Goal: Task Accomplishment & Management: Complete application form

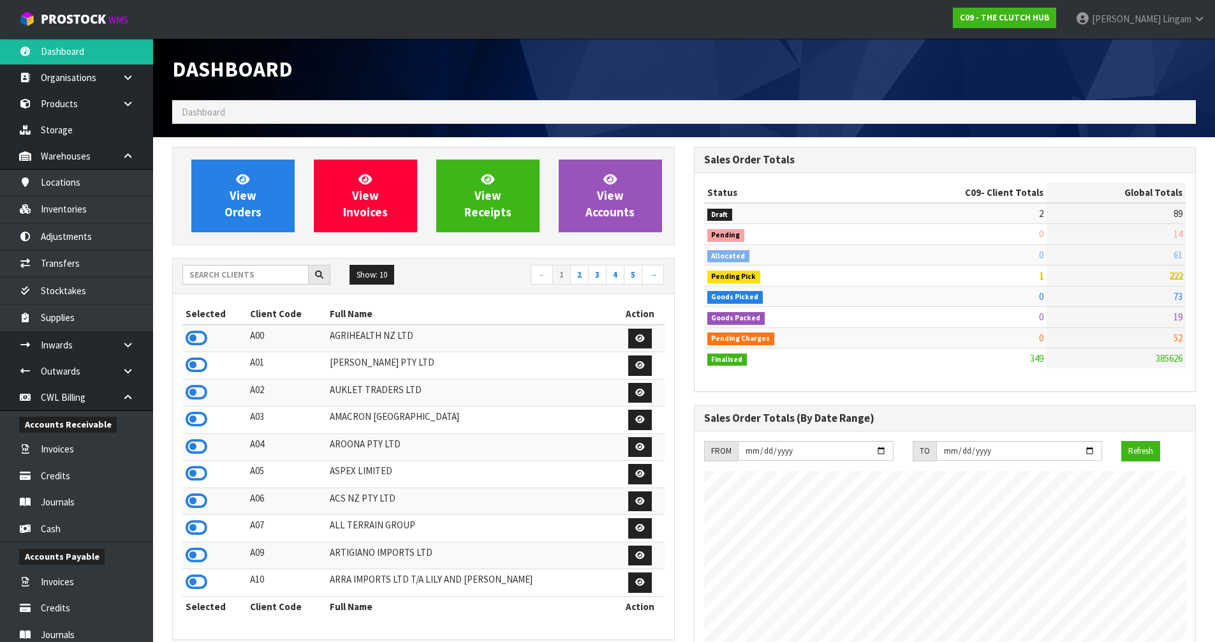
scroll to position [884, 521]
click at [235, 279] on input "text" at bounding box center [245, 275] width 126 height 20
click at [270, 274] on input "text" at bounding box center [245, 275] width 126 height 20
click at [260, 277] on input "text" at bounding box center [245, 275] width 126 height 20
click at [257, 276] on input "text" at bounding box center [245, 275] width 126 height 20
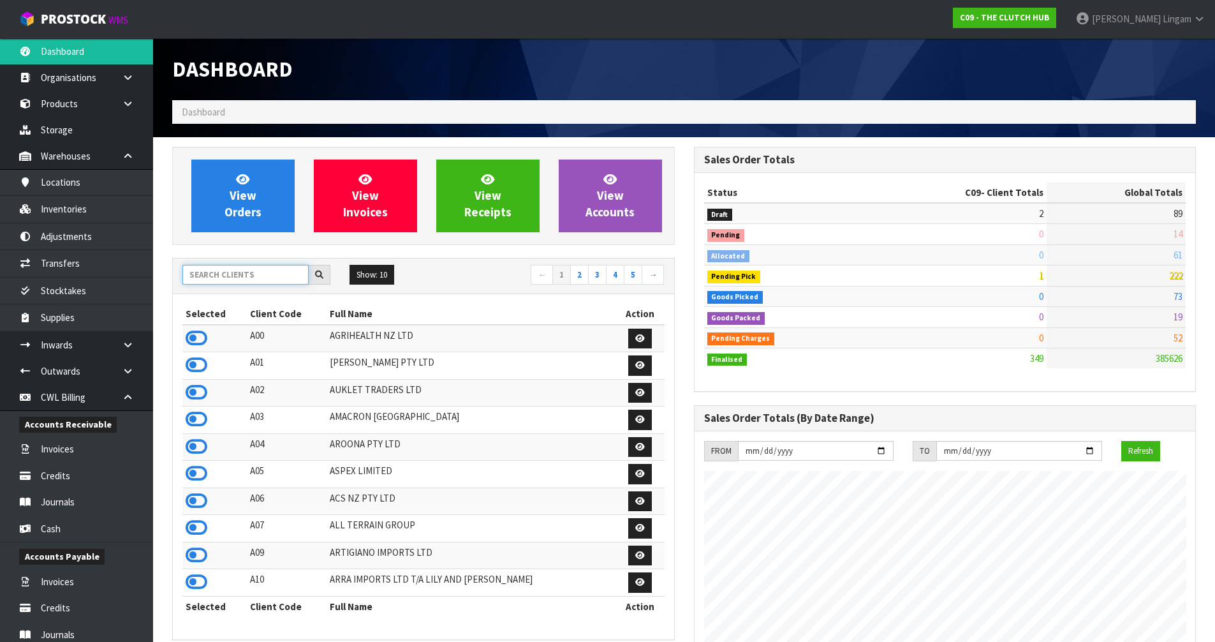
click at [247, 277] on input "text" at bounding box center [245, 275] width 126 height 20
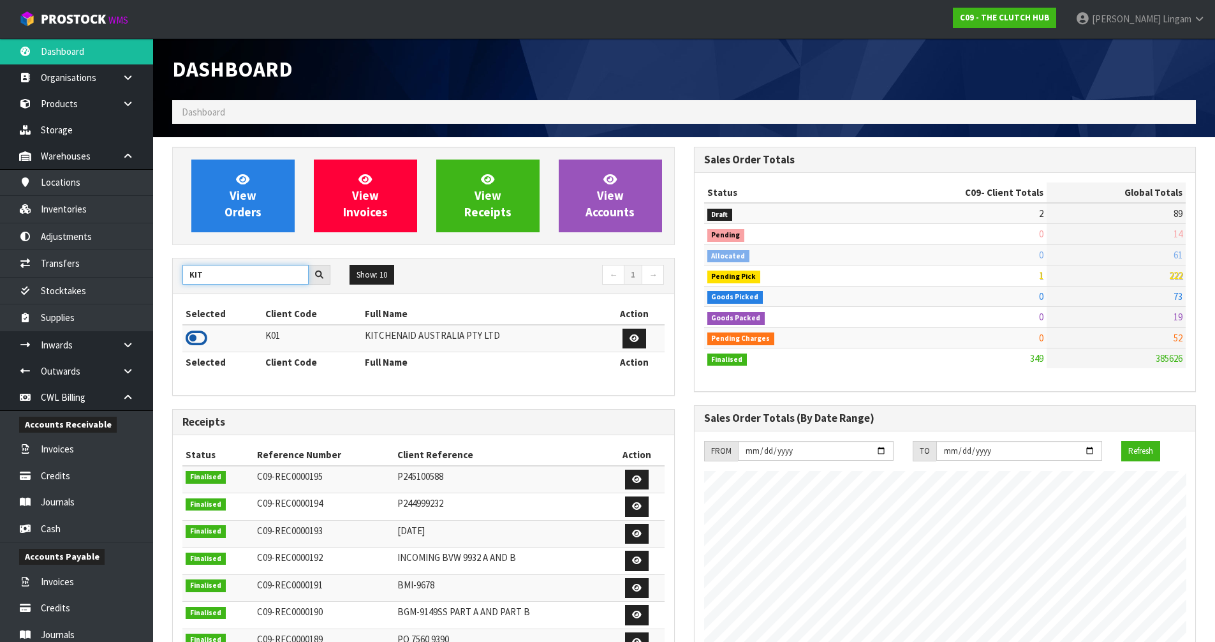
type input "KIT"
click at [193, 335] on icon at bounding box center [197, 337] width 22 height 19
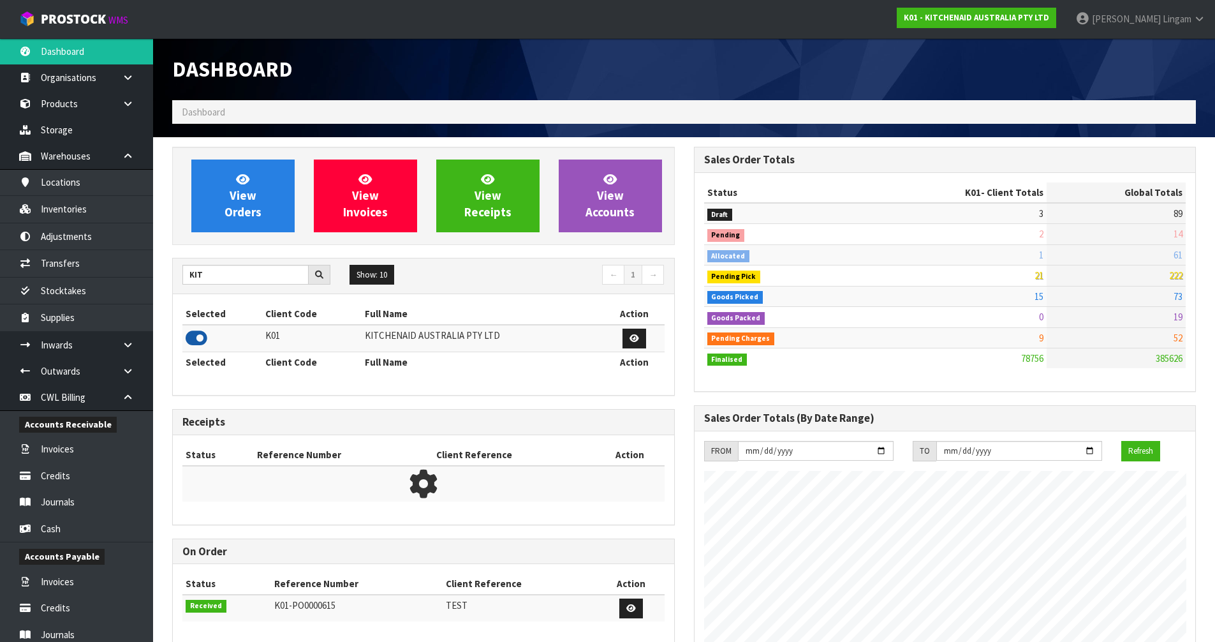
scroll to position [966, 521]
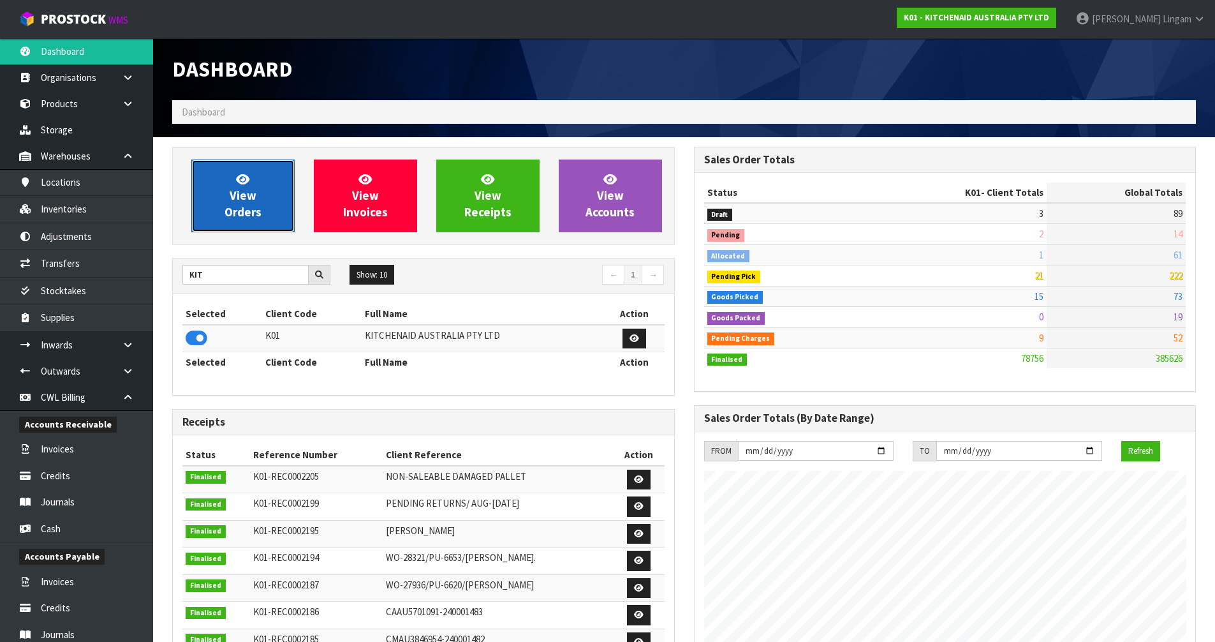
click at [260, 214] on span "View Orders" at bounding box center [242, 196] width 37 height 48
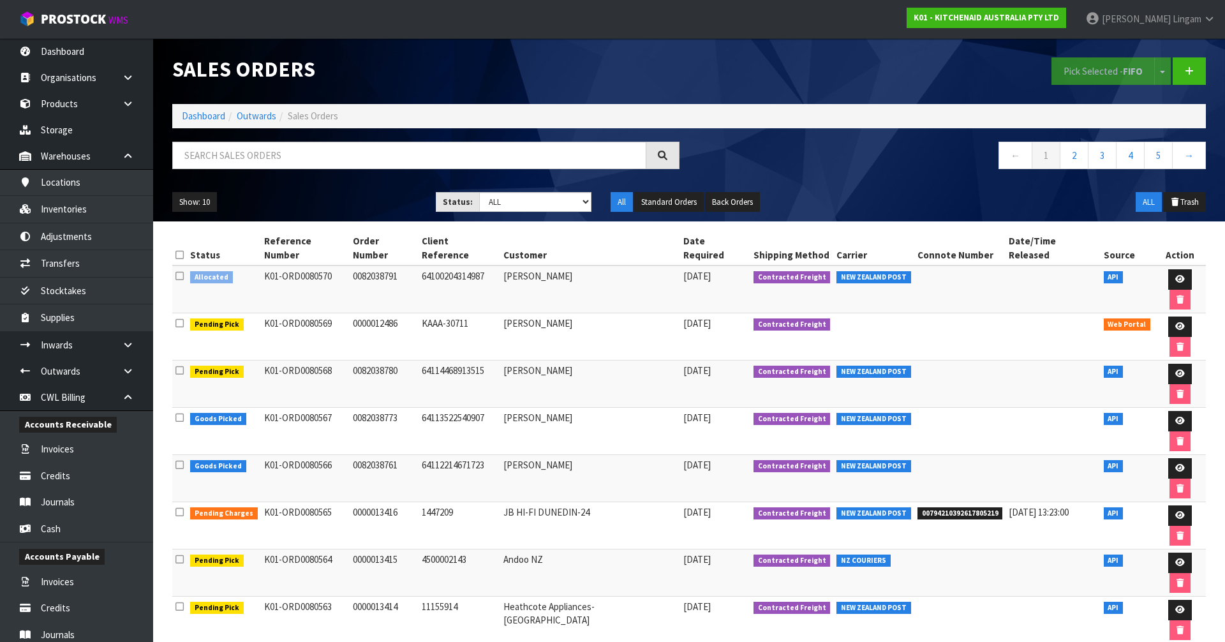
click at [178, 271] on icon at bounding box center [179, 276] width 8 height 10
click at [0, 0] on input "checkbox" at bounding box center [0, 0] width 0 height 0
click at [1084, 68] on button "Pick Selected - FIFO" at bounding box center [1102, 70] width 103 height 27
click at [549, 203] on select "Draft Pending Allocated Pending Pick Goods Picked Goods Packed Pending Charges …" at bounding box center [535, 202] width 113 height 20
select select "string:6"
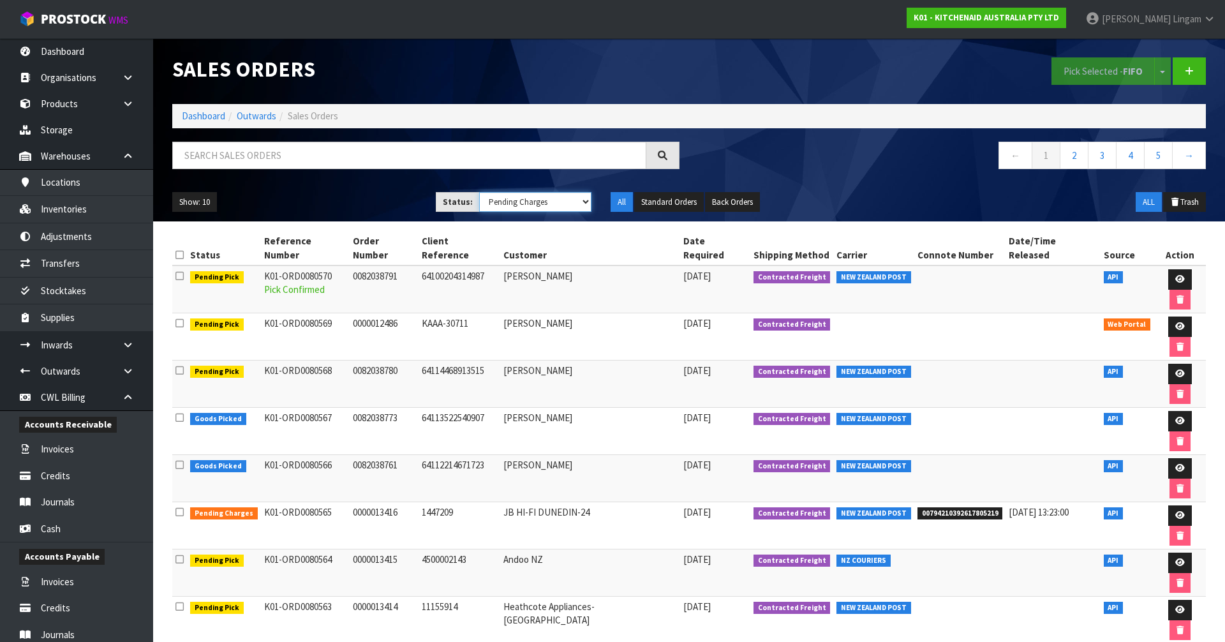
click at [479, 192] on select "Draft Pending Allocated Pending Pick Goods Picked Goods Packed Pending Charges …" at bounding box center [535, 202] width 113 height 20
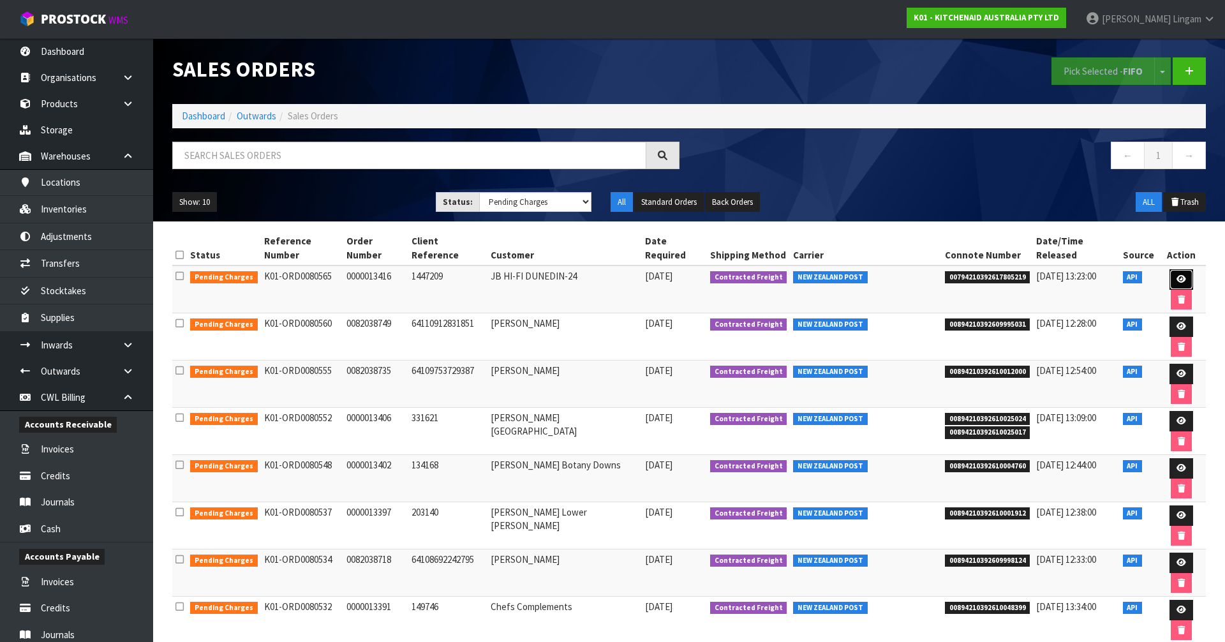
click at [1176, 275] on icon at bounding box center [1181, 279] width 10 height 8
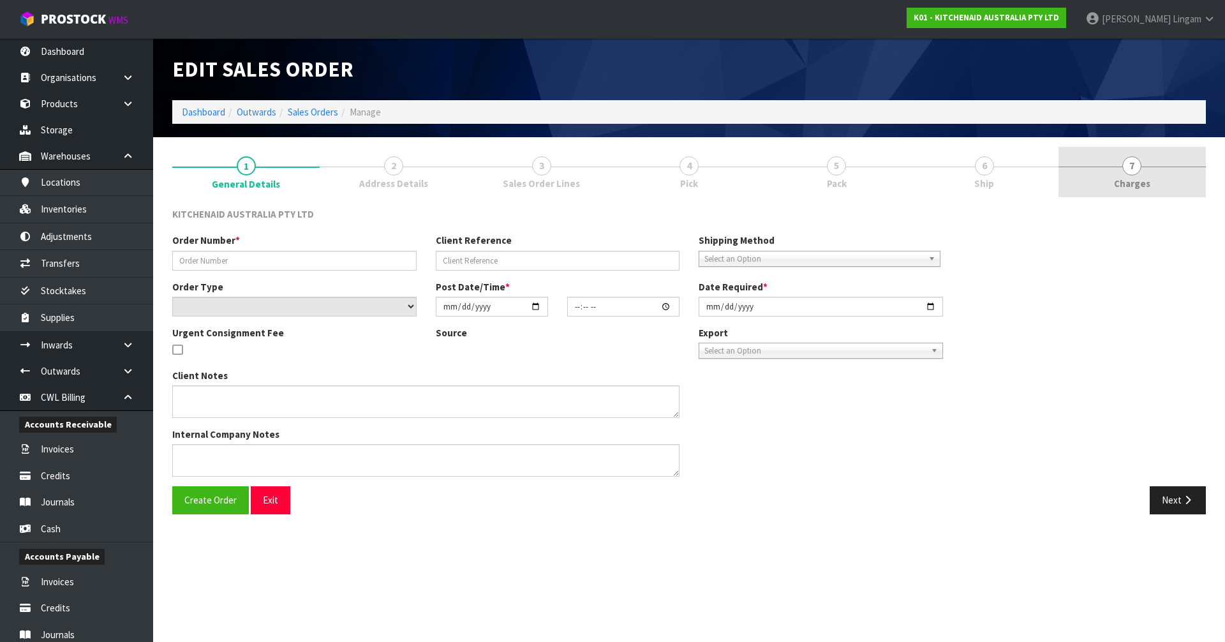
type input "0000013416"
type input "1447209"
select select "number:0"
type input "[DATE]"
type input "20:31:59.000"
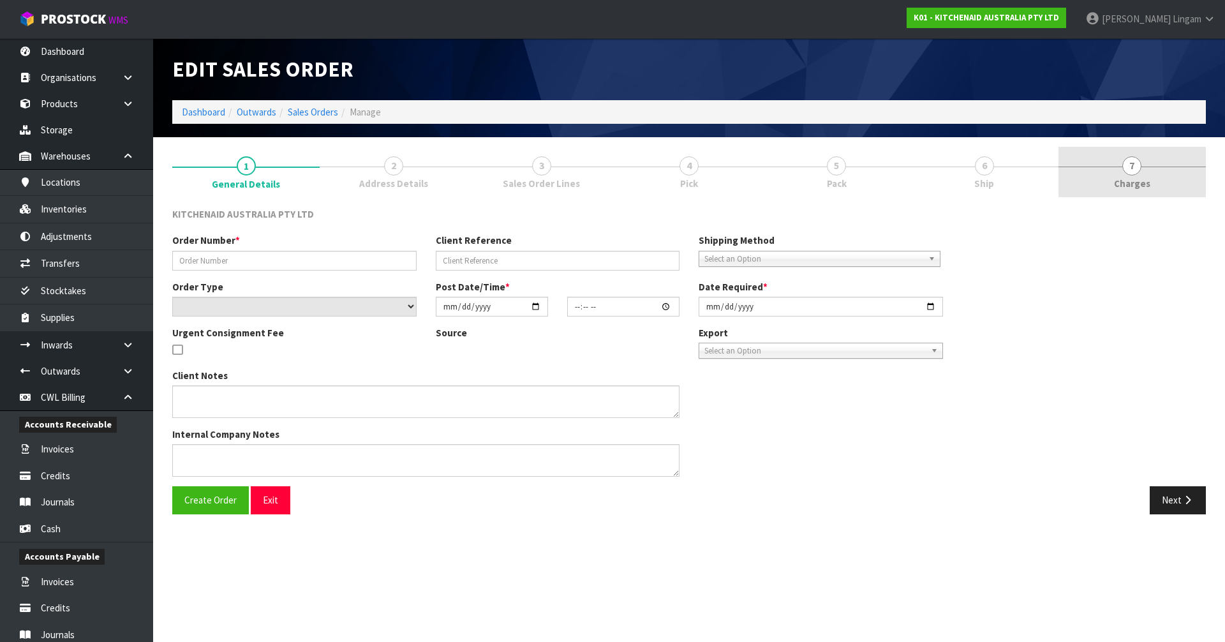
type input "[DATE]"
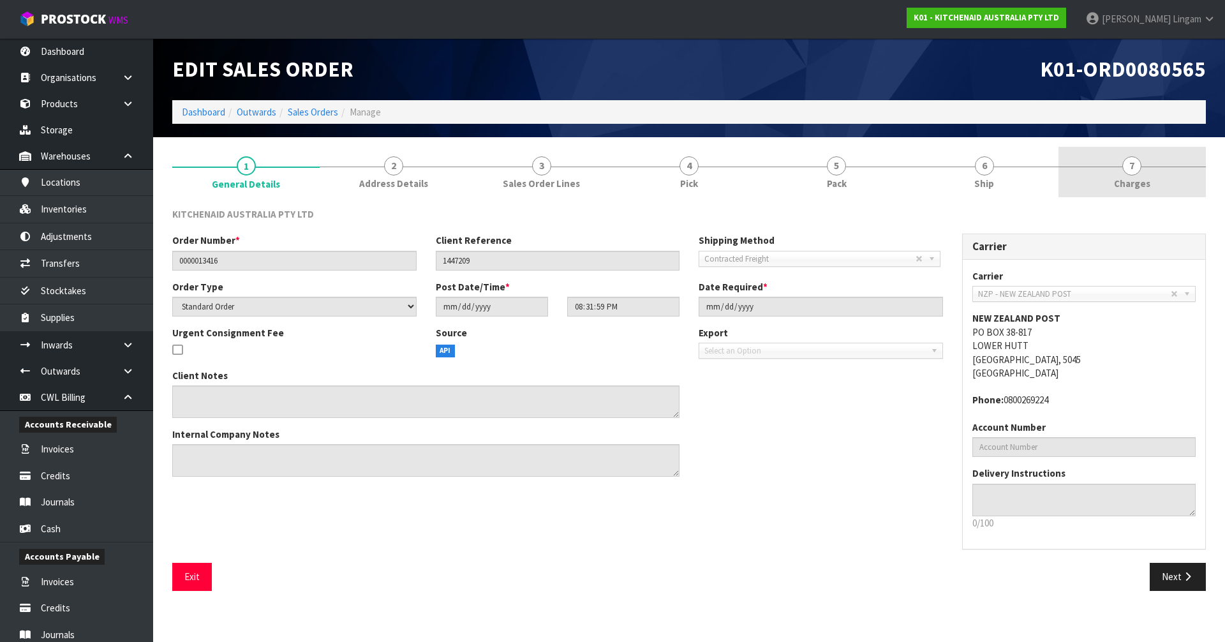
click at [1155, 176] on link "7 [GEOGRAPHIC_DATA]" at bounding box center [1131, 172] width 147 height 50
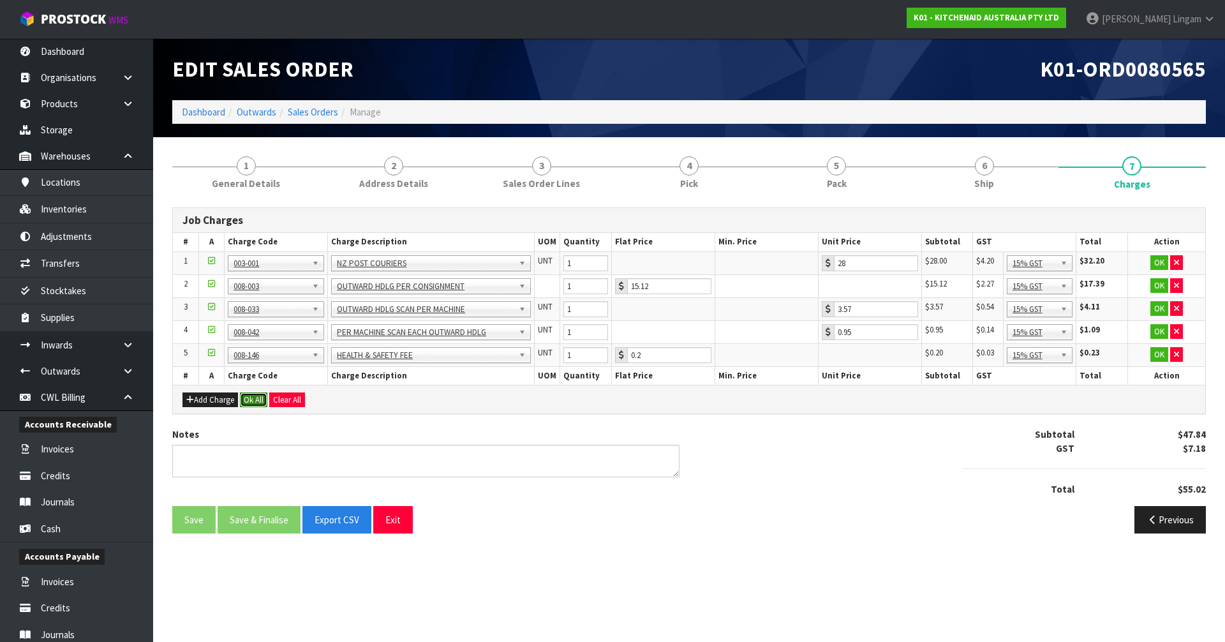
click at [261, 398] on button "Ok All" at bounding box center [253, 399] width 27 height 15
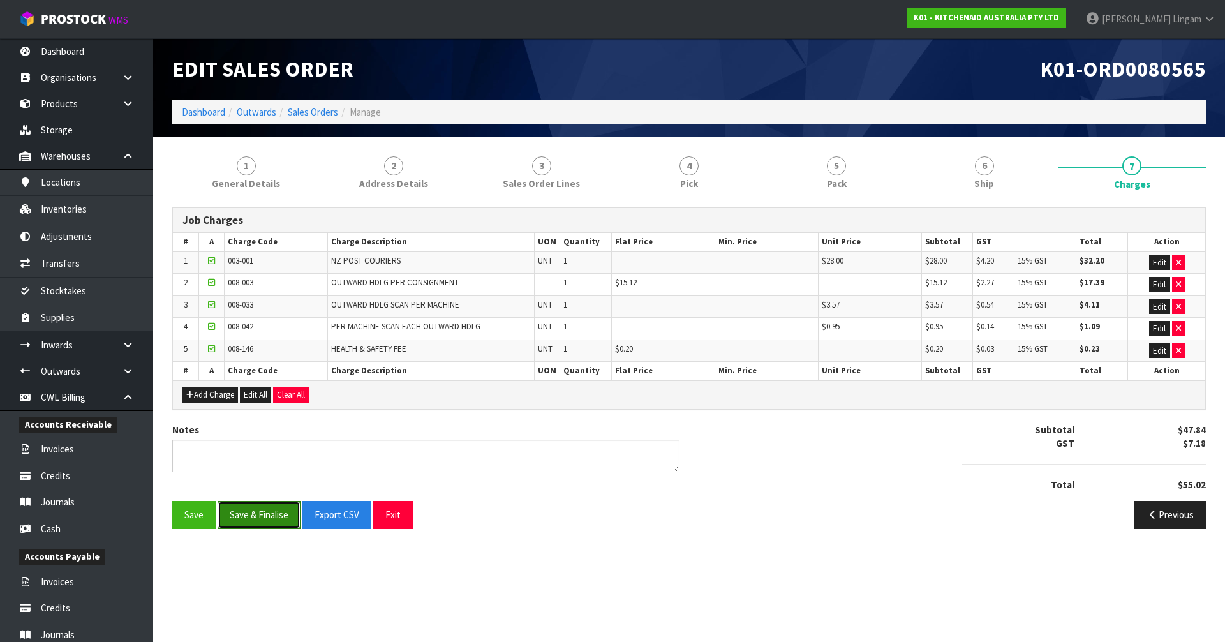
click at [277, 520] on button "Save & Finalise" at bounding box center [258, 514] width 83 height 27
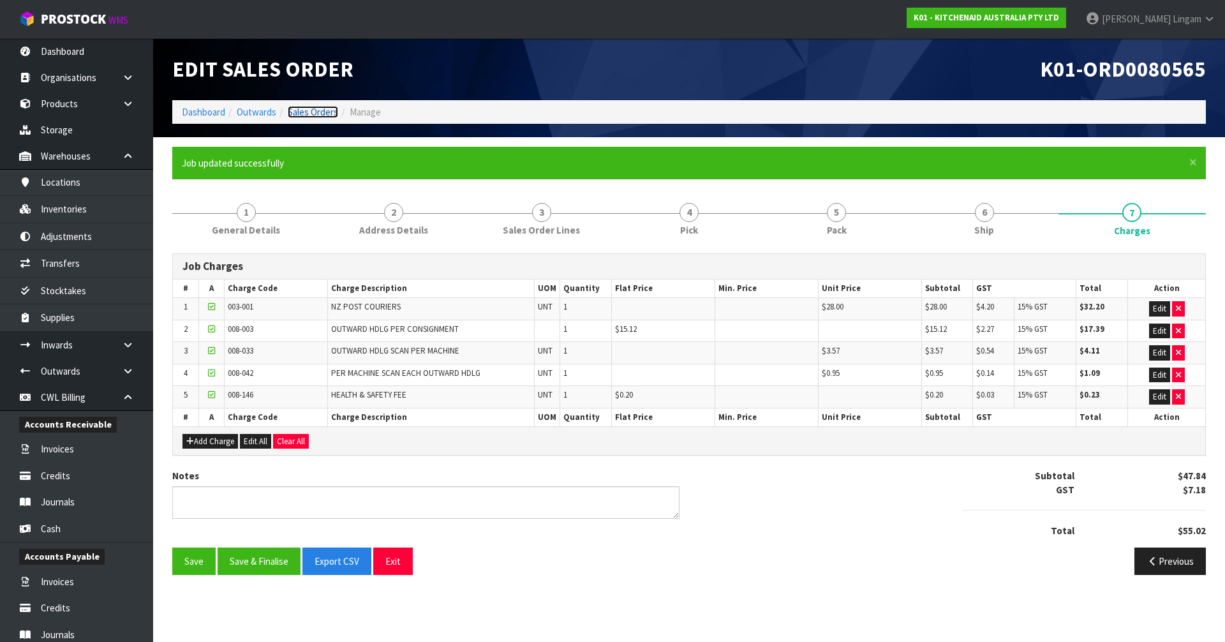
click at [325, 108] on link "Sales Orders" at bounding box center [313, 112] width 50 height 12
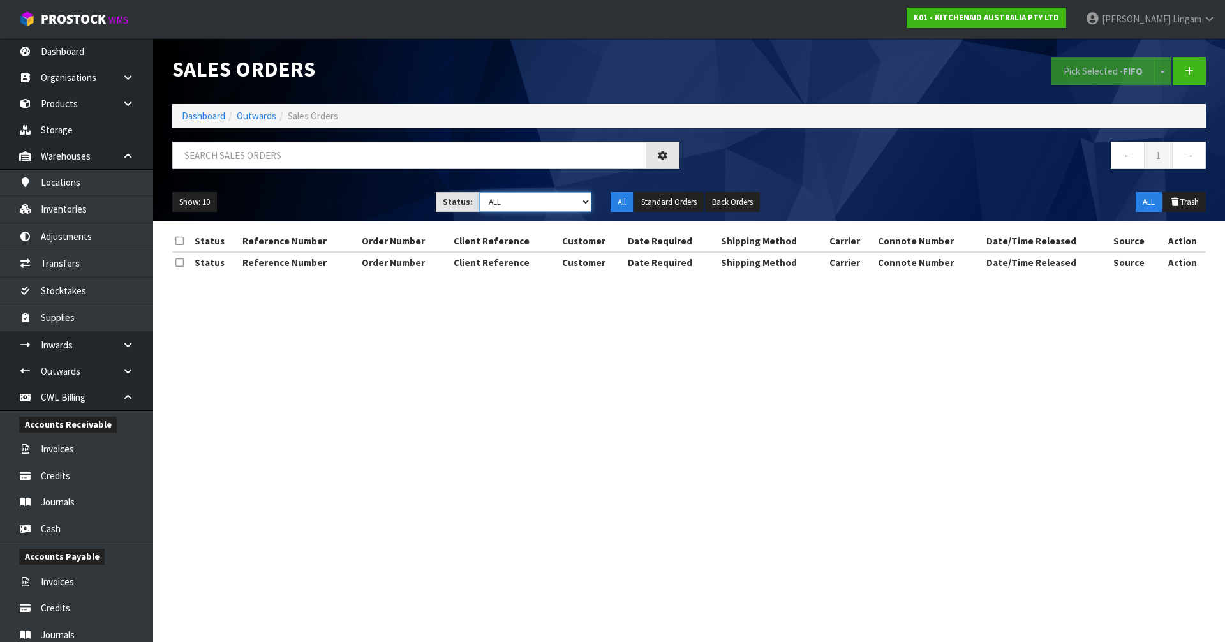
click at [573, 200] on select "Draft Pending Allocated Pending Pick Goods Picked Goods Packed Pending Charges …" at bounding box center [535, 202] width 113 height 20
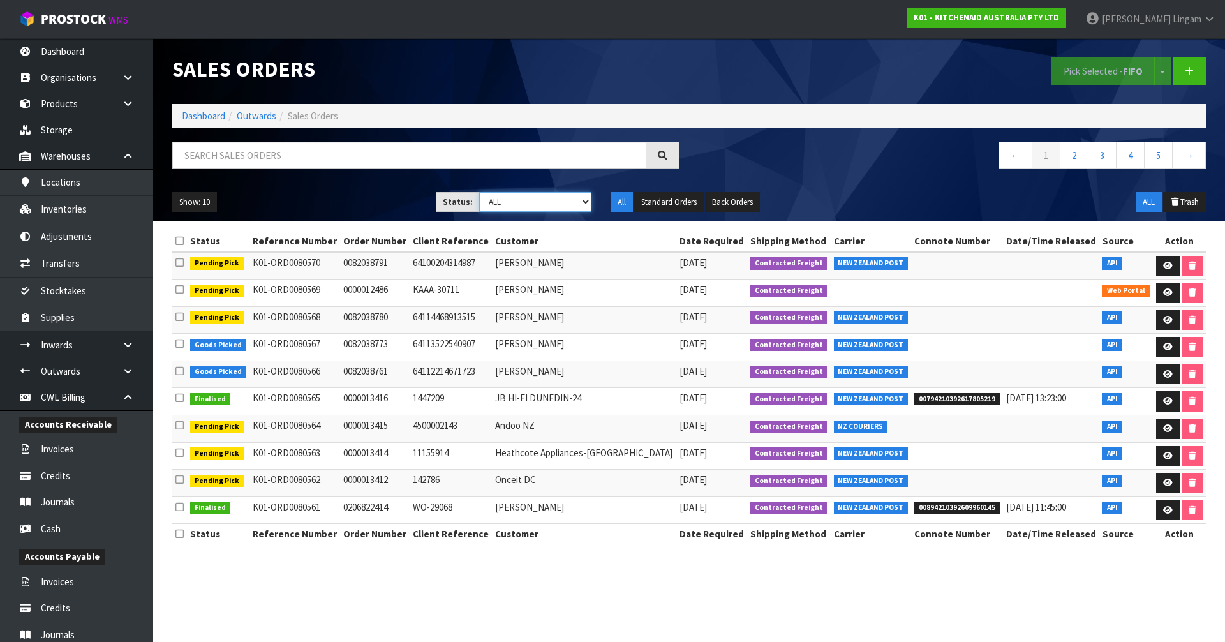
select select "string:6"
click at [479, 192] on select "Draft Pending Allocated Pending Pick Goods Picked Goods Packed Pending Charges …" at bounding box center [535, 202] width 113 height 20
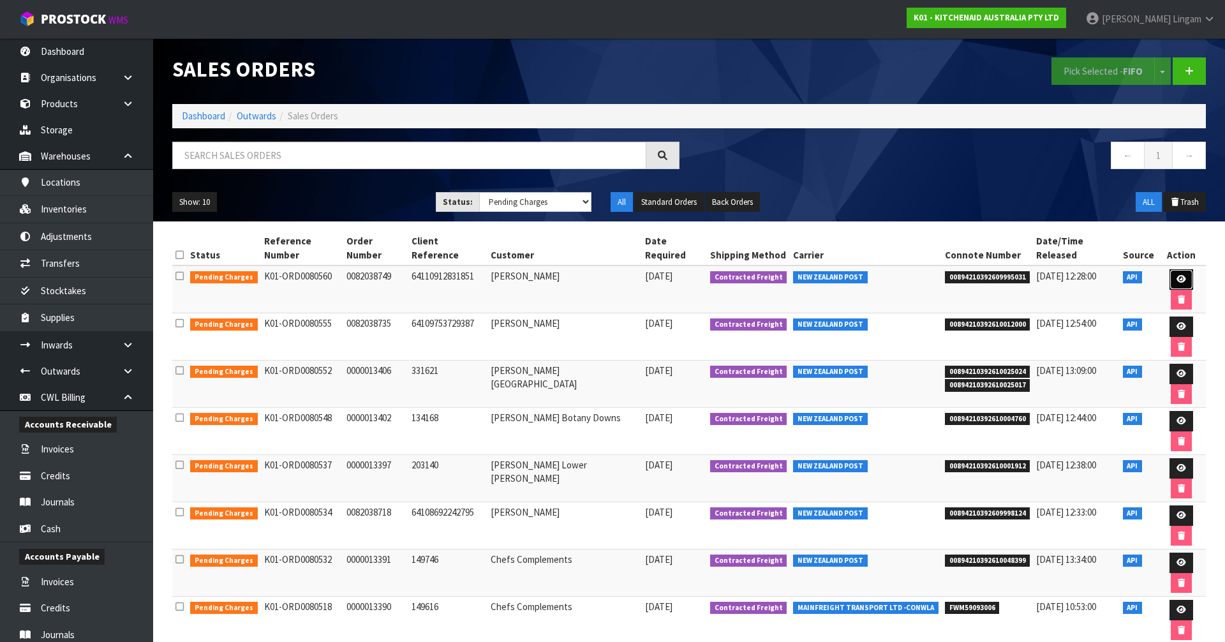
click at [1176, 275] on icon at bounding box center [1181, 279] width 10 height 8
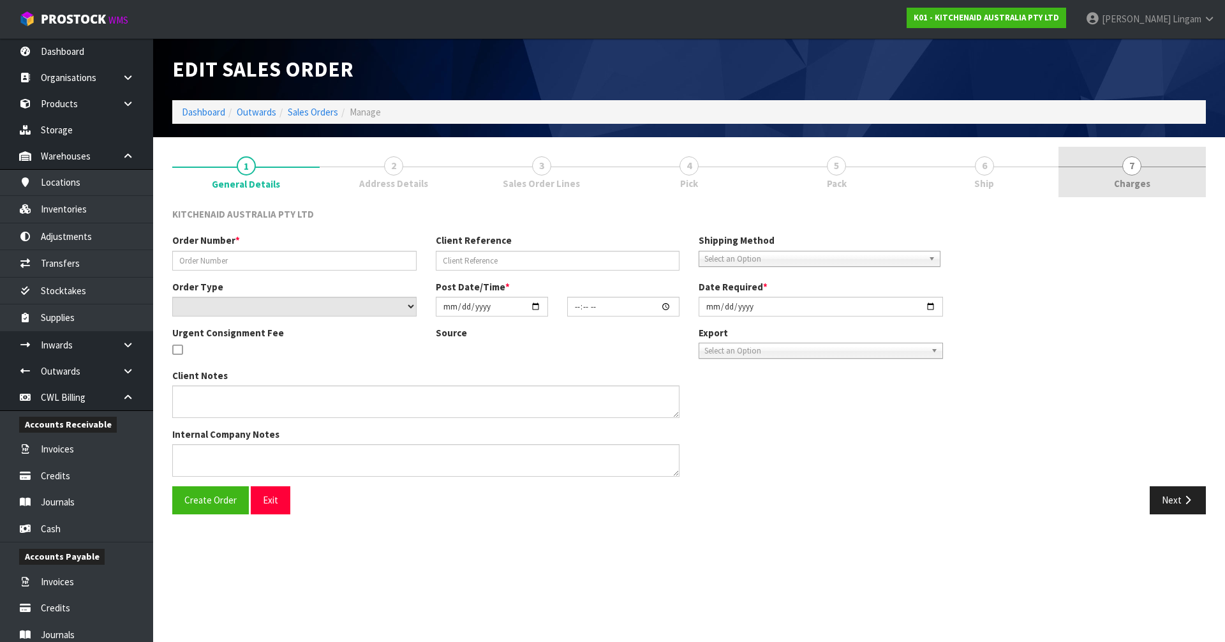
type input "0082038749"
type input "64110912831851"
select select "number:0"
type input "[DATE]"
type input "18:40:24.000"
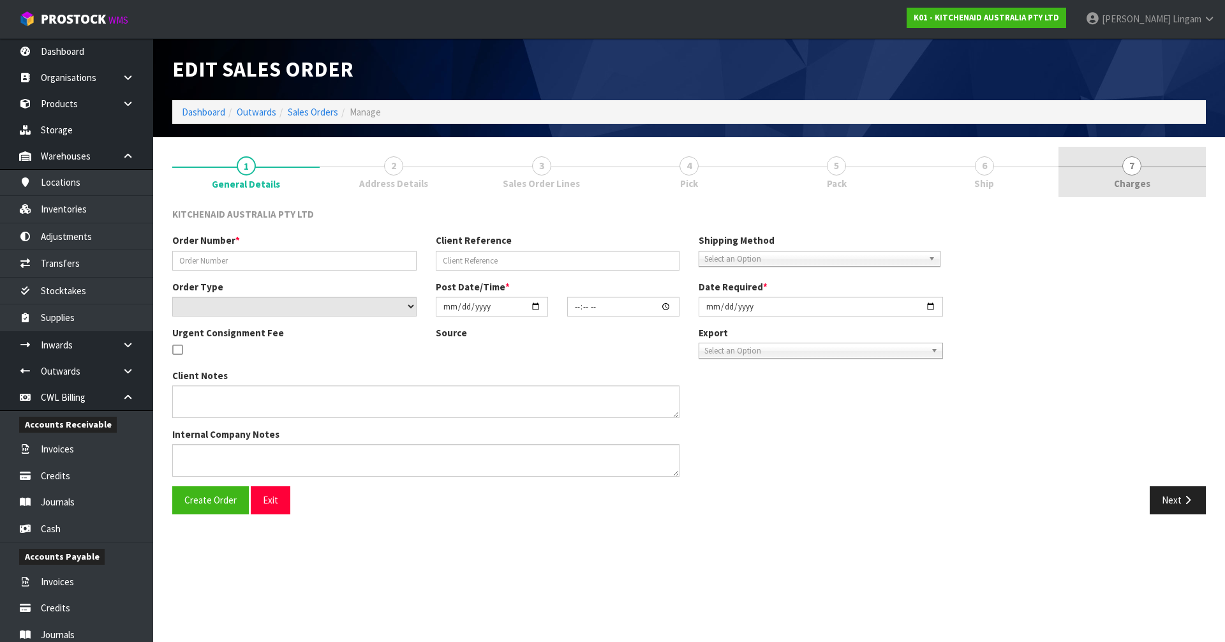
type input "[DATE]"
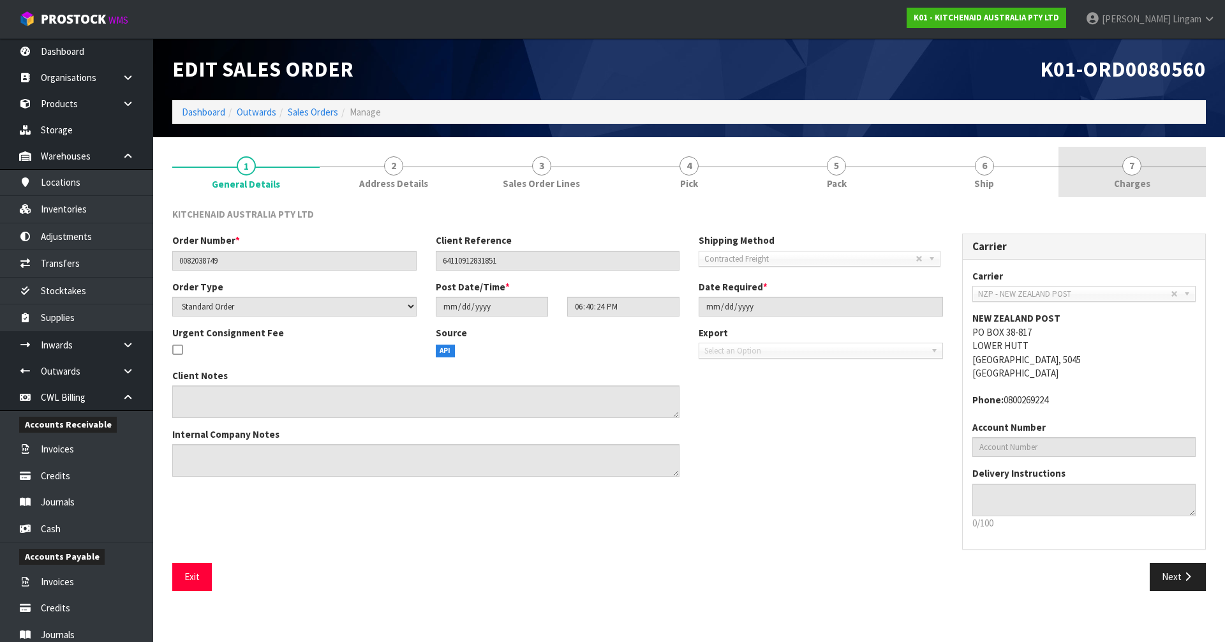
click at [1165, 180] on link "7 [GEOGRAPHIC_DATA]" at bounding box center [1131, 172] width 147 height 50
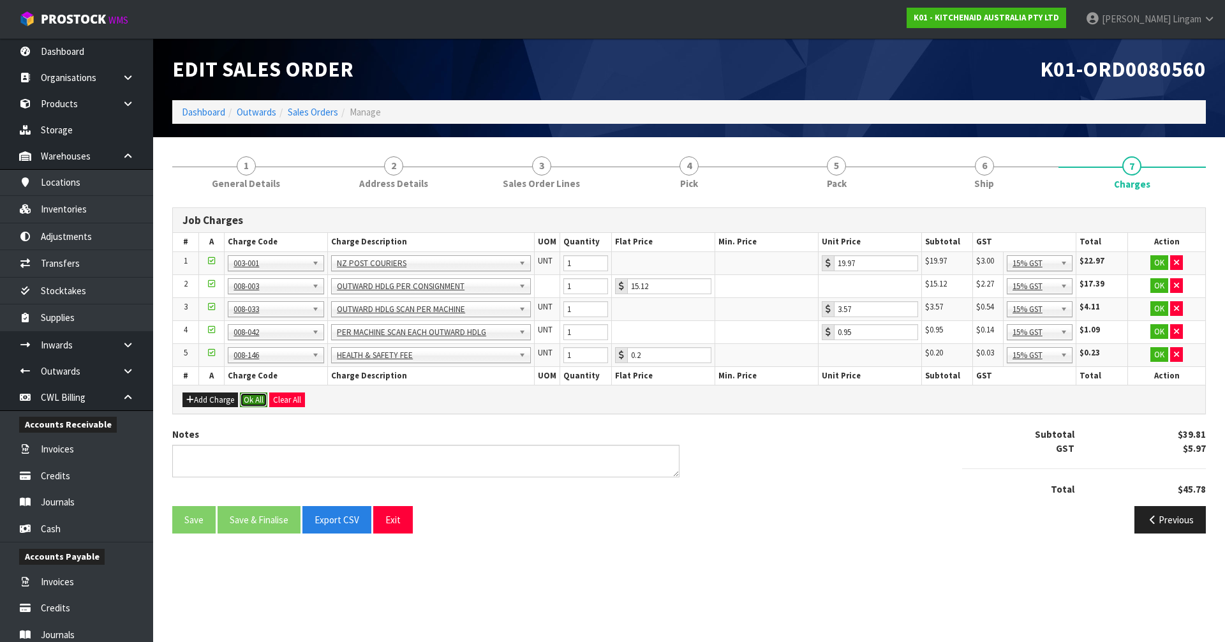
click at [249, 399] on button "Ok All" at bounding box center [253, 399] width 27 height 15
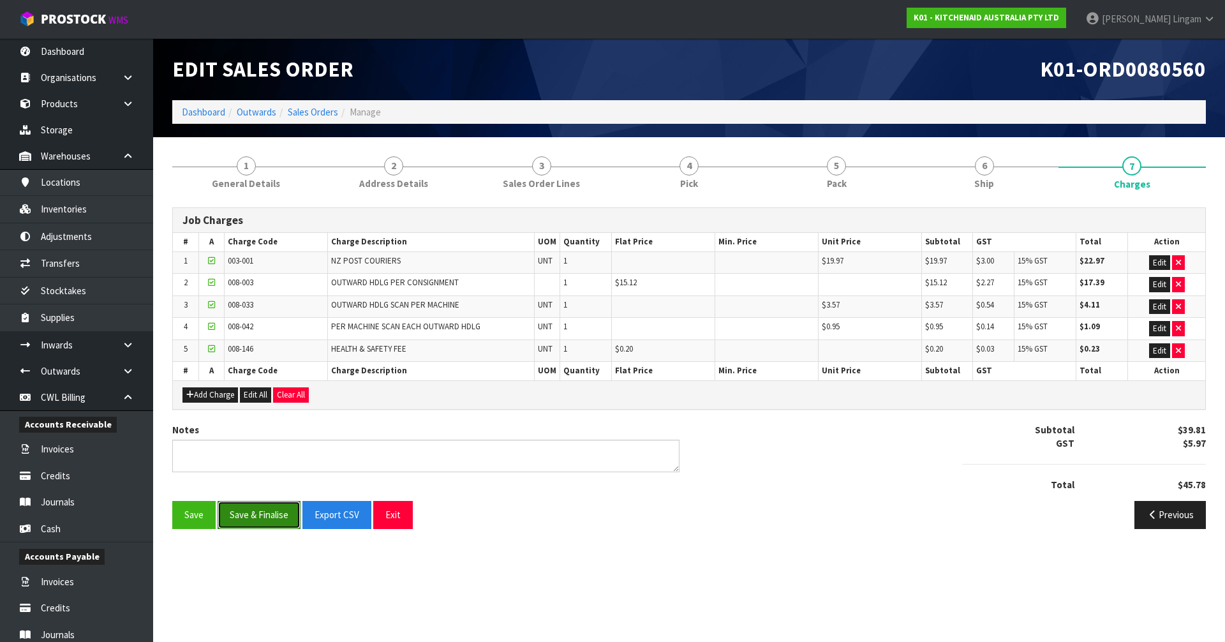
click at [270, 511] on button "Save & Finalise" at bounding box center [258, 514] width 83 height 27
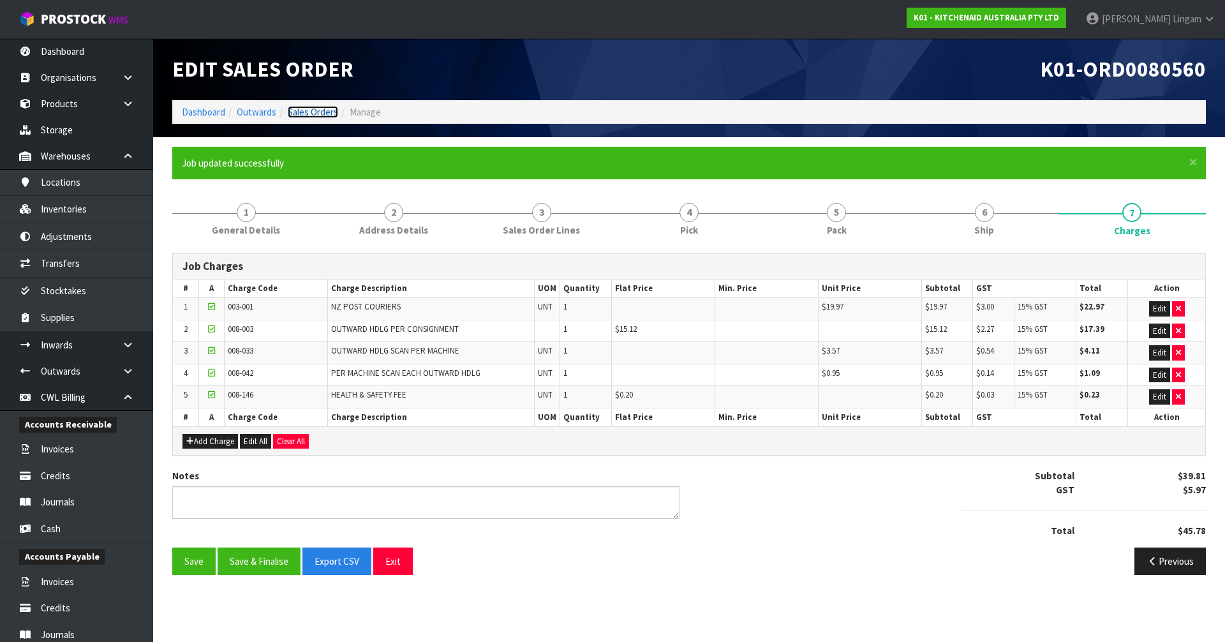
click at [320, 114] on link "Sales Orders" at bounding box center [313, 112] width 50 height 12
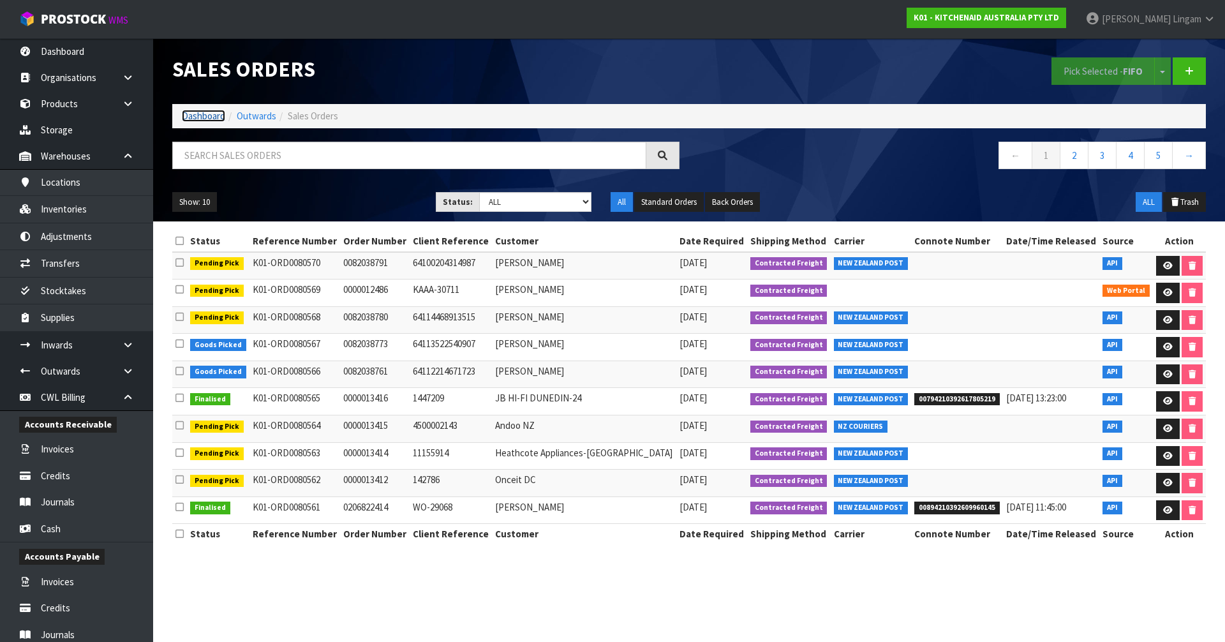
click at [192, 117] on link "Dashboard" at bounding box center [203, 116] width 43 height 12
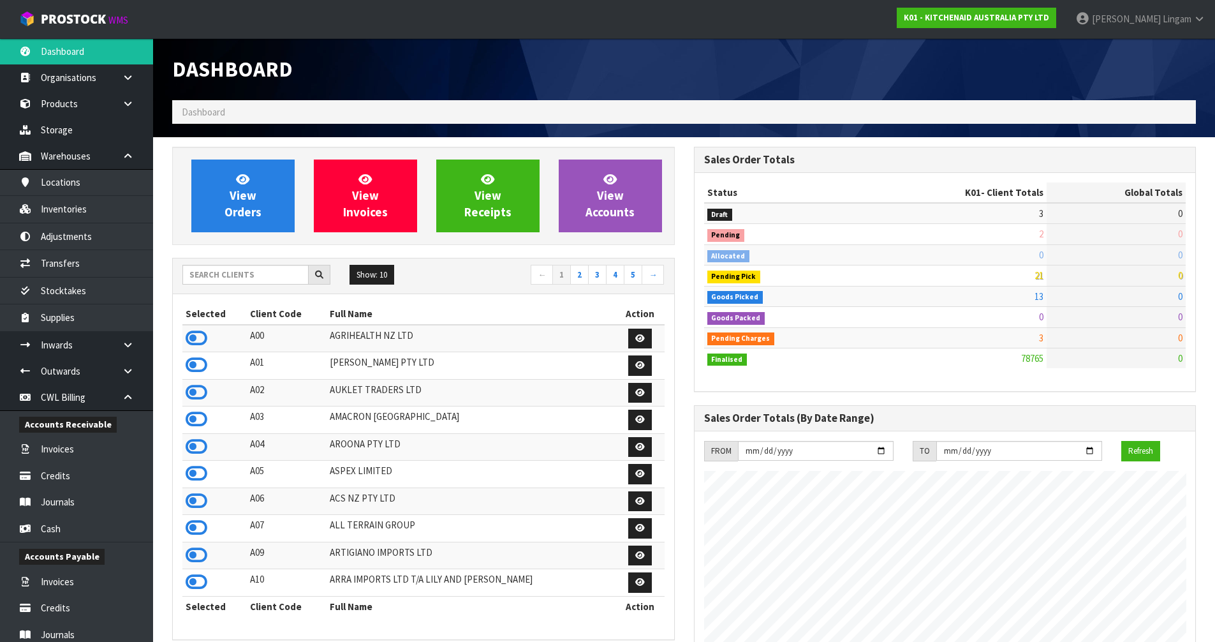
scroll to position [966, 521]
click at [260, 209] on span "View Orders" at bounding box center [242, 196] width 37 height 48
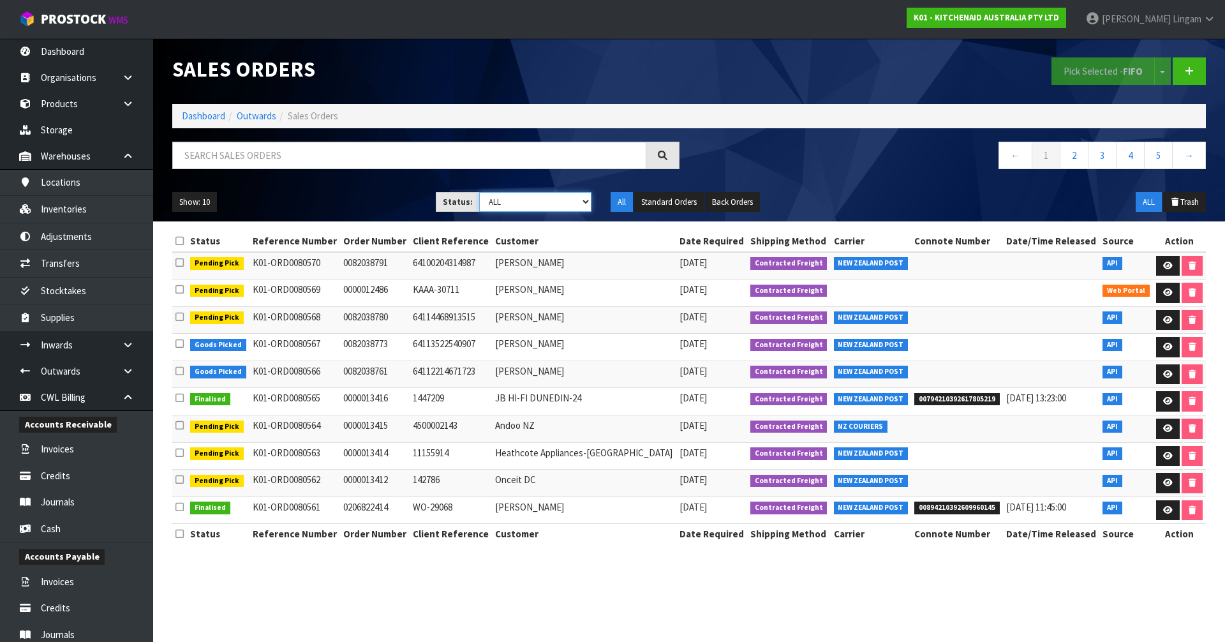
click at [570, 202] on select "Draft Pending Allocated Pending Pick Goods Picked Goods Packed Pending Charges …" at bounding box center [535, 202] width 113 height 20
select select "string:6"
click at [479, 192] on select "Draft Pending Allocated Pending Pick Goods Picked Goods Packed Pending Charges …" at bounding box center [535, 202] width 113 height 20
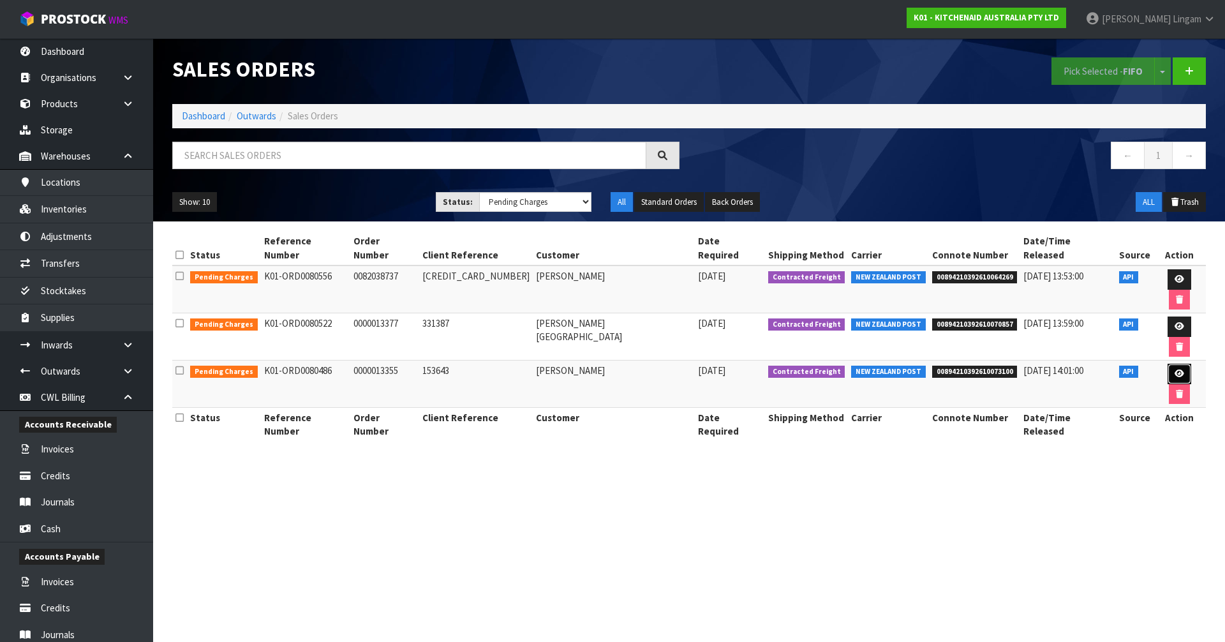
click at [1174, 369] on icon at bounding box center [1179, 373] width 10 height 8
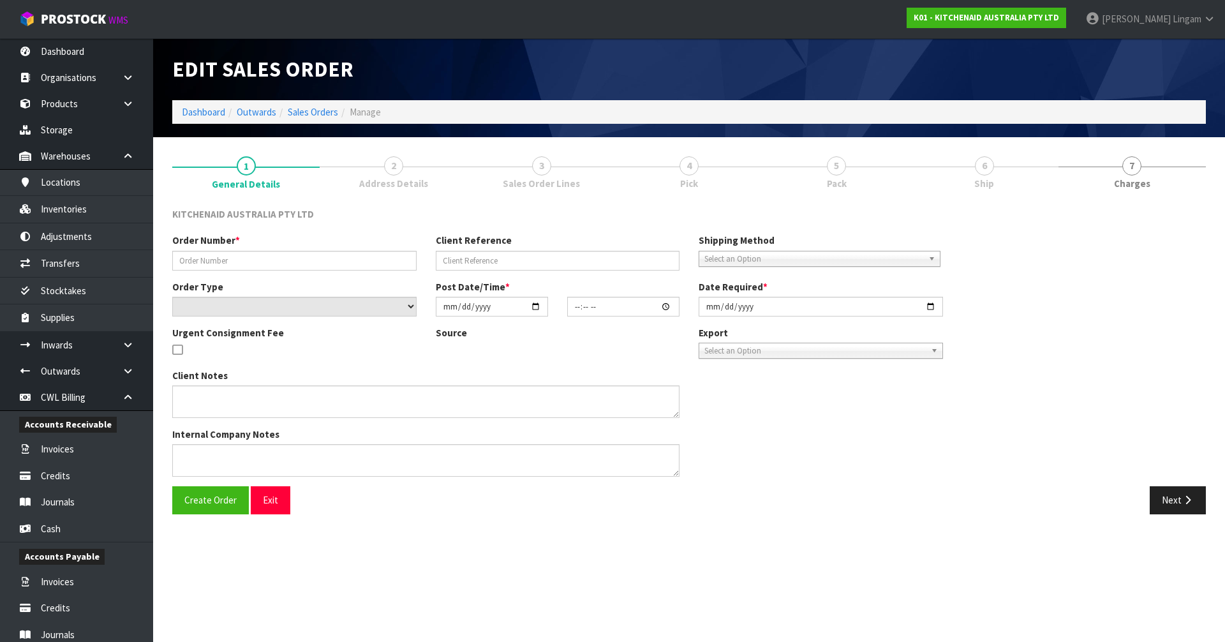
type input "0000013355"
type input "153643"
select select "number:0"
type input "[DATE]"
type input "16:32:46.000"
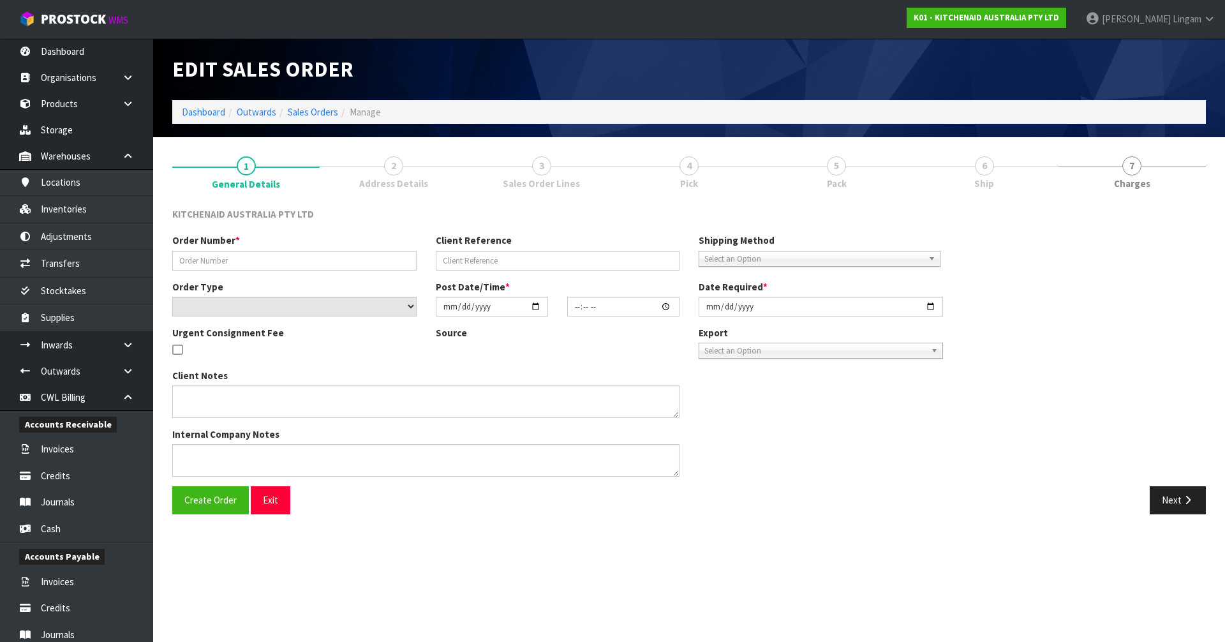
type input "[DATE]"
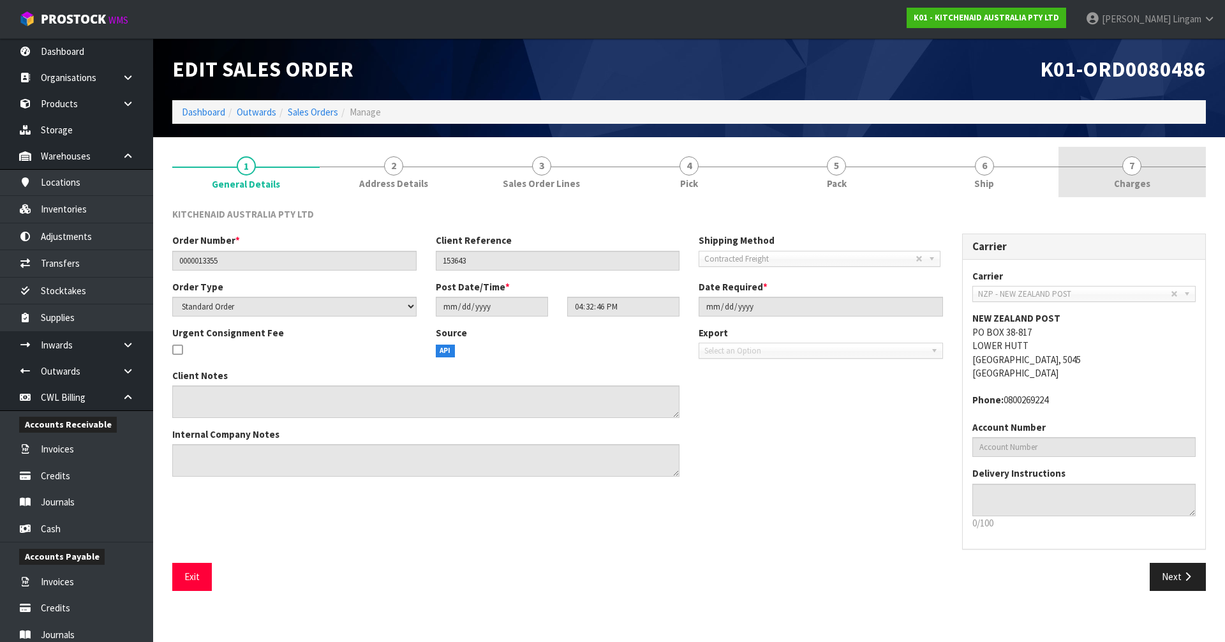
click at [1138, 188] on span "Charges" at bounding box center [1132, 183] width 36 height 13
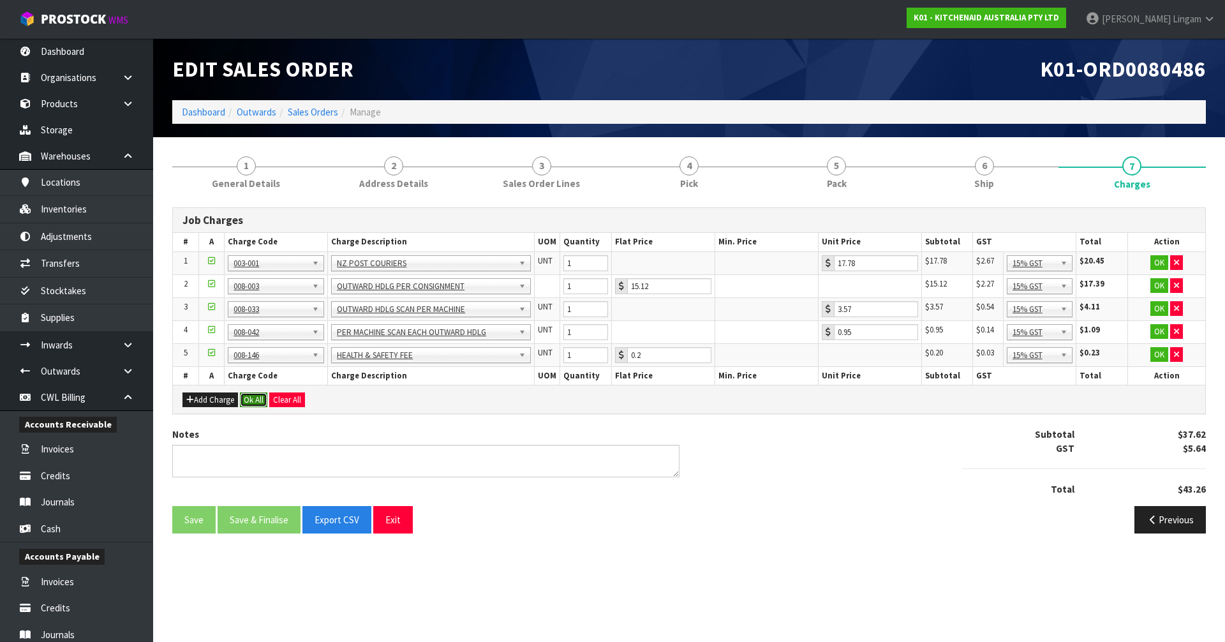
click at [259, 396] on button "Ok All" at bounding box center [253, 399] width 27 height 15
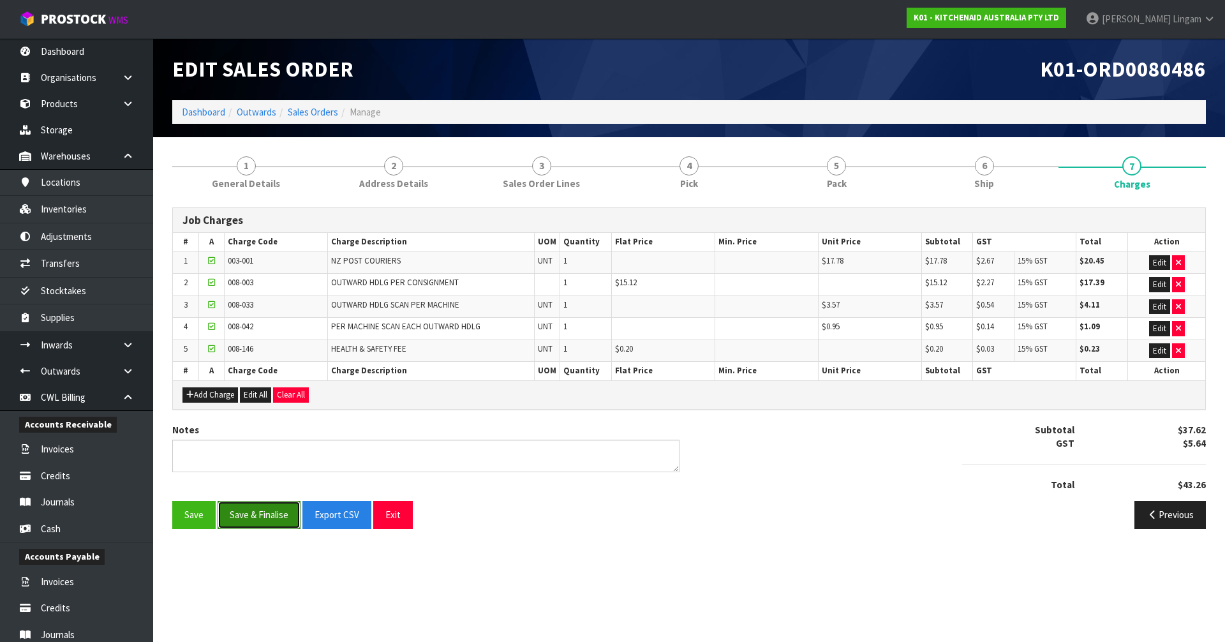
click at [269, 517] on button "Save & Finalise" at bounding box center [258, 514] width 83 height 27
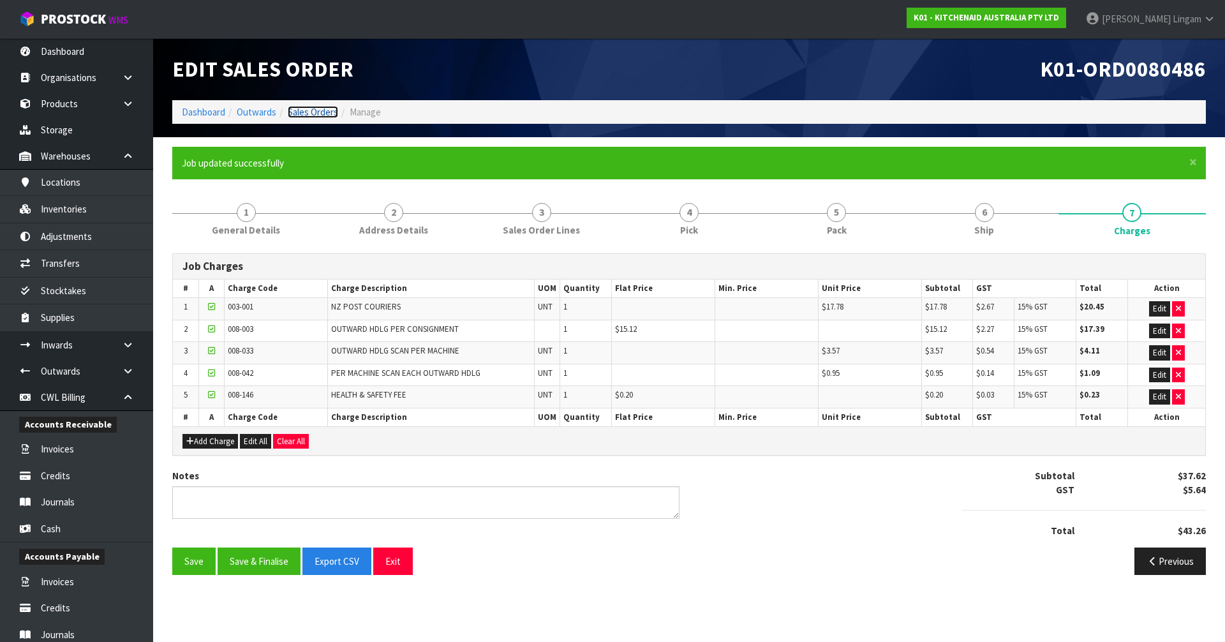
click at [322, 113] on link "Sales Orders" at bounding box center [313, 112] width 50 height 12
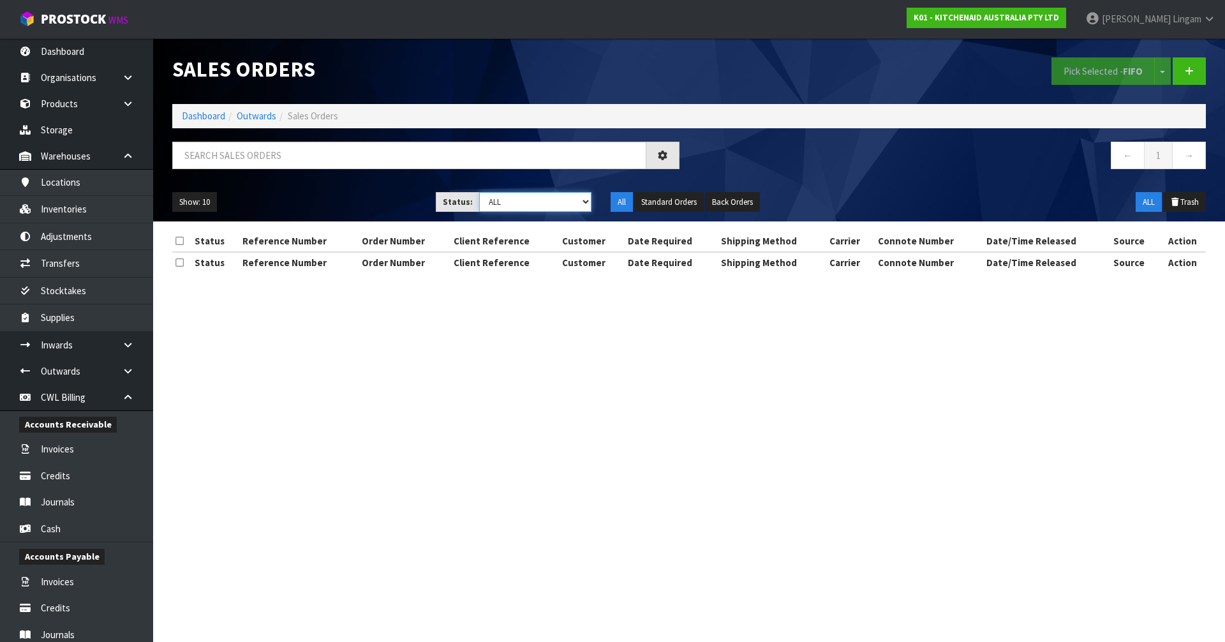
click at [566, 202] on select "Draft Pending Allocated Pending Pick Goods Picked Goods Packed Pending Charges …" at bounding box center [535, 202] width 113 height 20
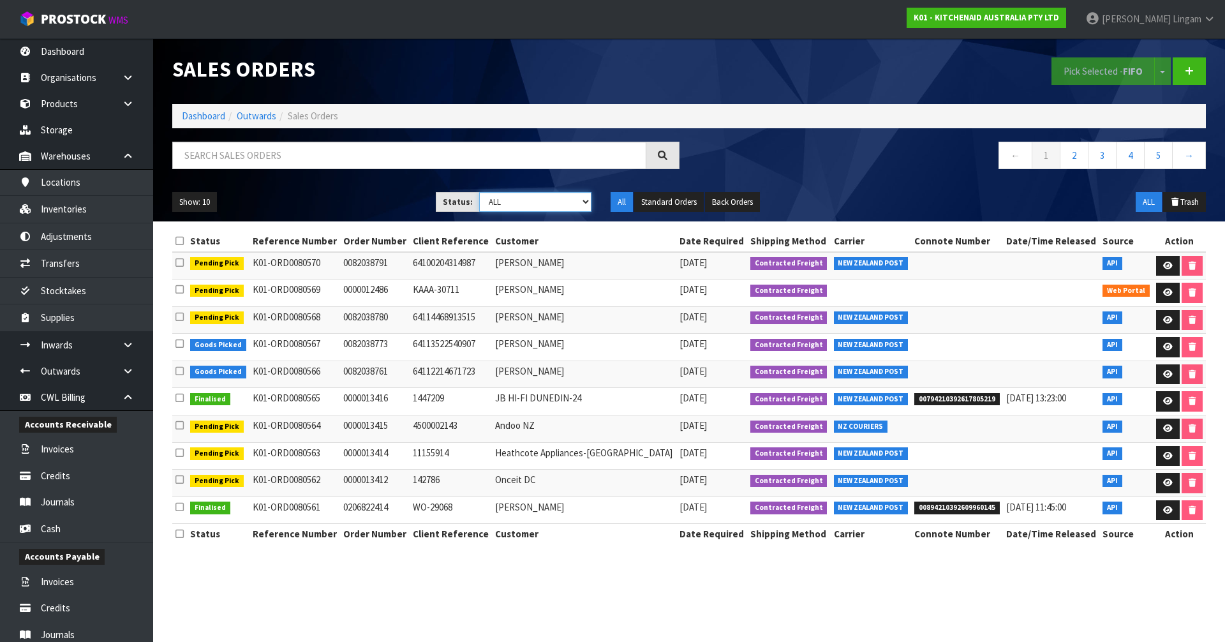
select select "string:6"
click at [479, 192] on select "Draft Pending Allocated Pending Pick Goods Picked Goods Packed Pending Charges …" at bounding box center [535, 202] width 113 height 20
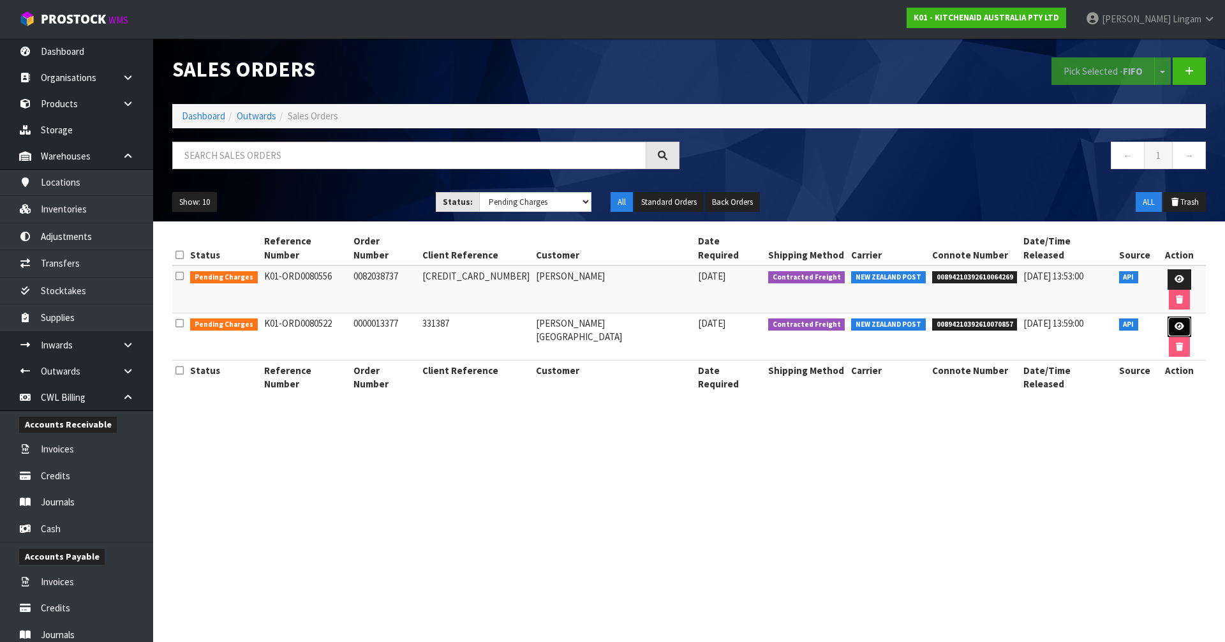
click at [1174, 322] on icon at bounding box center [1179, 326] width 10 height 8
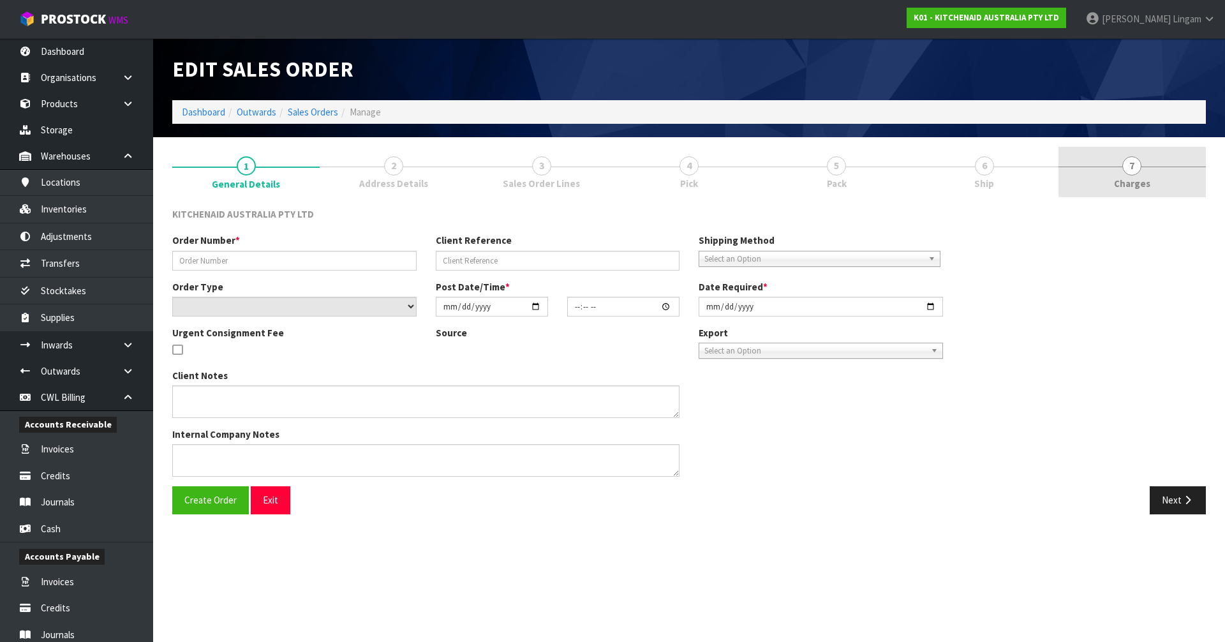
type input "0000013377"
type input "331387"
select select "number:0"
type input "[DATE]"
type input "12:31:50.000"
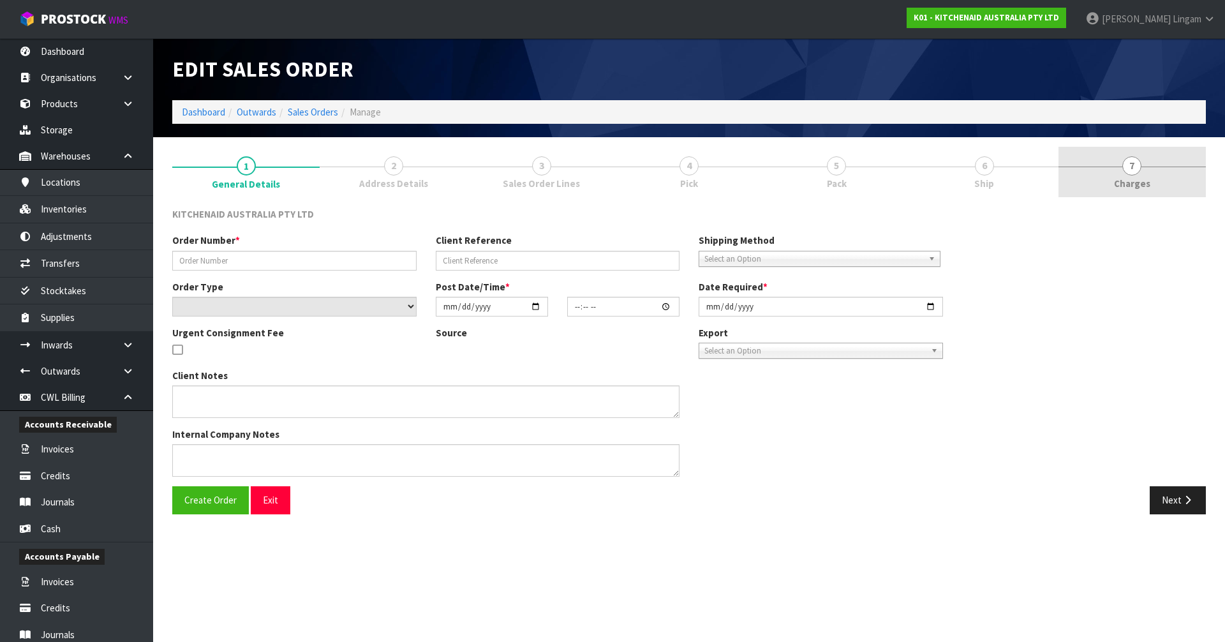
type input "[DATE]"
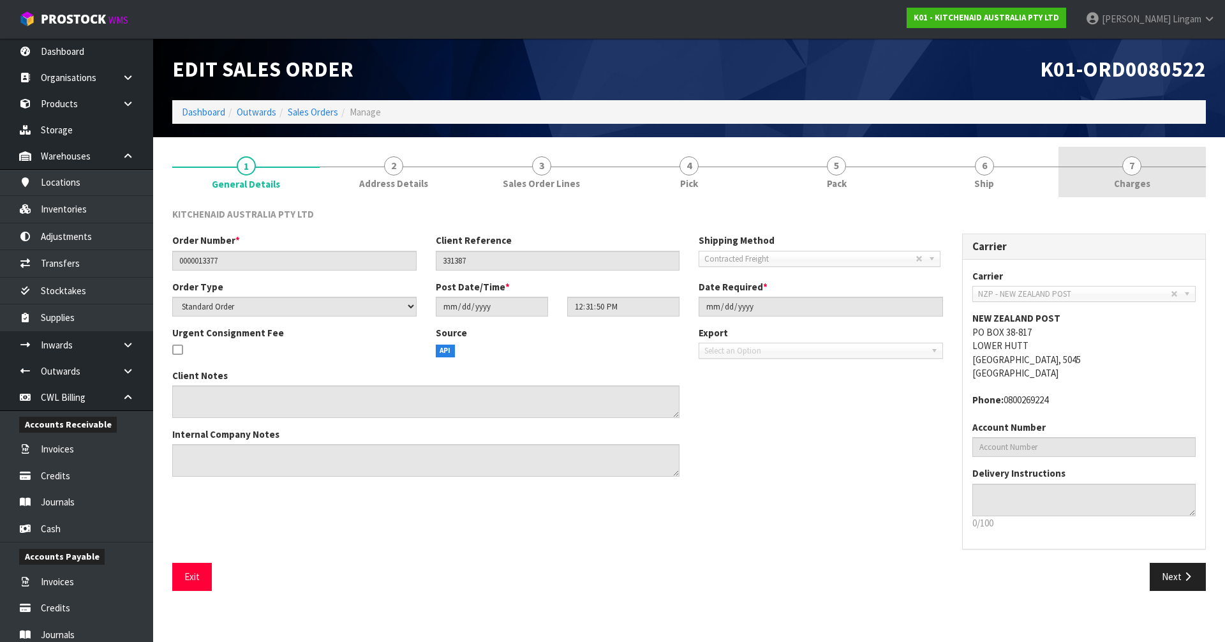
click at [1159, 185] on link "7 [GEOGRAPHIC_DATA]" at bounding box center [1131, 172] width 147 height 50
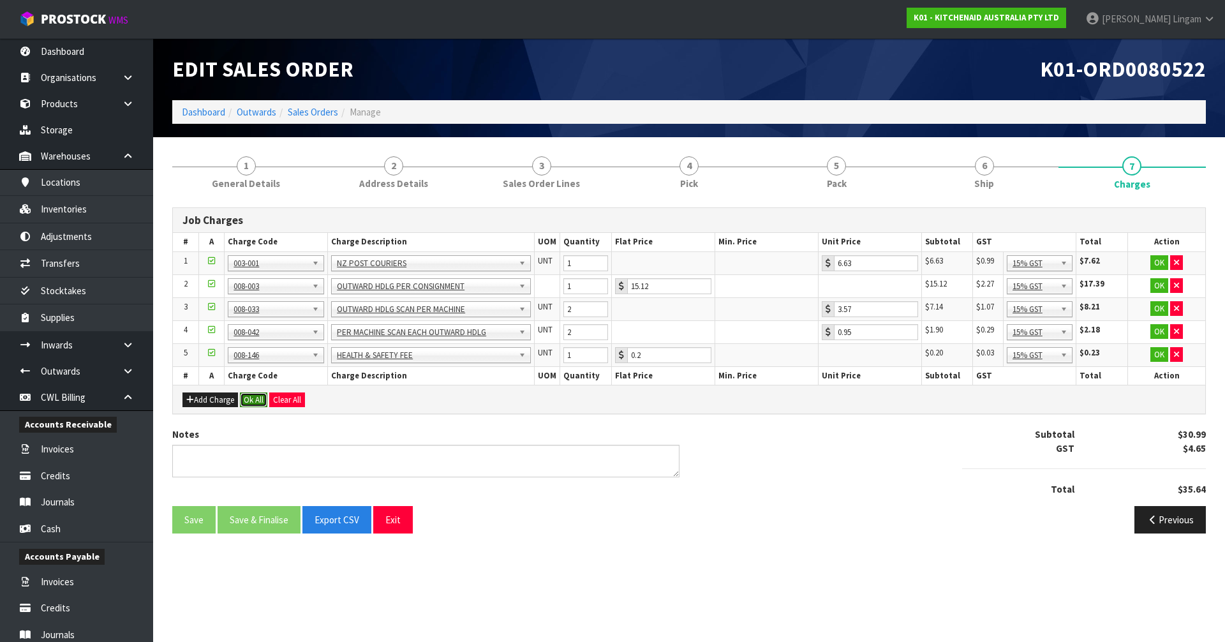
click at [255, 400] on button "Ok All" at bounding box center [253, 399] width 27 height 15
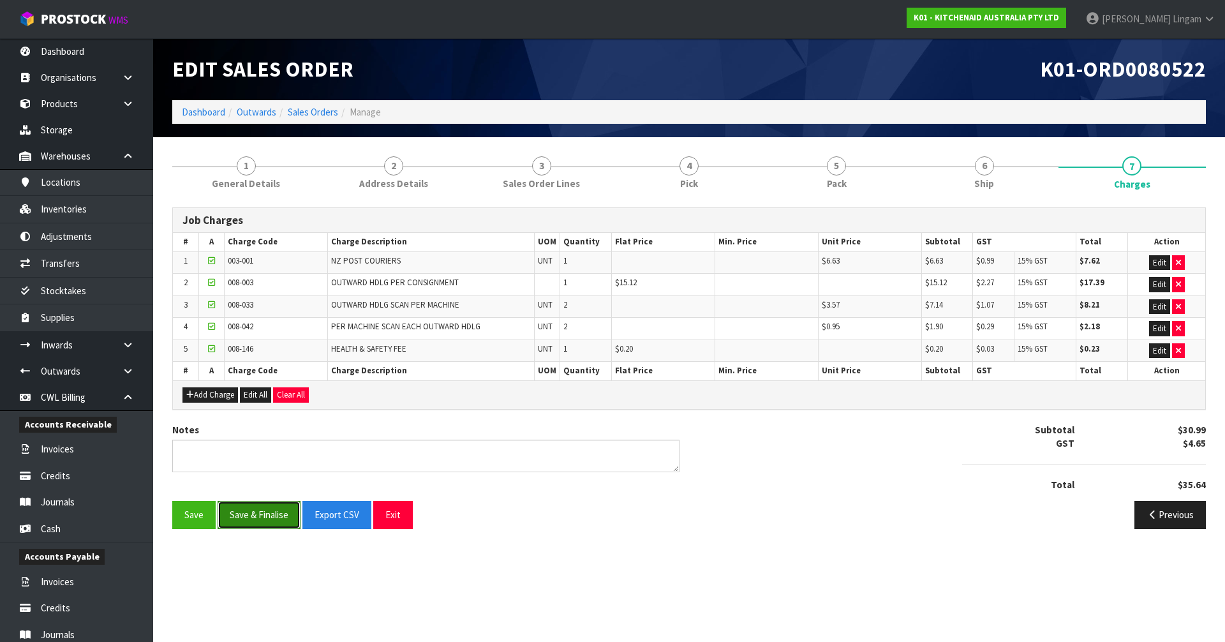
click at [261, 511] on button "Save & Finalise" at bounding box center [258, 514] width 83 height 27
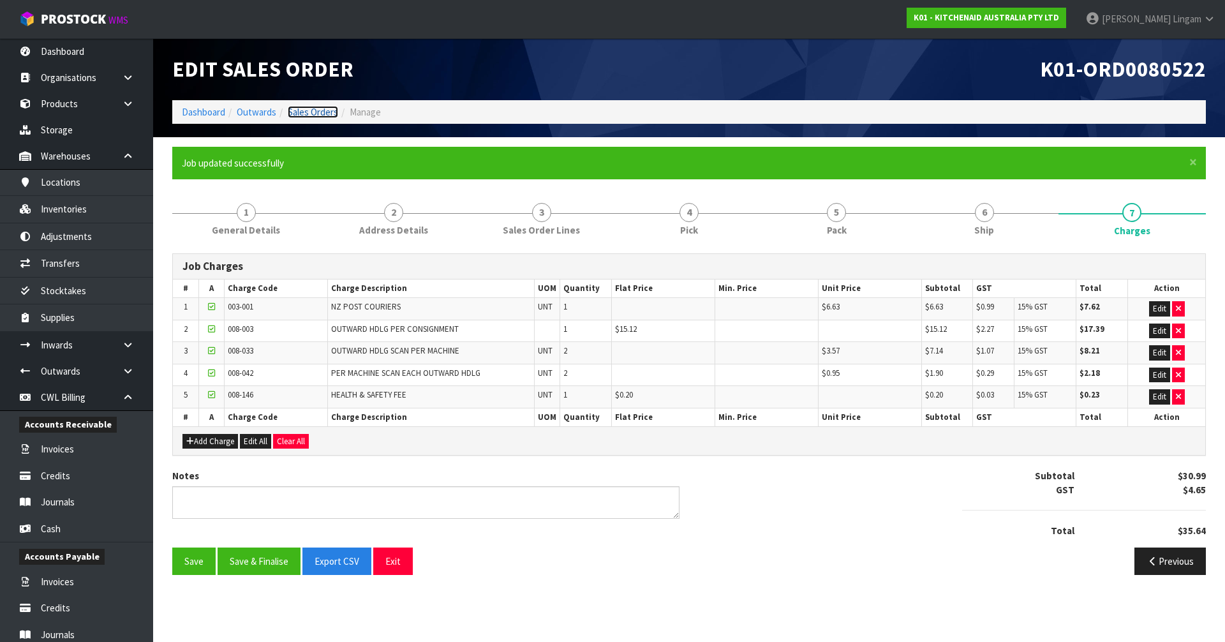
click at [316, 114] on link "Sales Orders" at bounding box center [313, 112] width 50 height 12
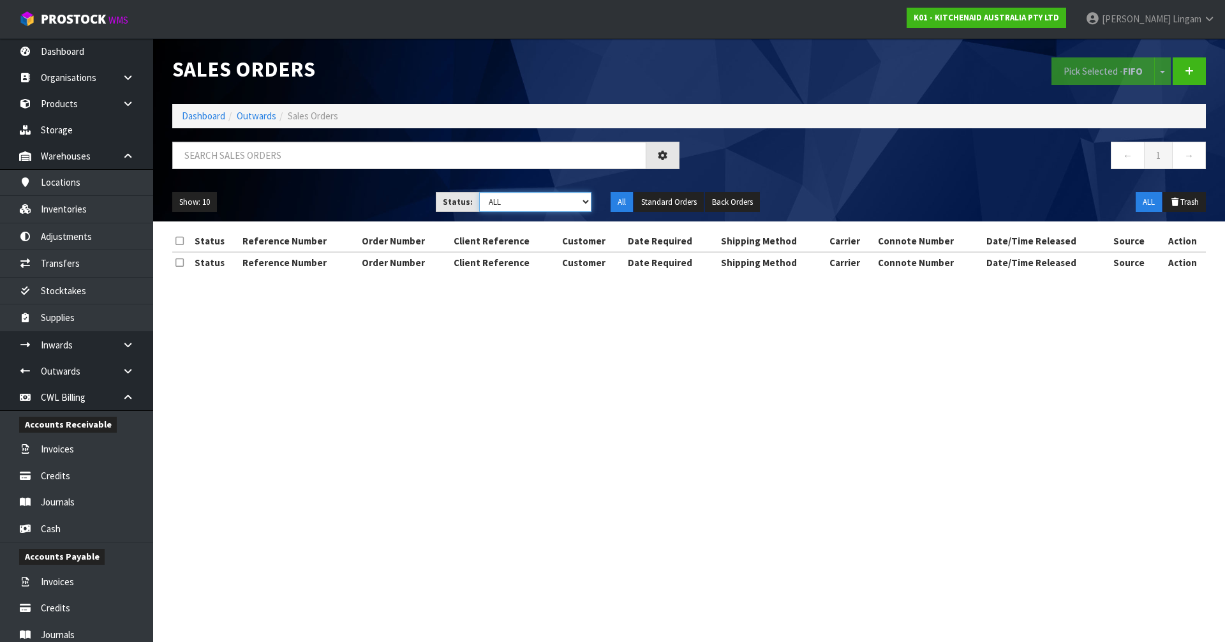
click at [570, 202] on select "Draft Pending Allocated Pending Pick Goods Picked Goods Packed Pending Charges …" at bounding box center [535, 202] width 113 height 20
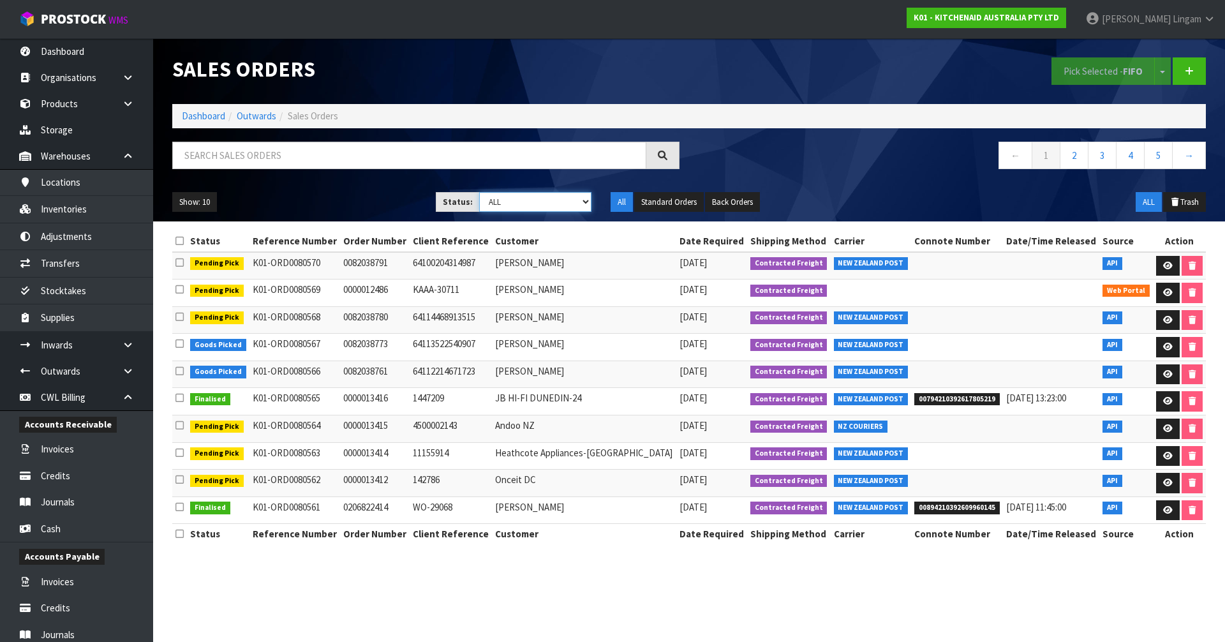
click at [548, 207] on select "Draft Pending Allocated Pending Pick Goods Picked Goods Packed Pending Charges …" at bounding box center [535, 202] width 113 height 20
select select "string:6"
click at [479, 192] on select "Draft Pending Allocated Pending Pick Goods Picked Goods Packed Pending Charges …" at bounding box center [535, 202] width 113 height 20
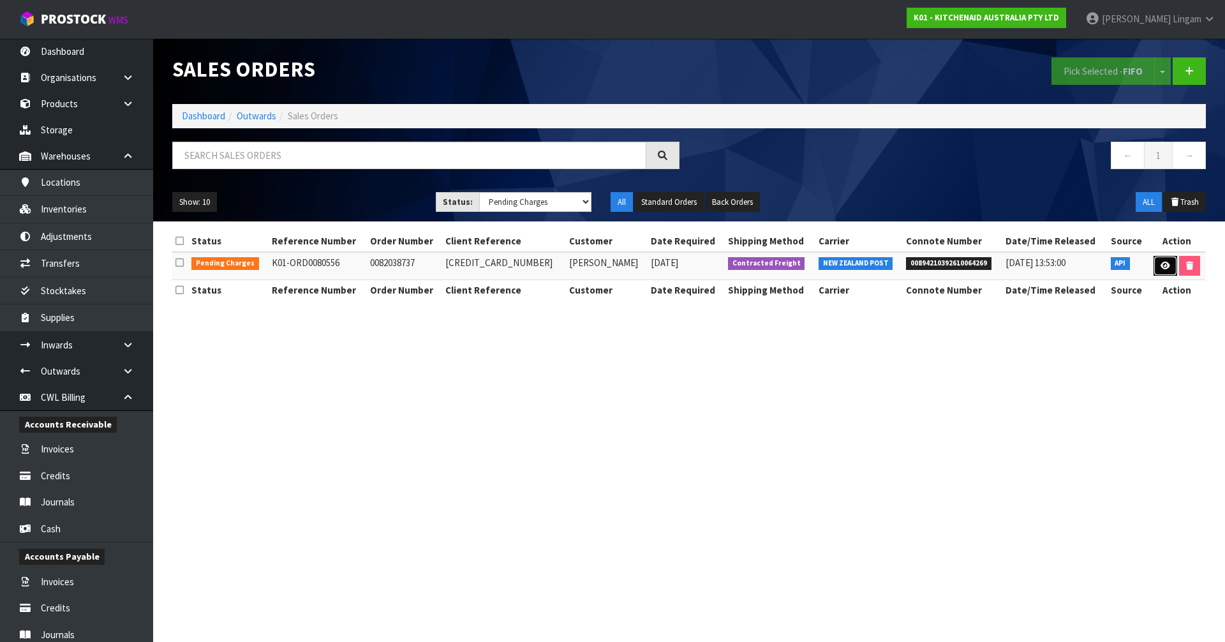
click at [1163, 267] on icon at bounding box center [1165, 265] width 10 height 8
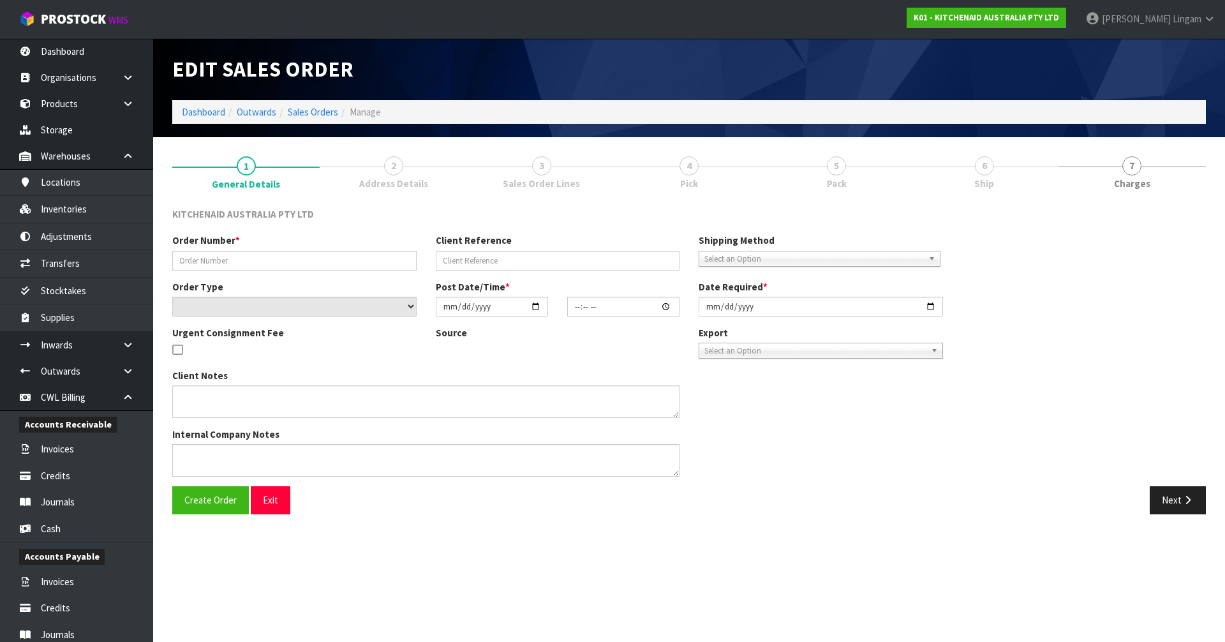
type input "0082038737"
type input "[CREDIT_CARD_NUMBER]"
select select "number:0"
type input "[DATE]"
type input "16:40:28.000"
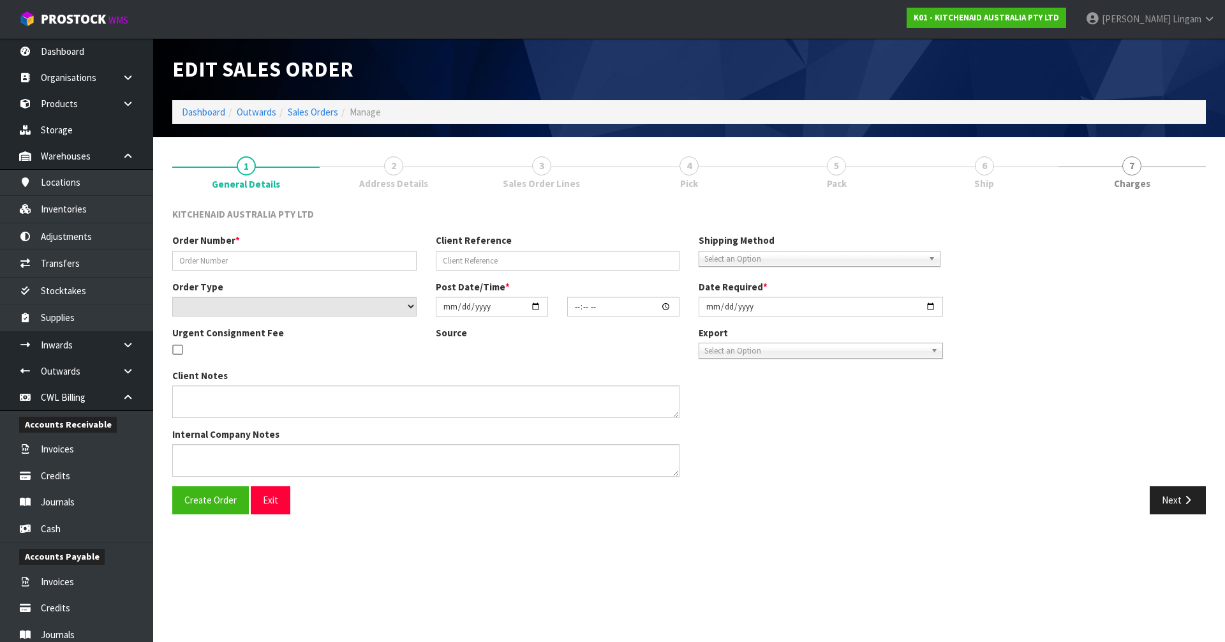
type input "[DATE]"
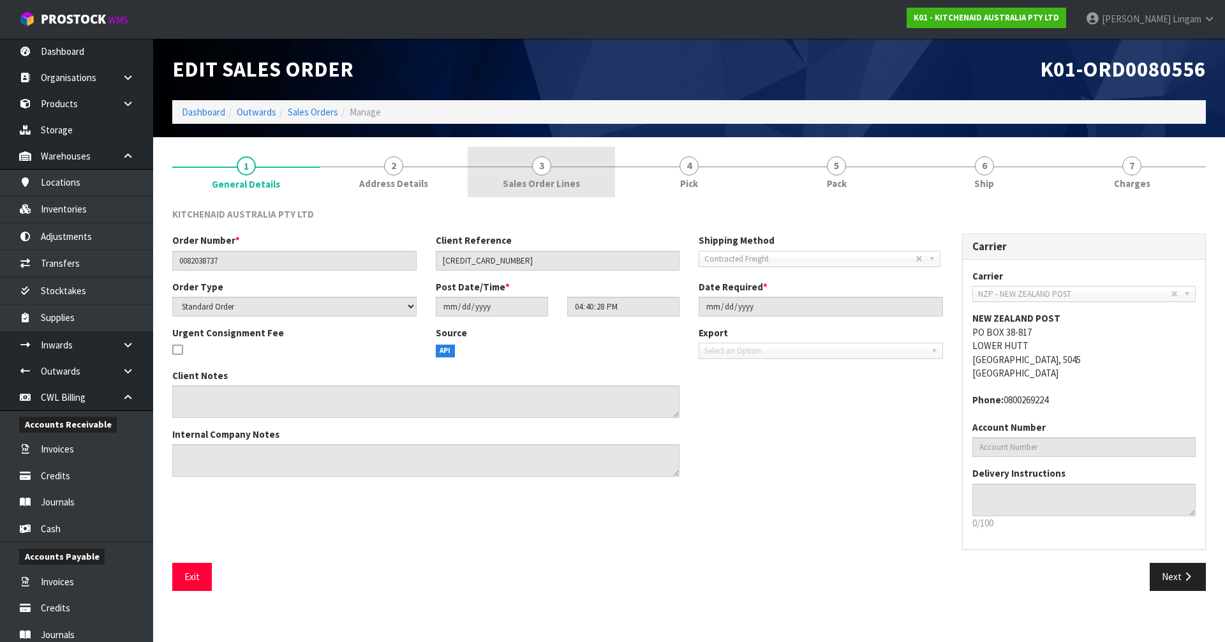
click at [568, 173] on link "3 Sales Order Lines" at bounding box center [540, 172] width 147 height 50
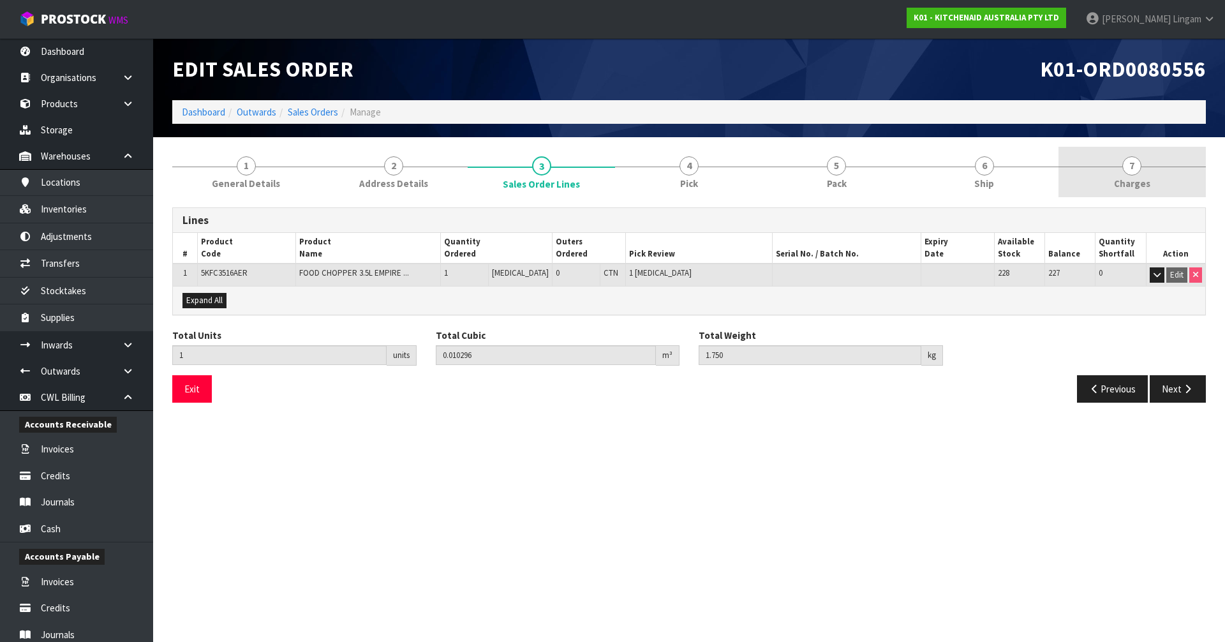
click at [1163, 170] on link "7 [GEOGRAPHIC_DATA]" at bounding box center [1131, 172] width 147 height 50
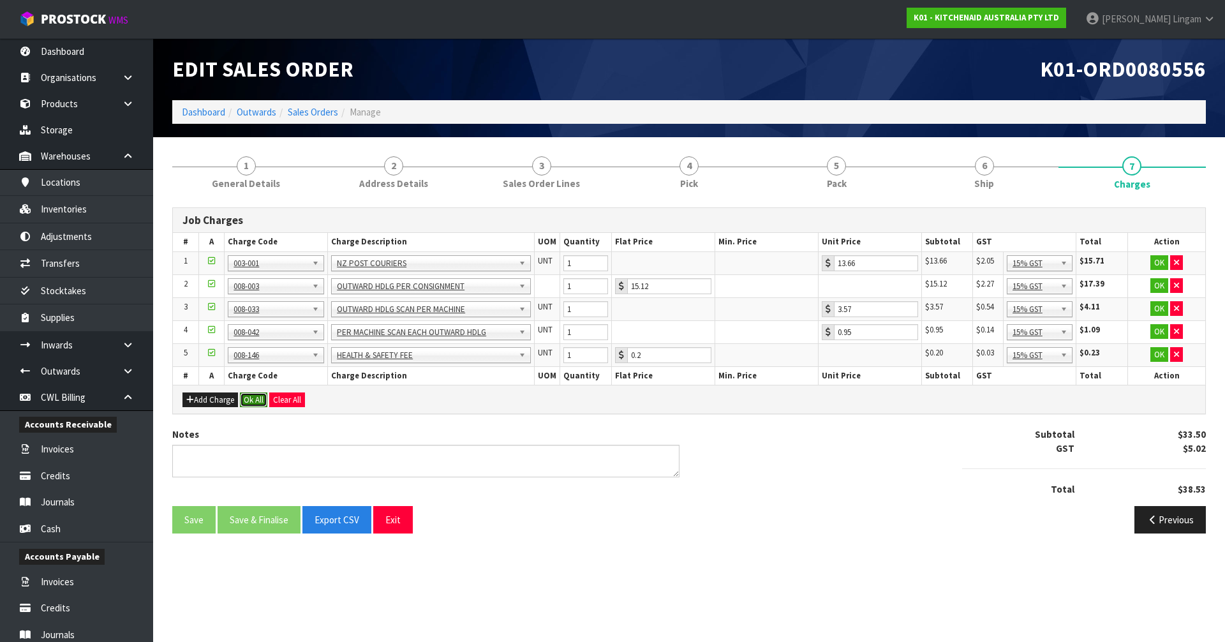
click at [249, 404] on button "Ok All" at bounding box center [253, 399] width 27 height 15
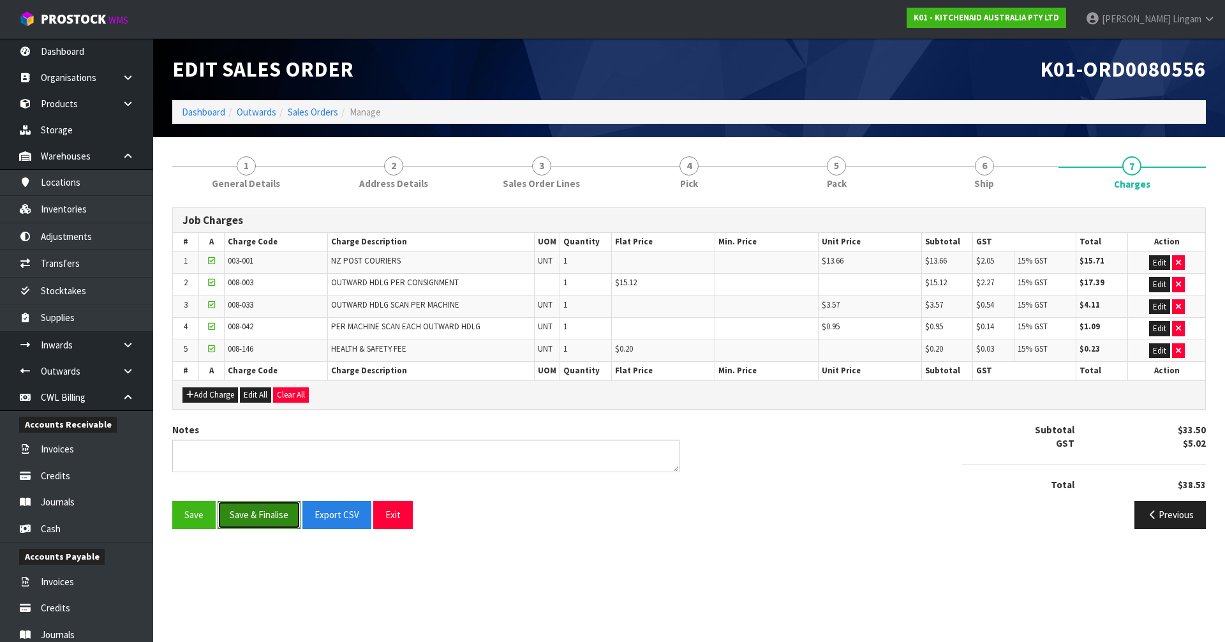
click at [259, 511] on button "Save & Finalise" at bounding box center [258, 514] width 83 height 27
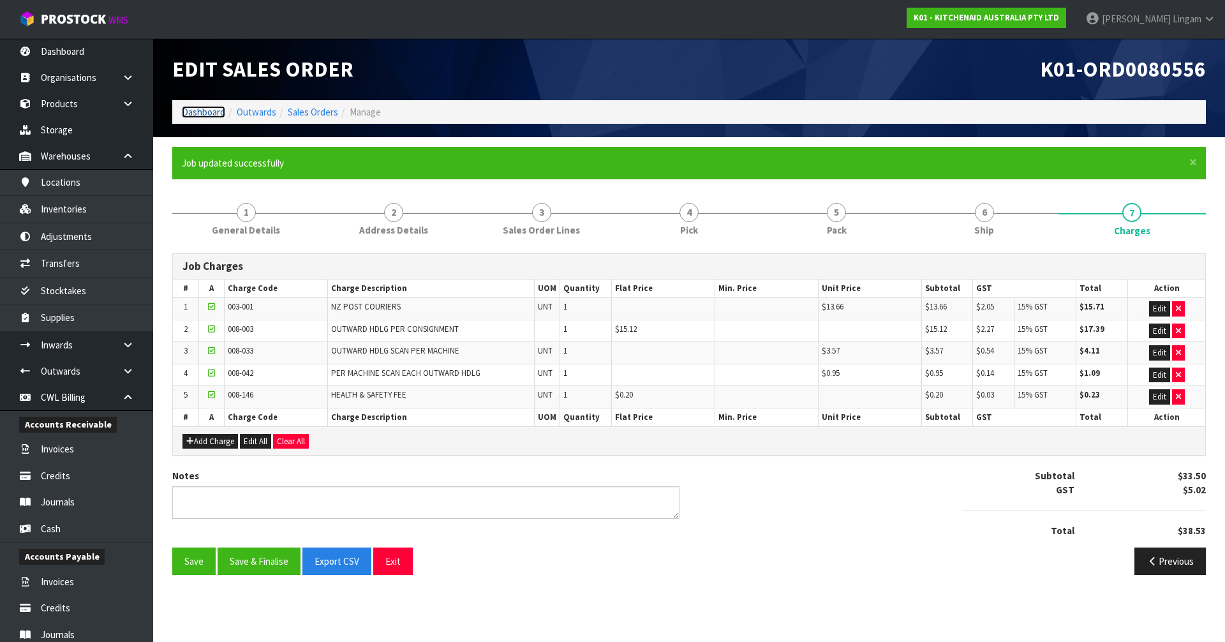
click at [197, 109] on link "Dashboard" at bounding box center [203, 112] width 43 height 12
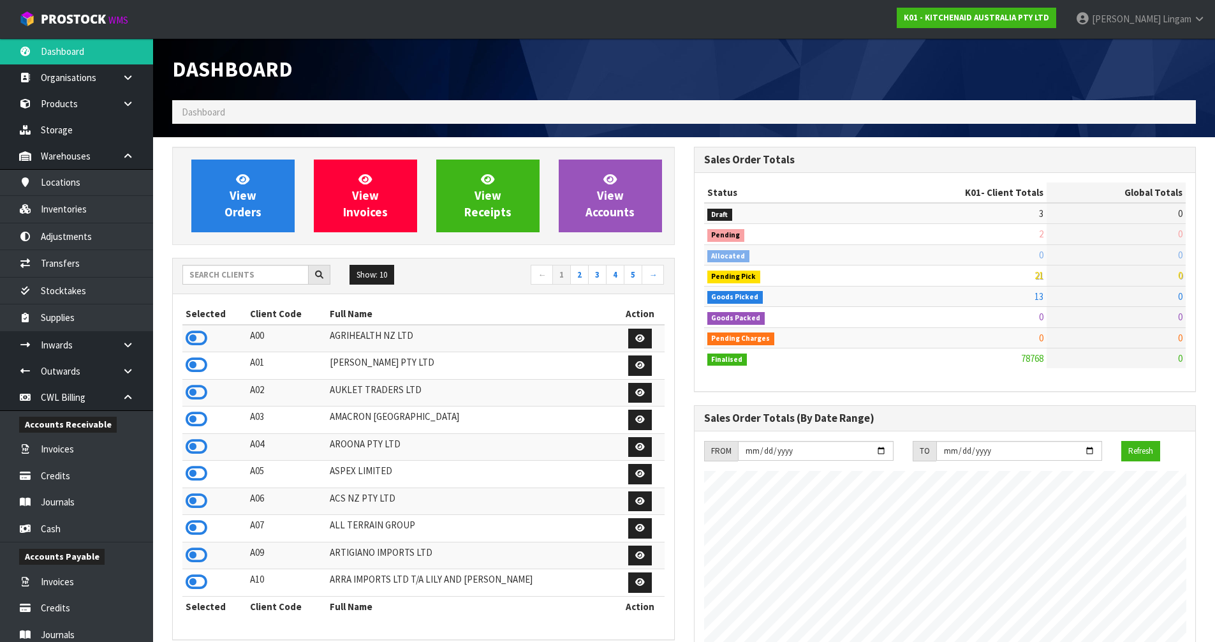
scroll to position [795, 521]
click at [260, 276] on input "text" at bounding box center [245, 275] width 126 height 20
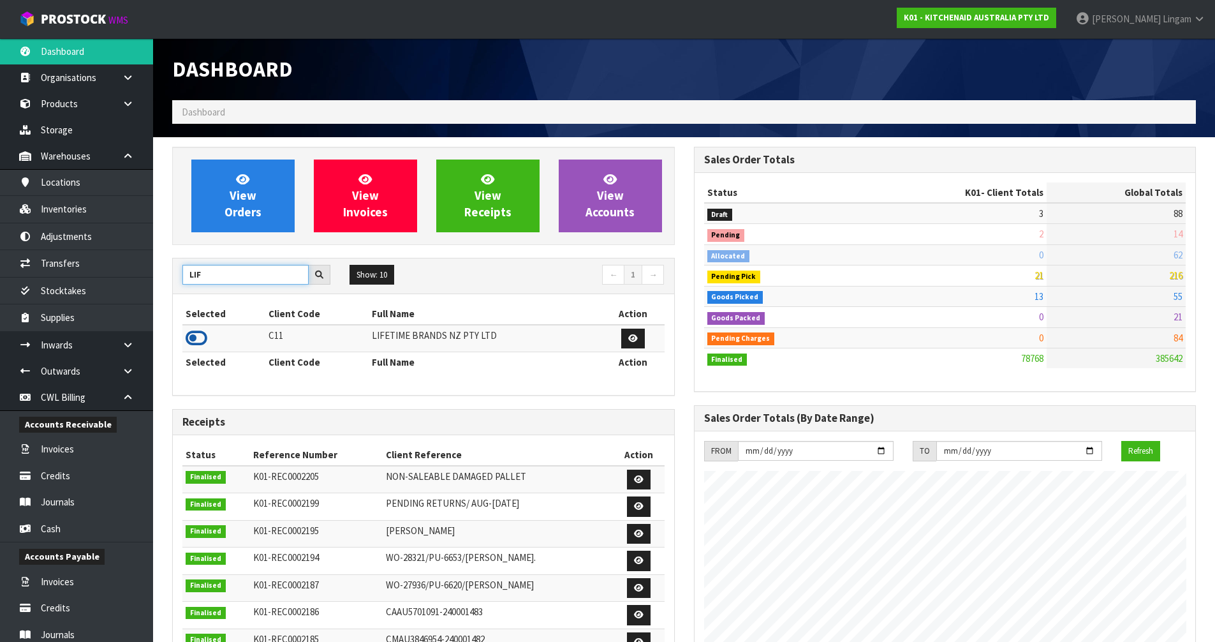
type input "LIF"
click at [186, 340] on icon at bounding box center [197, 337] width 22 height 19
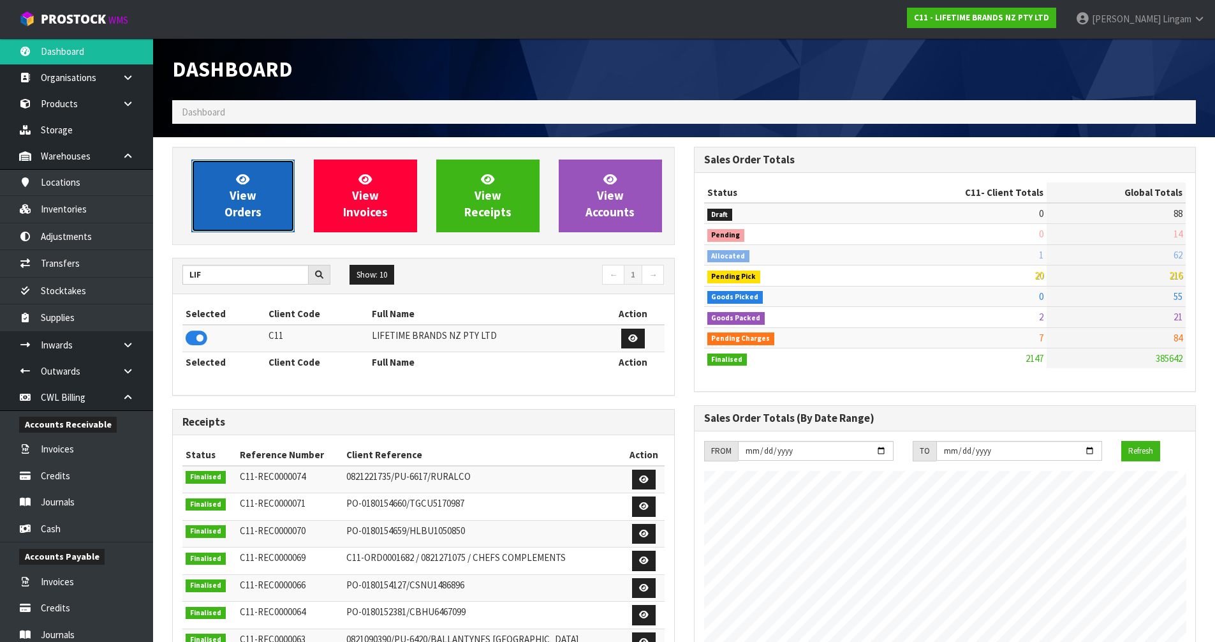
click at [241, 205] on span "View Orders" at bounding box center [242, 196] width 37 height 48
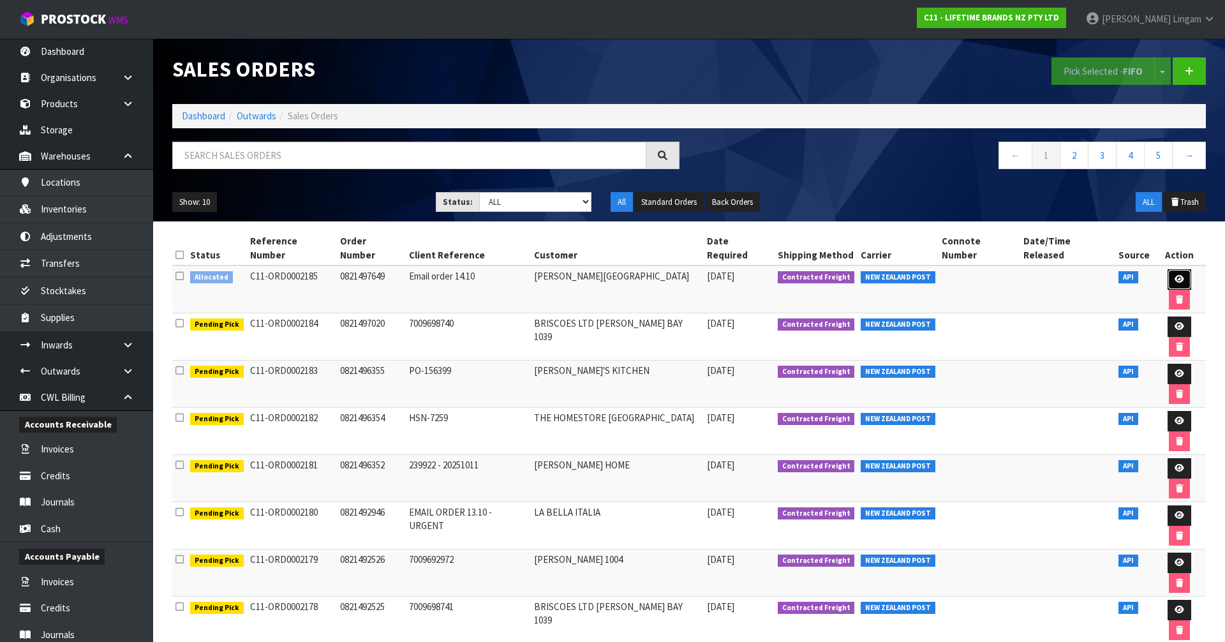
click at [1174, 275] on icon at bounding box center [1179, 279] width 10 height 8
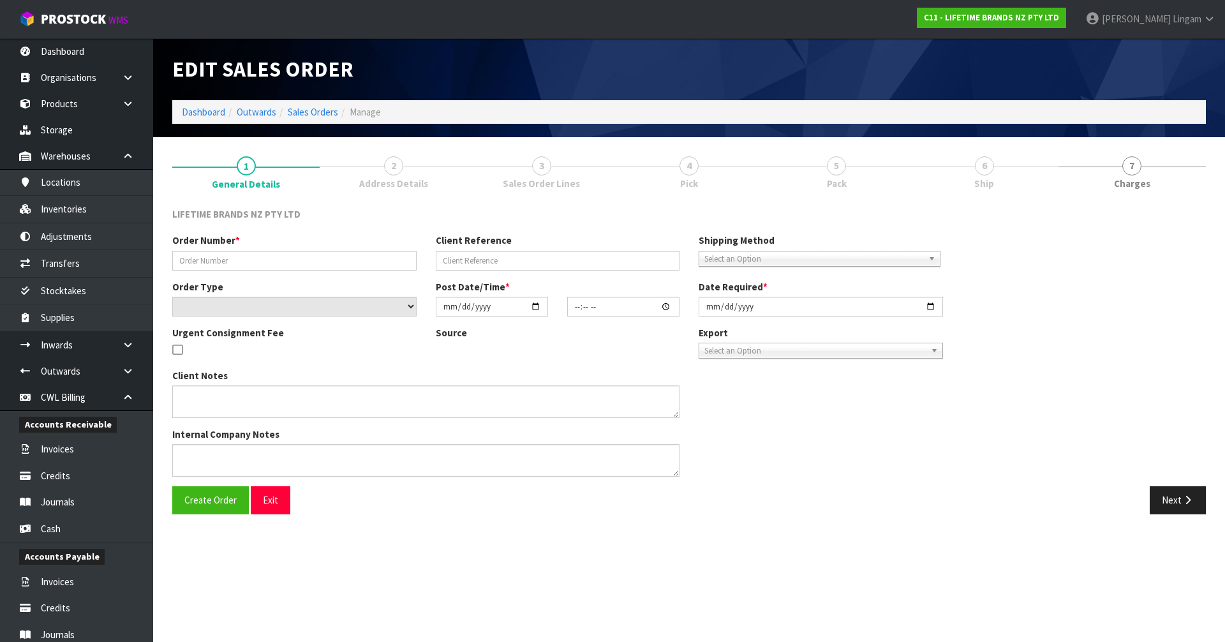
type input "0821497649"
type input "Email order 14.10"
select select "number:0"
type input "[DATE]"
type input "13:39:55.000"
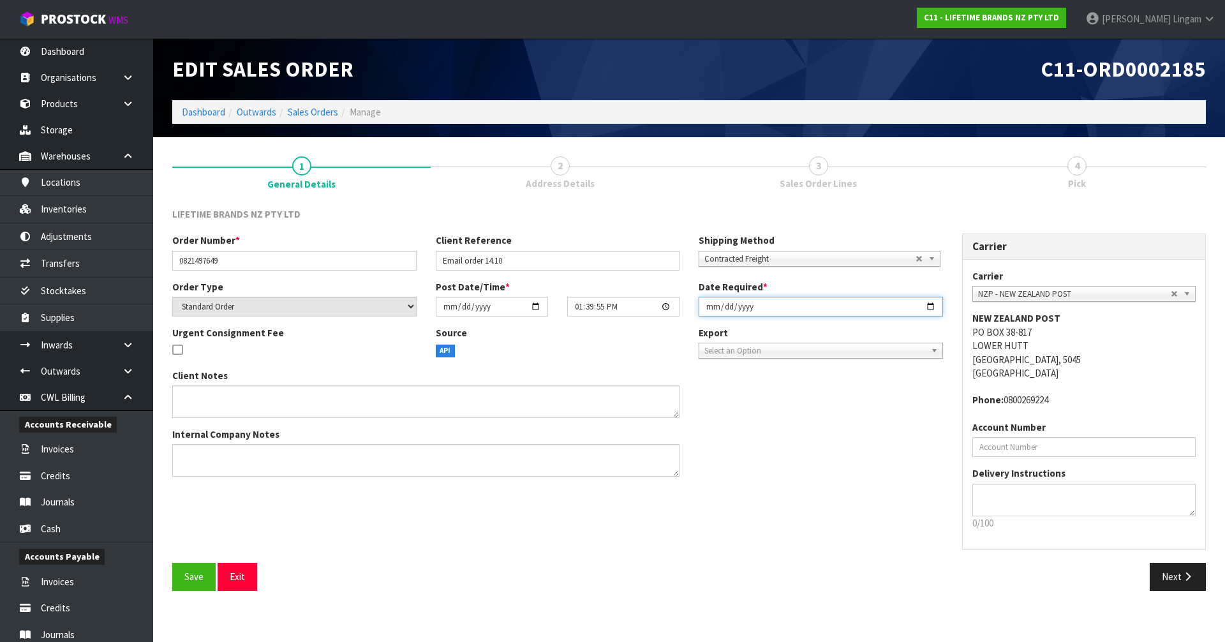
click at [708, 307] on input "[DATE]" at bounding box center [820, 307] width 244 height 20
type input "[DATE]"
click at [200, 582] on span "Save" at bounding box center [193, 576] width 19 height 12
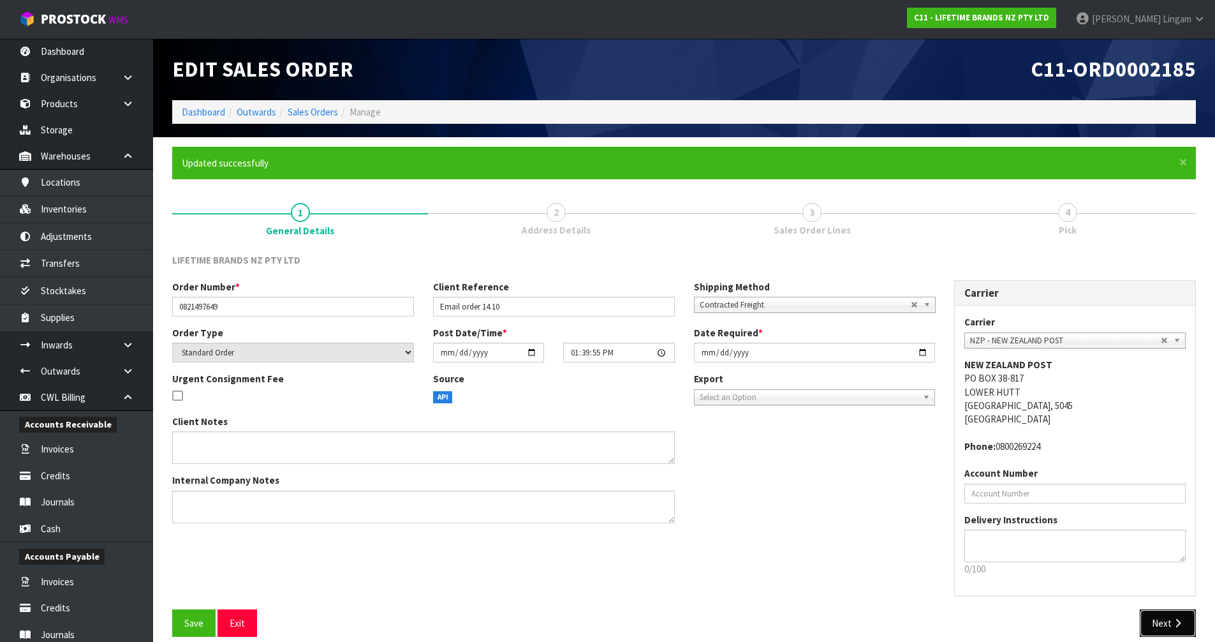
click at [1170, 617] on button "Next" at bounding box center [1168, 622] width 56 height 27
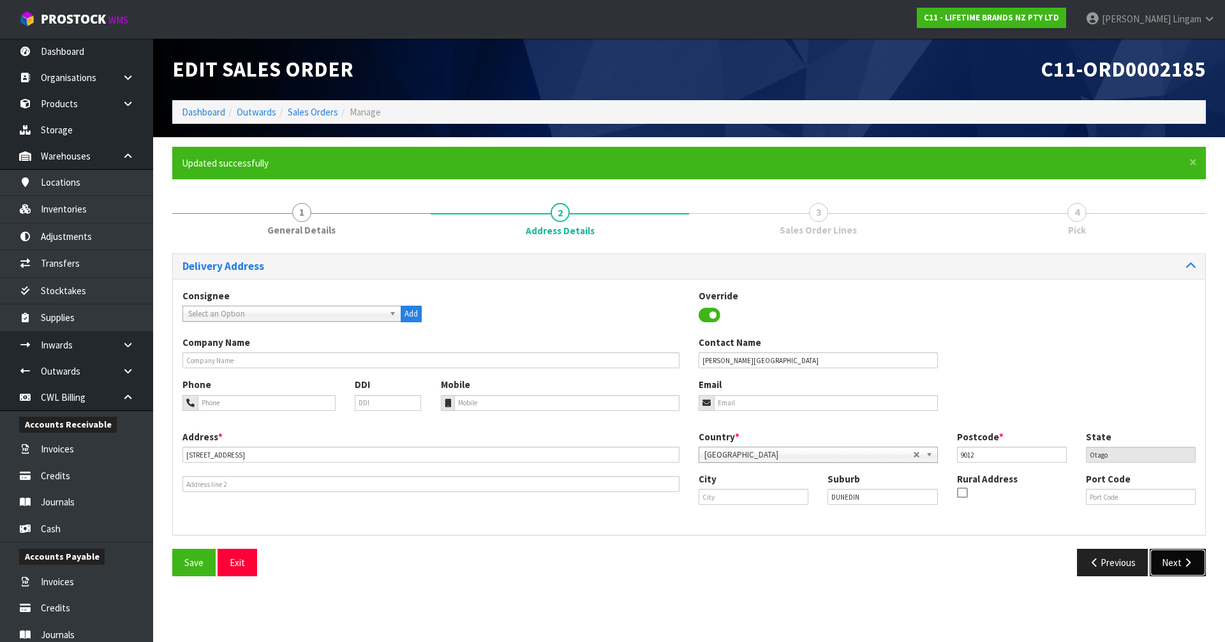
click at [1173, 571] on button "Next" at bounding box center [1177, 561] width 56 height 27
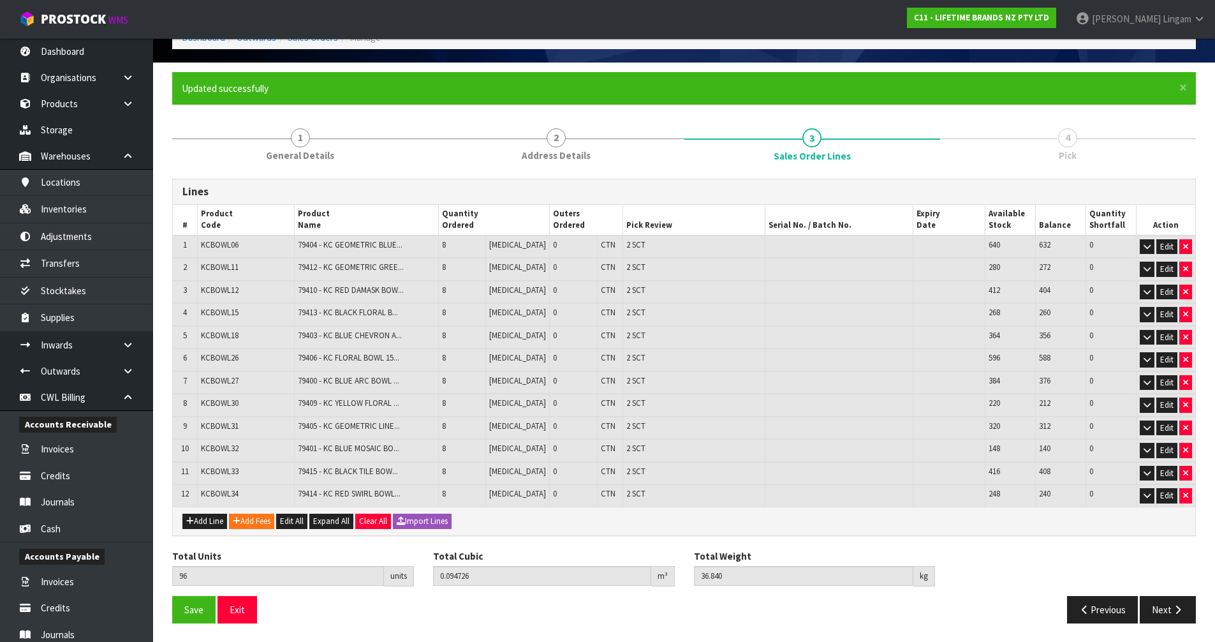
scroll to position [75, 0]
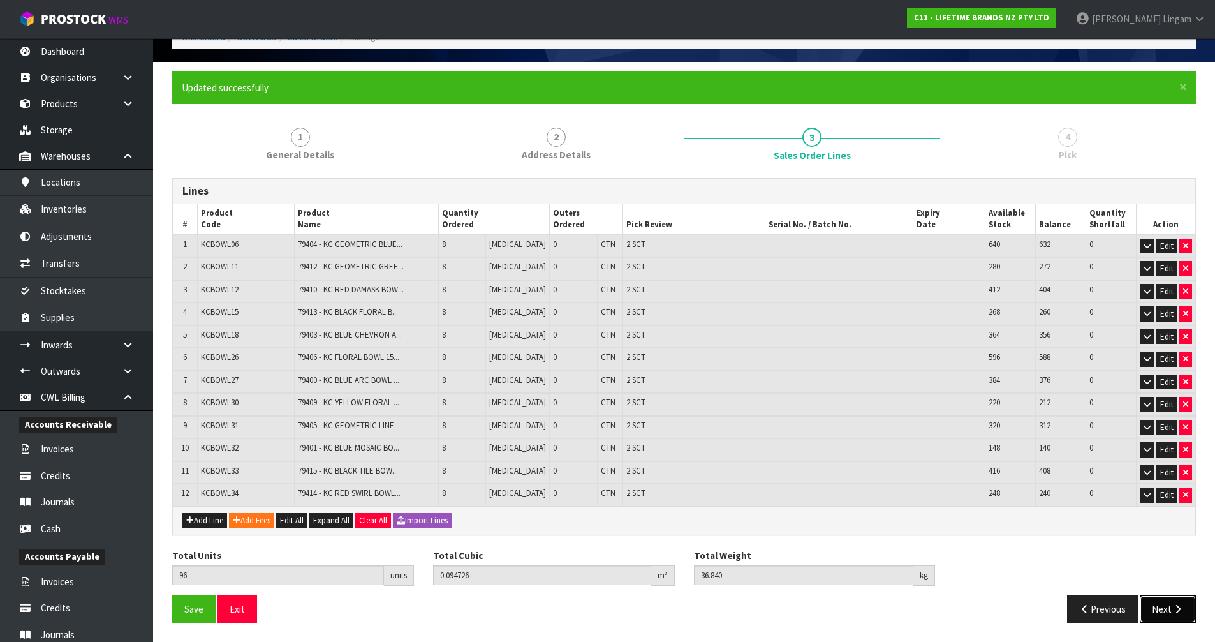
click at [1168, 622] on button "Next" at bounding box center [1168, 608] width 56 height 27
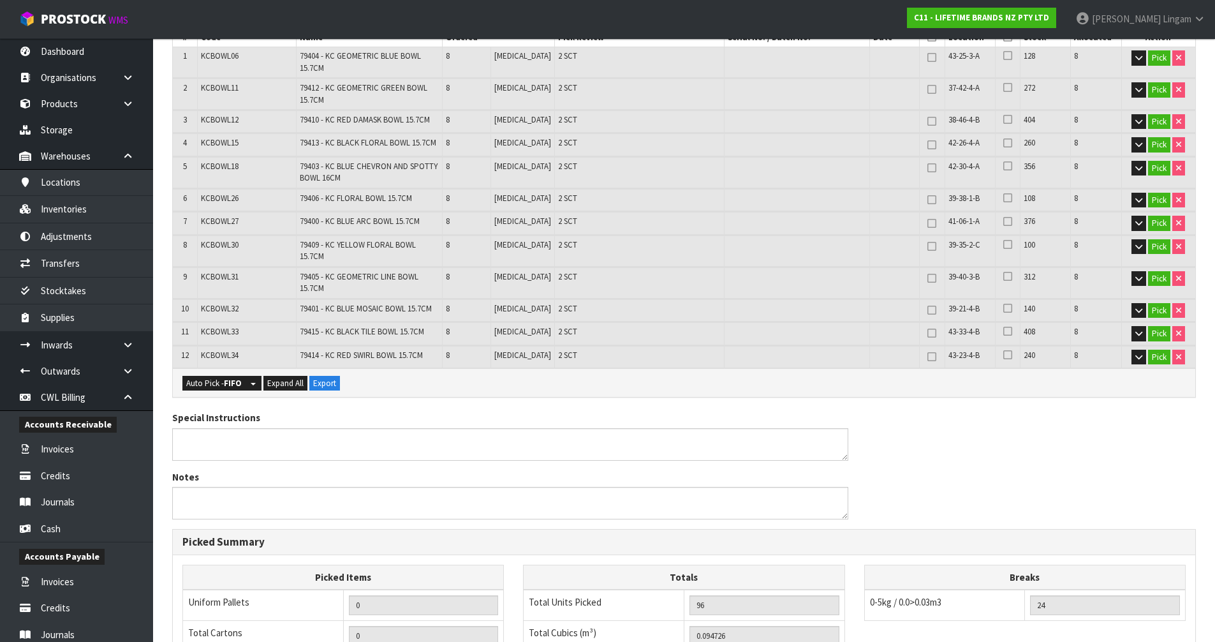
scroll to position [531, 0]
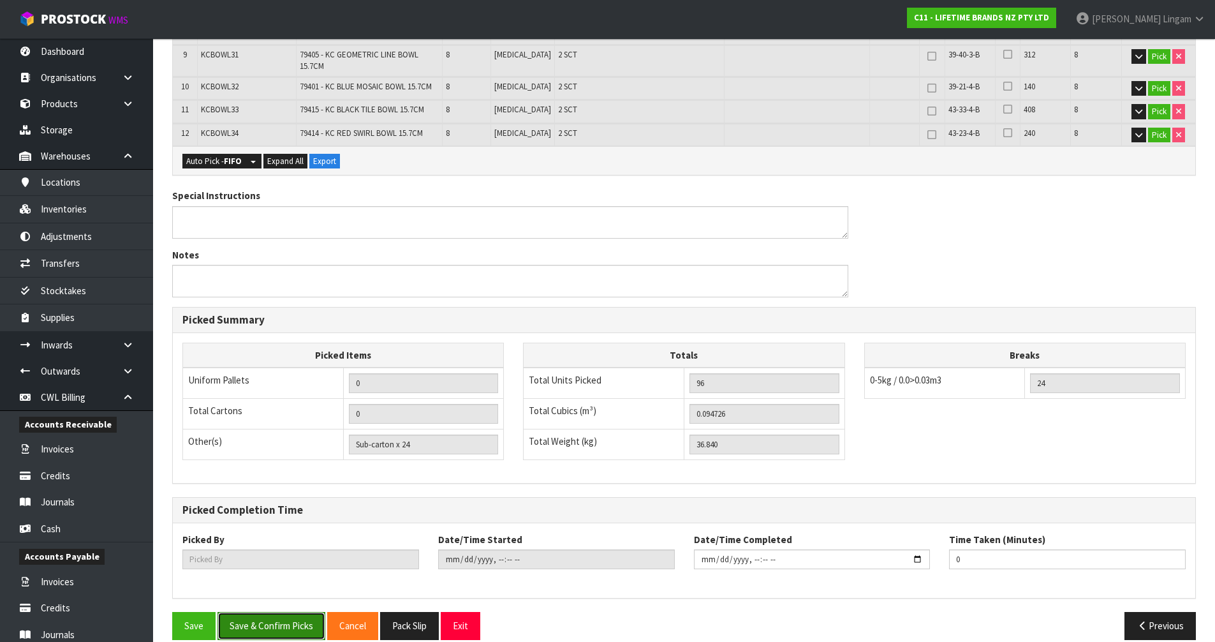
click at [279, 617] on button "Save & Confirm Picks" at bounding box center [271, 625] width 108 height 27
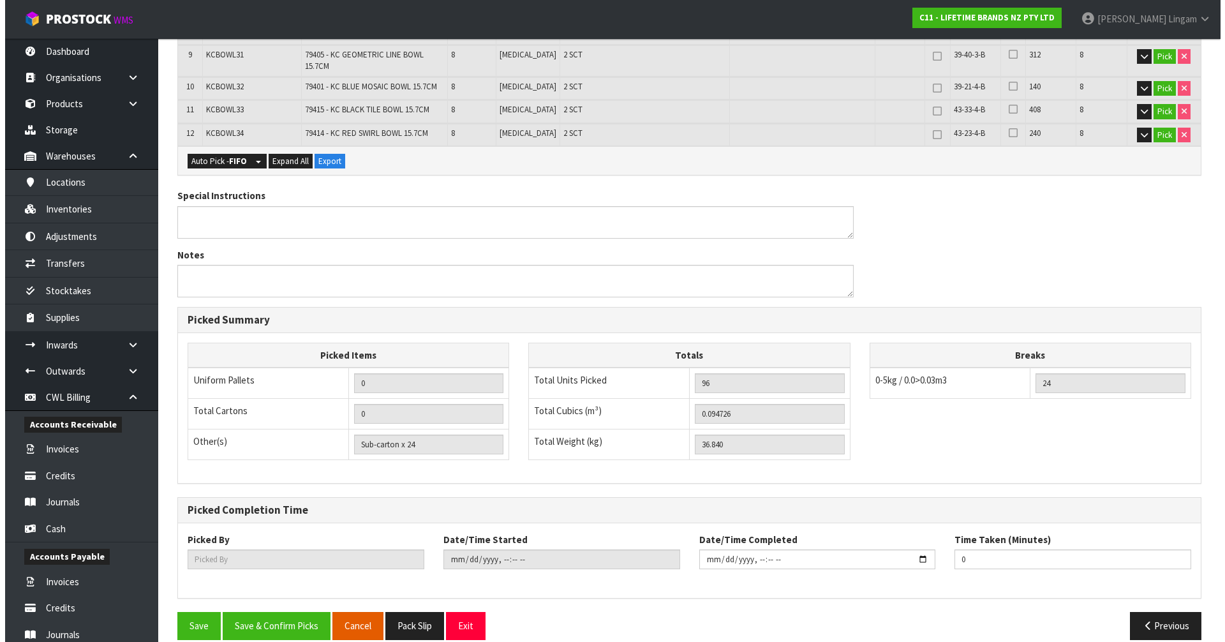
scroll to position [522, 0]
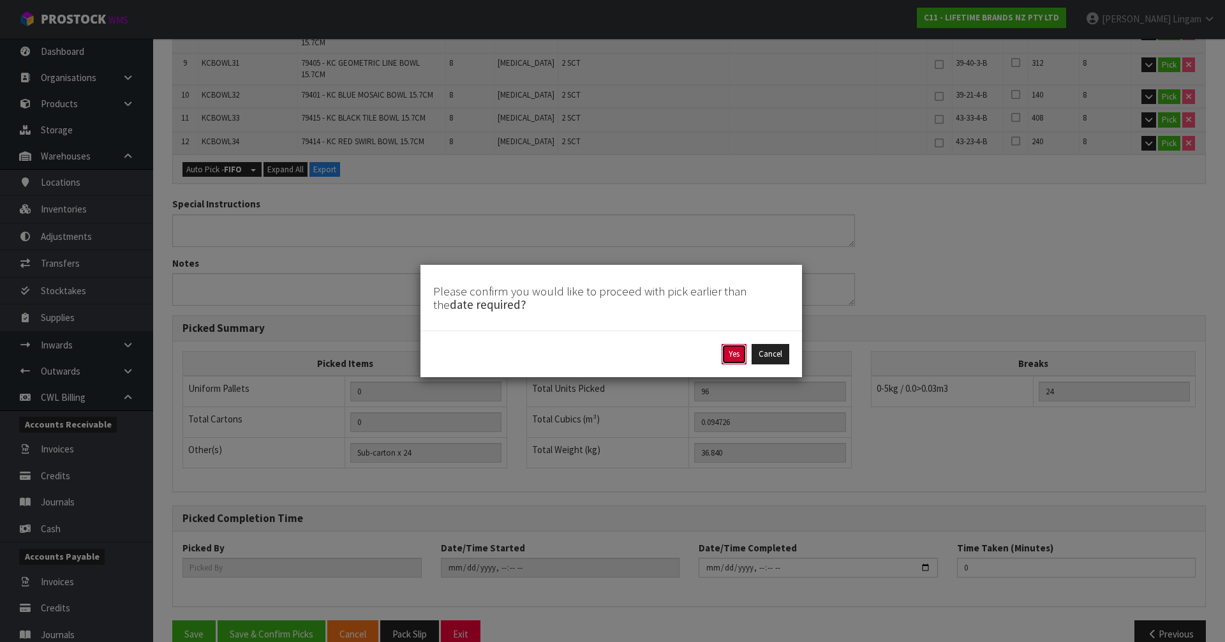
click at [730, 353] on button "Yes" at bounding box center [733, 354] width 25 height 20
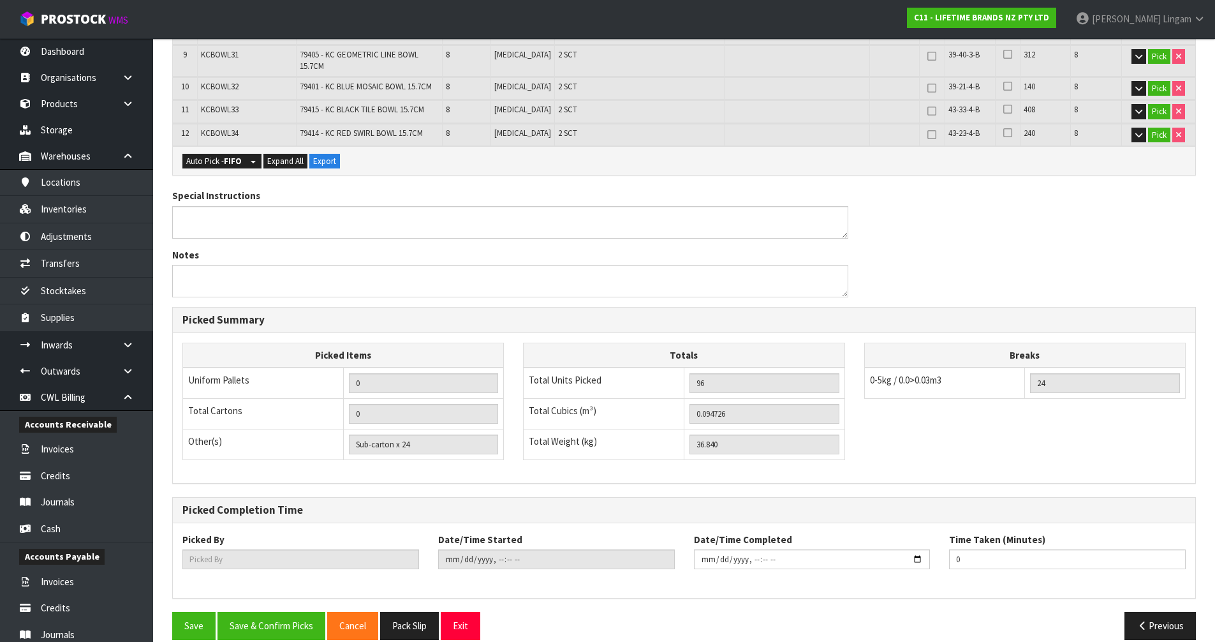
scroll to position [0, 0]
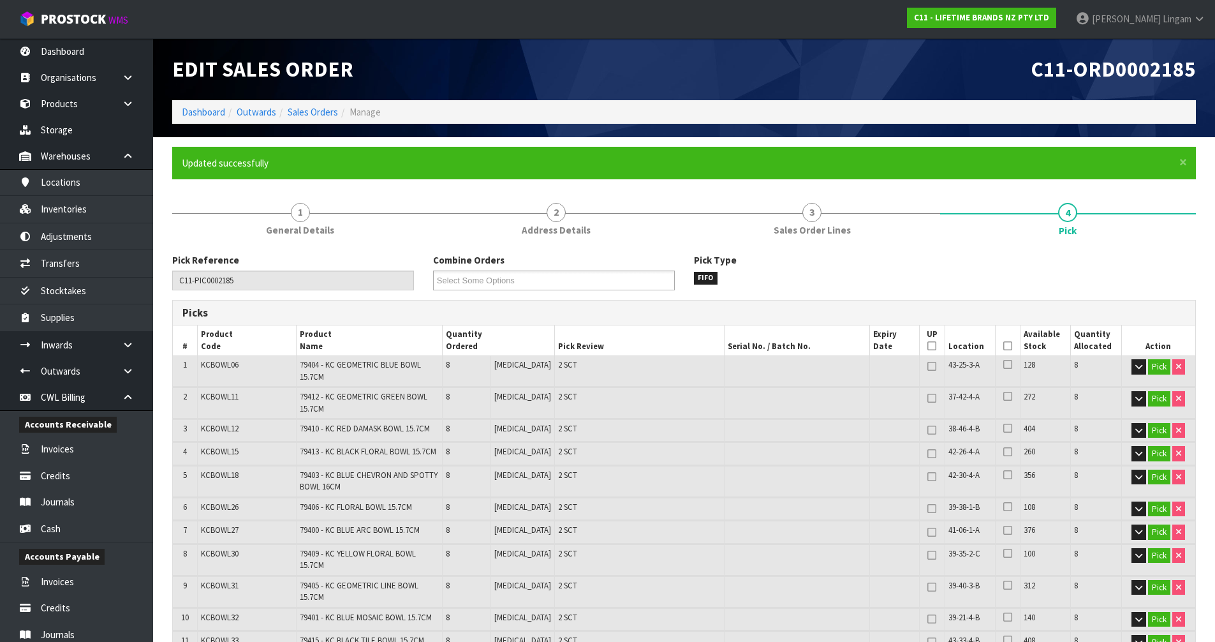
type input "[PERSON_NAME]"
type input "[DATE]T14:06:02"
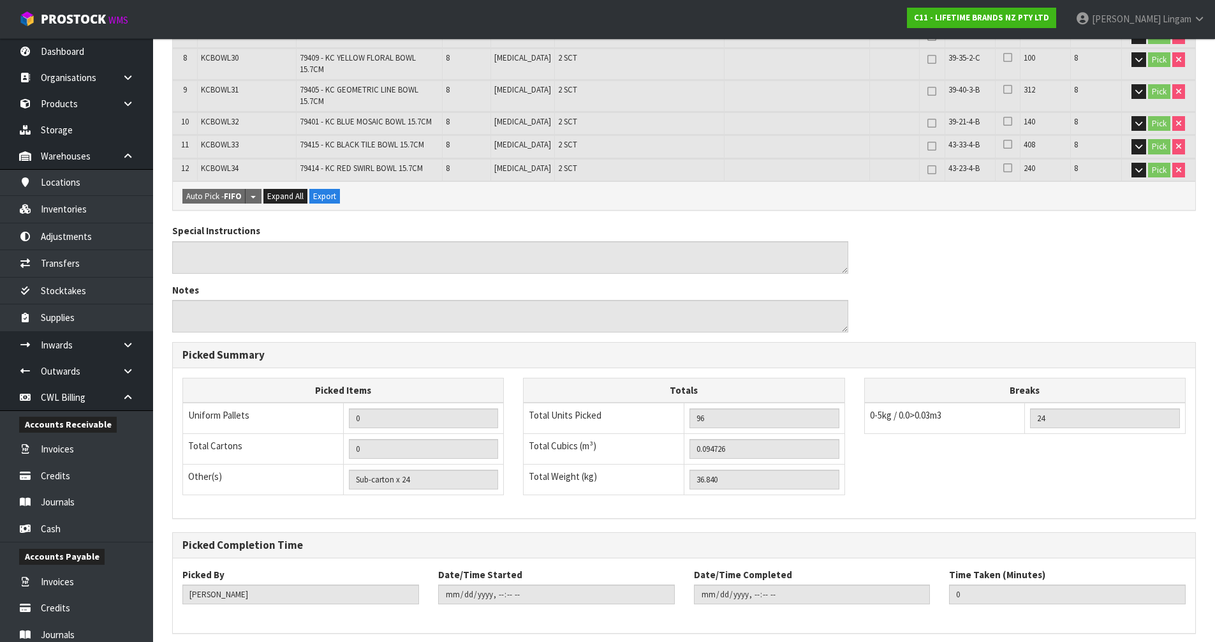
scroll to position [510, 0]
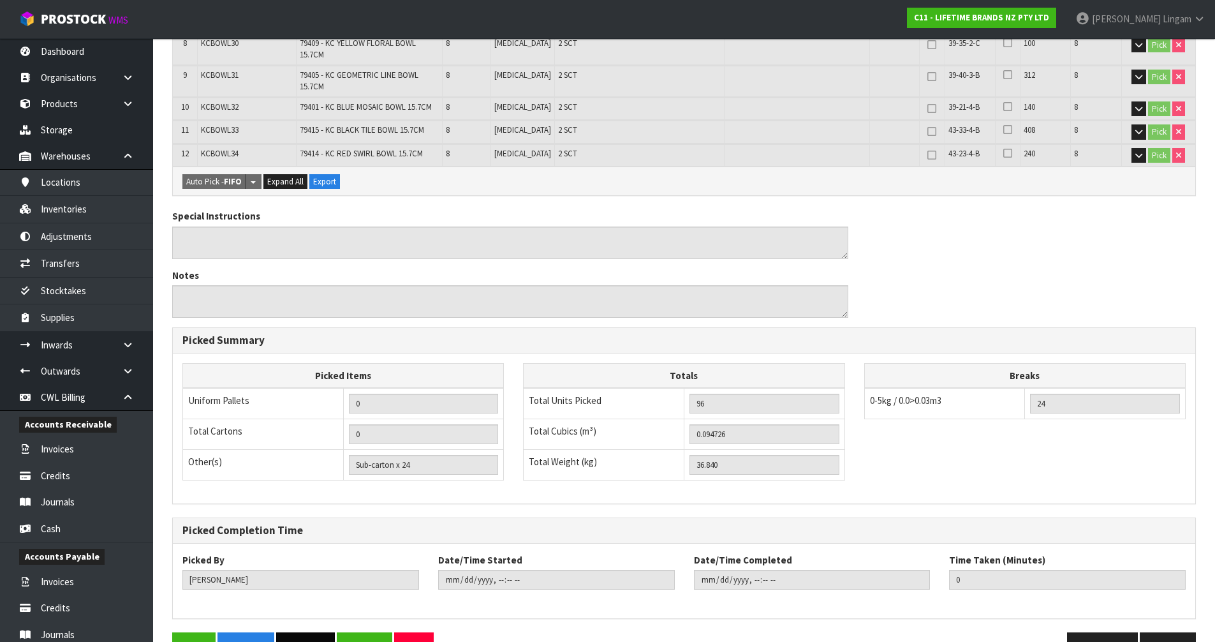
drag, startPoint x: 316, startPoint y: 631, endPoint x: 348, endPoint y: 619, distance: 33.8
click at [316, 632] on button "Pack Slip" at bounding box center [305, 645] width 59 height 27
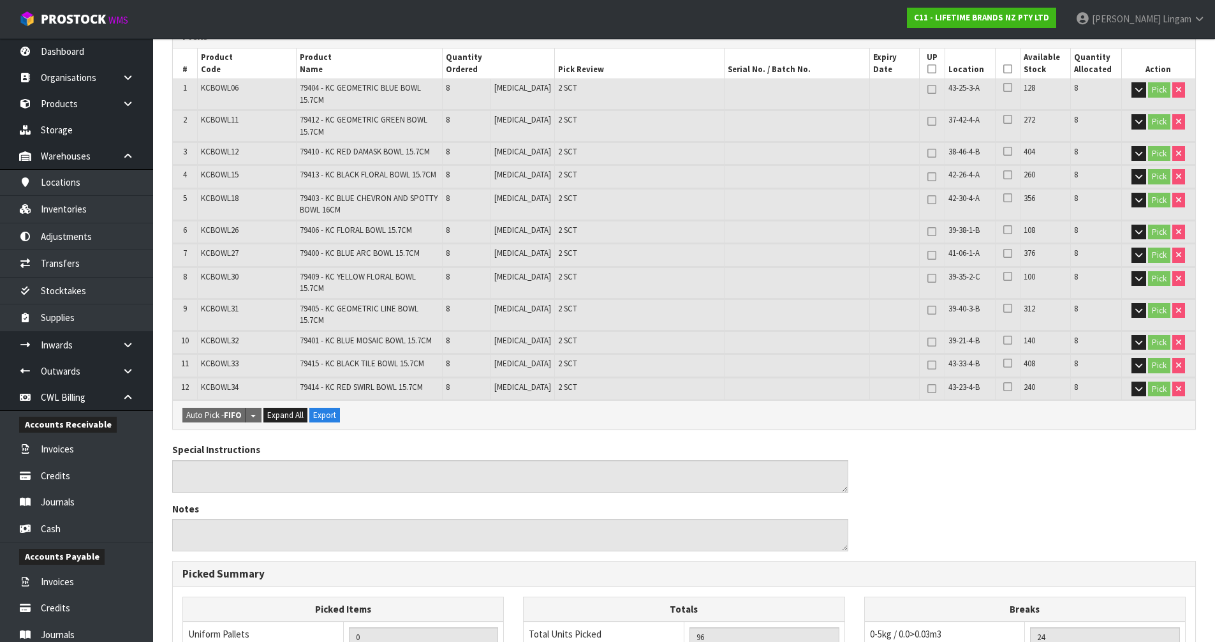
scroll to position [0, 0]
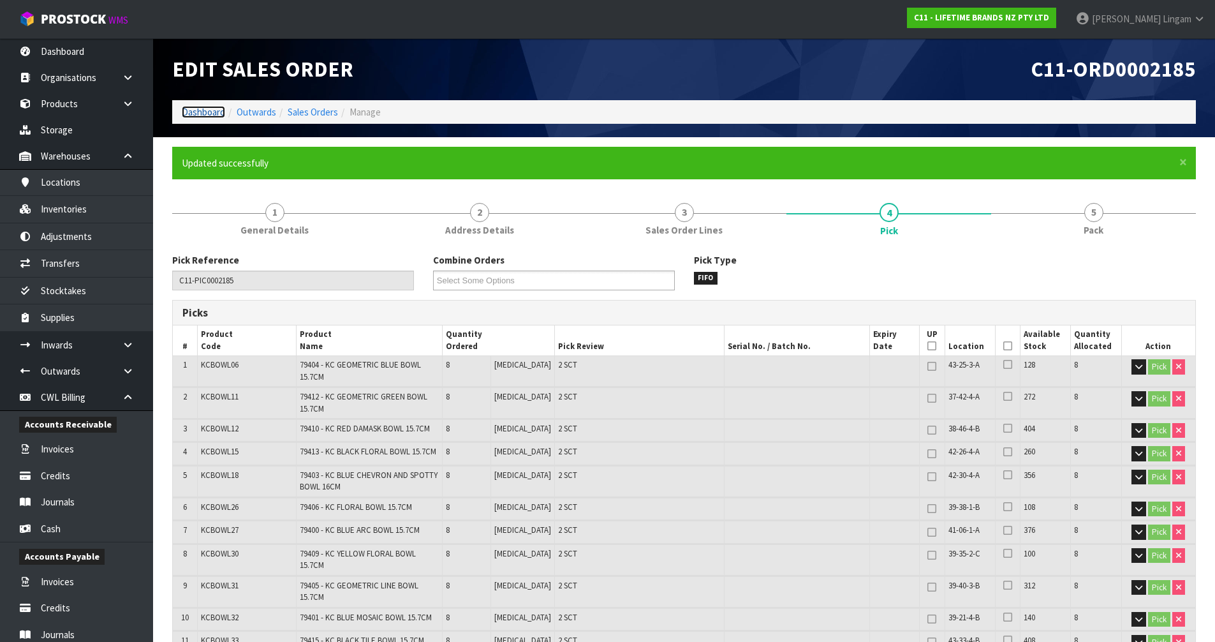
click at [195, 113] on link "Dashboard" at bounding box center [203, 112] width 43 height 12
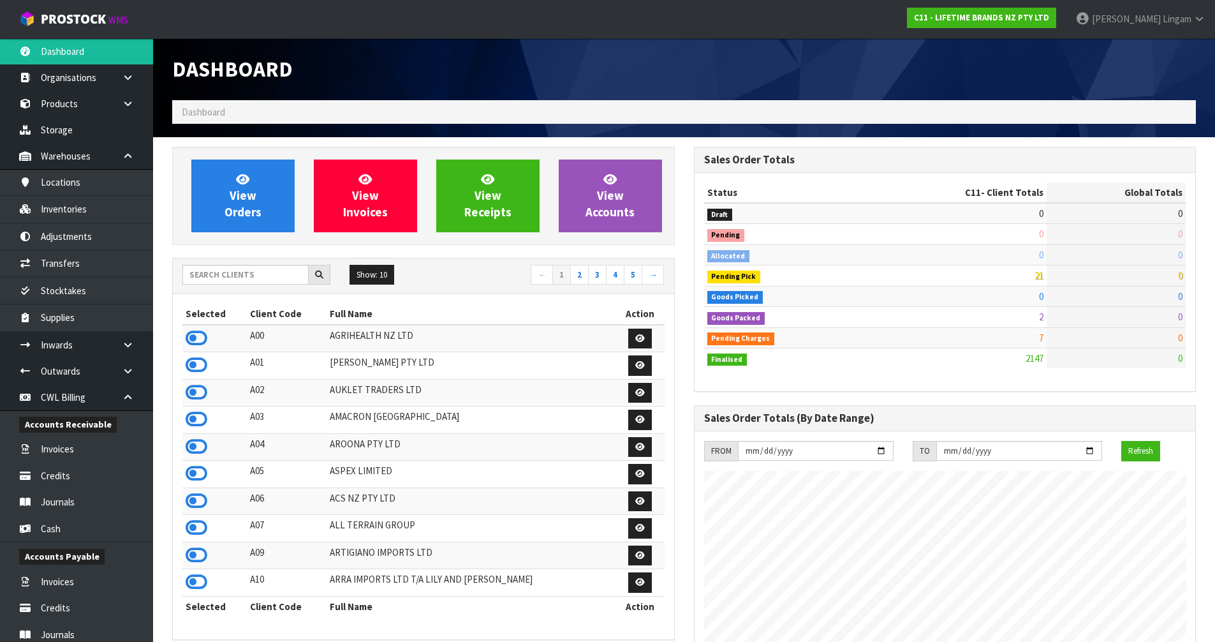
scroll to position [966, 521]
click at [270, 211] on link "View Orders" at bounding box center [242, 195] width 103 height 73
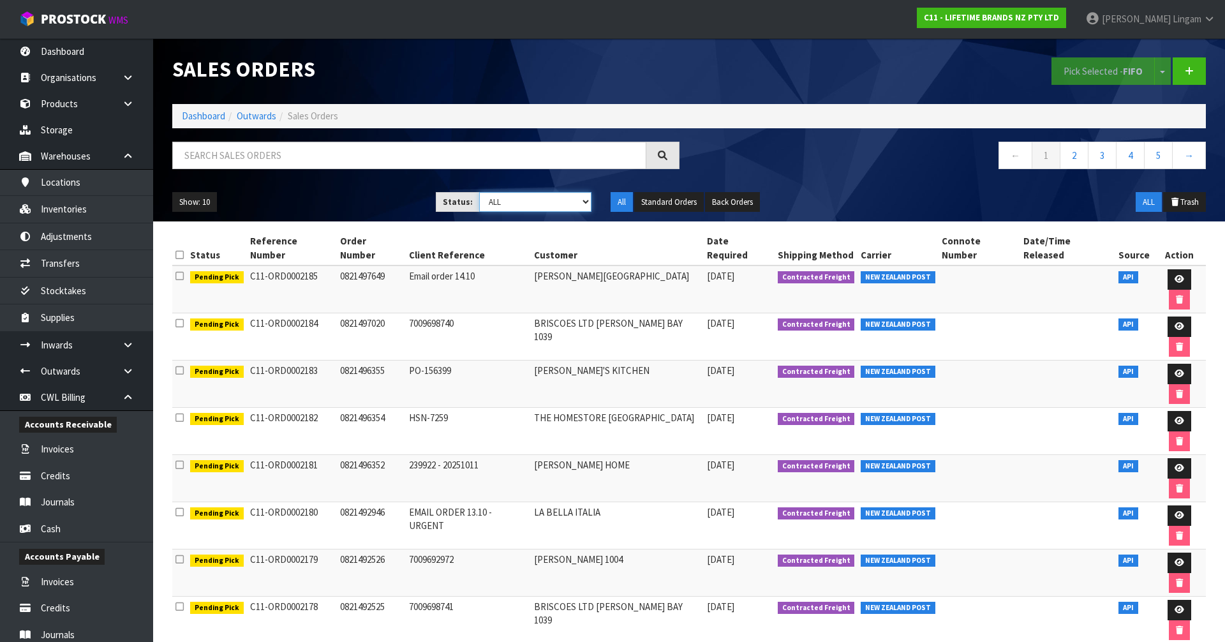
drag, startPoint x: 560, startPoint y: 202, endPoint x: 557, endPoint y: 209, distance: 7.5
click at [560, 202] on select "Draft Pending Allocated Pending Pick Goods Picked Goods Packed Pending Charges …" at bounding box center [535, 202] width 113 height 20
select select "string:6"
click at [479, 192] on select "Draft Pending Allocated Pending Pick Goods Picked Goods Packed Pending Charges …" at bounding box center [535, 202] width 113 height 20
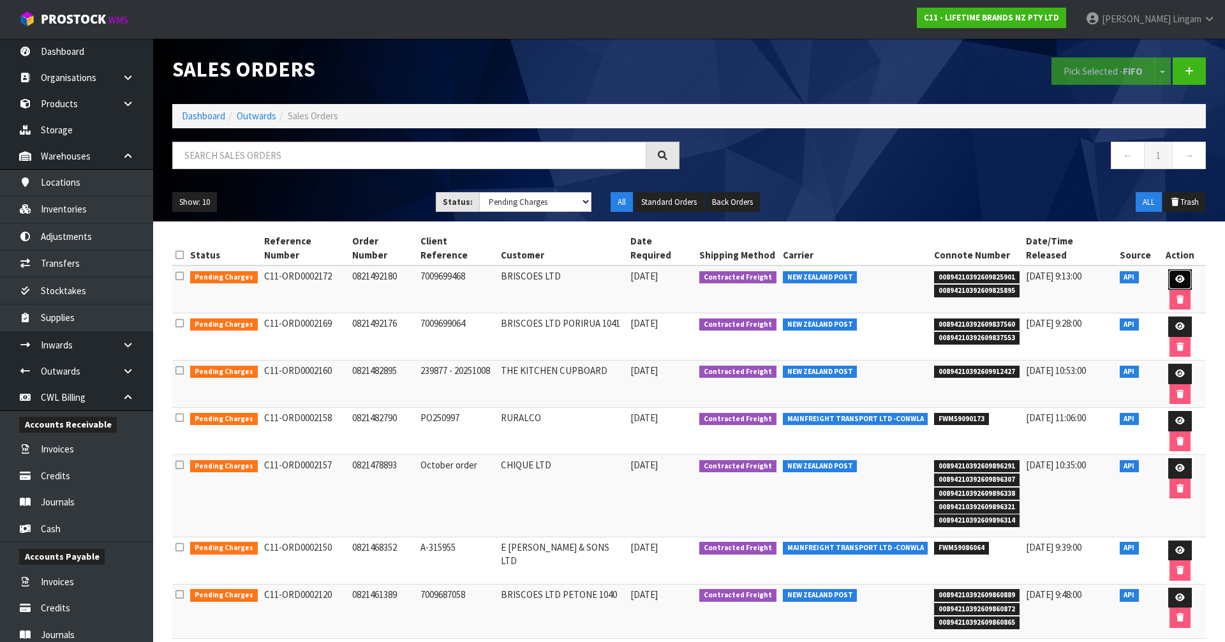
click at [1175, 275] on icon at bounding box center [1180, 279] width 10 height 8
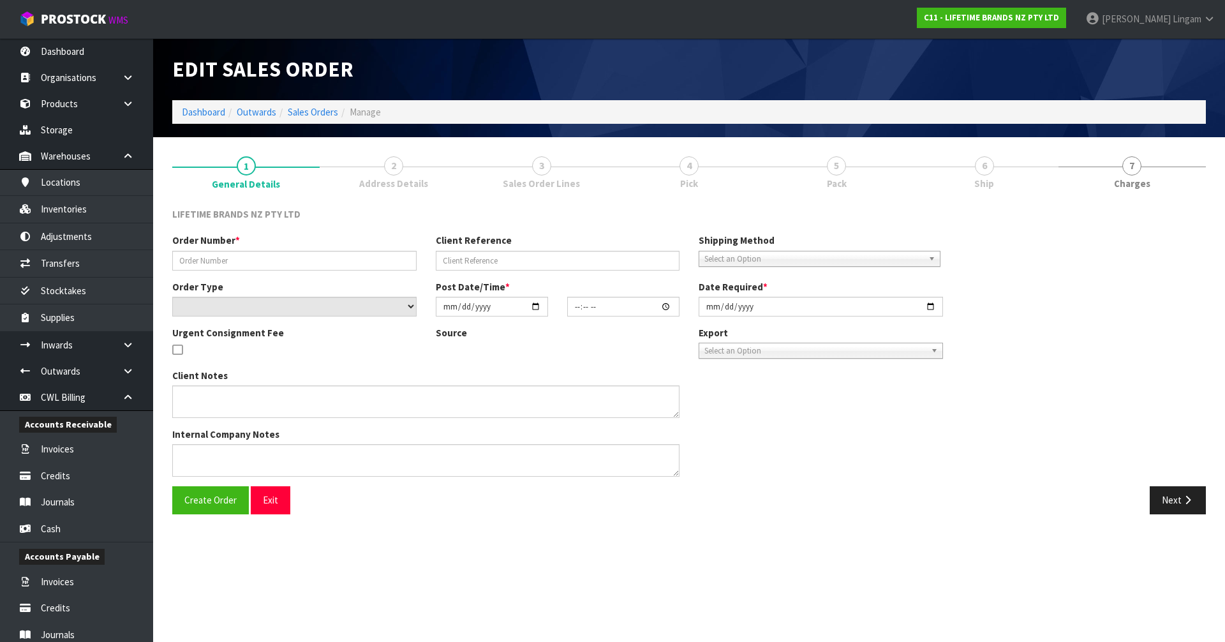
type input "0821492180"
type input "7009699468"
select select "number:0"
type input "[DATE]"
type input "11:04:57.000"
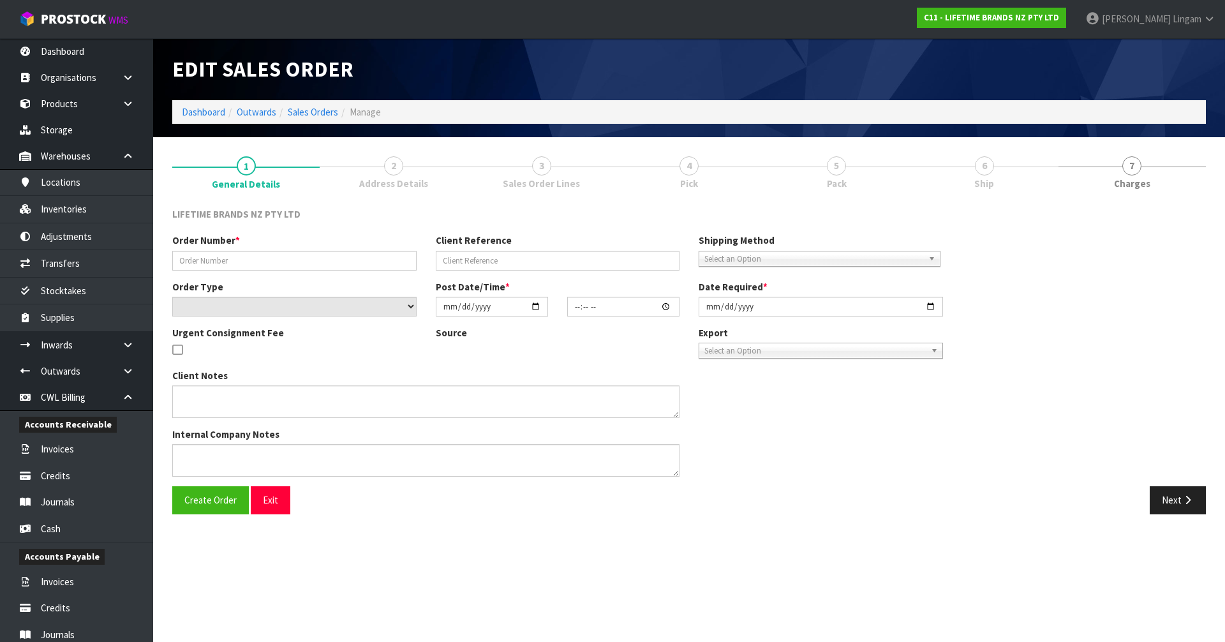
type input "[DATE]"
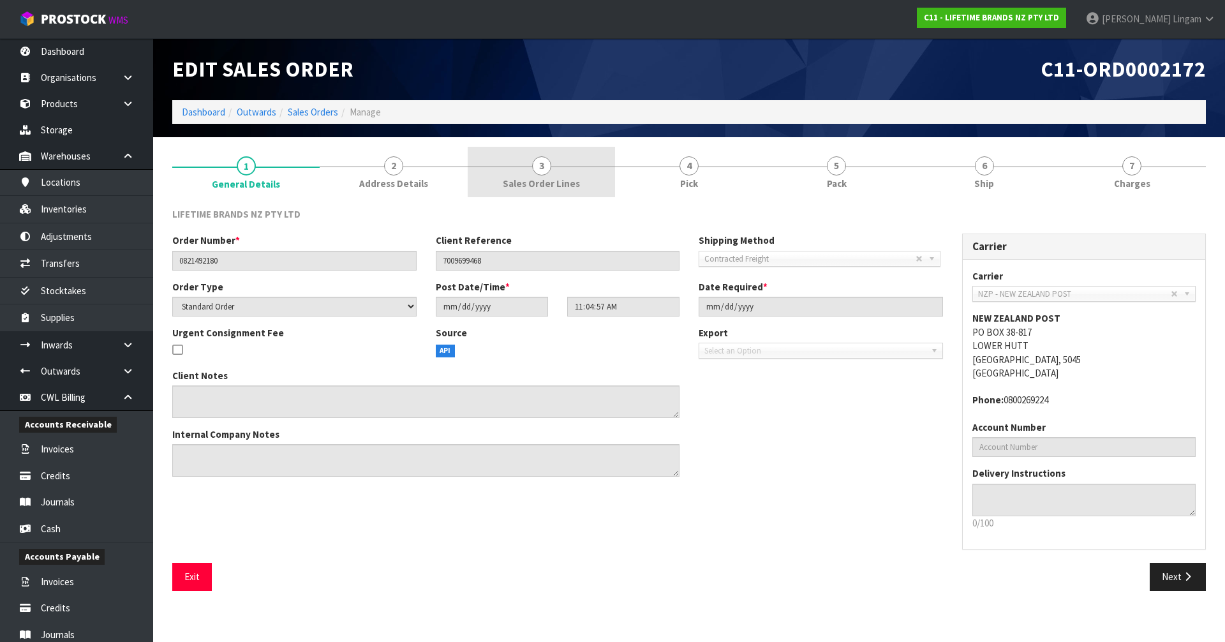
click at [590, 168] on link "3 Sales Order Lines" at bounding box center [540, 172] width 147 height 50
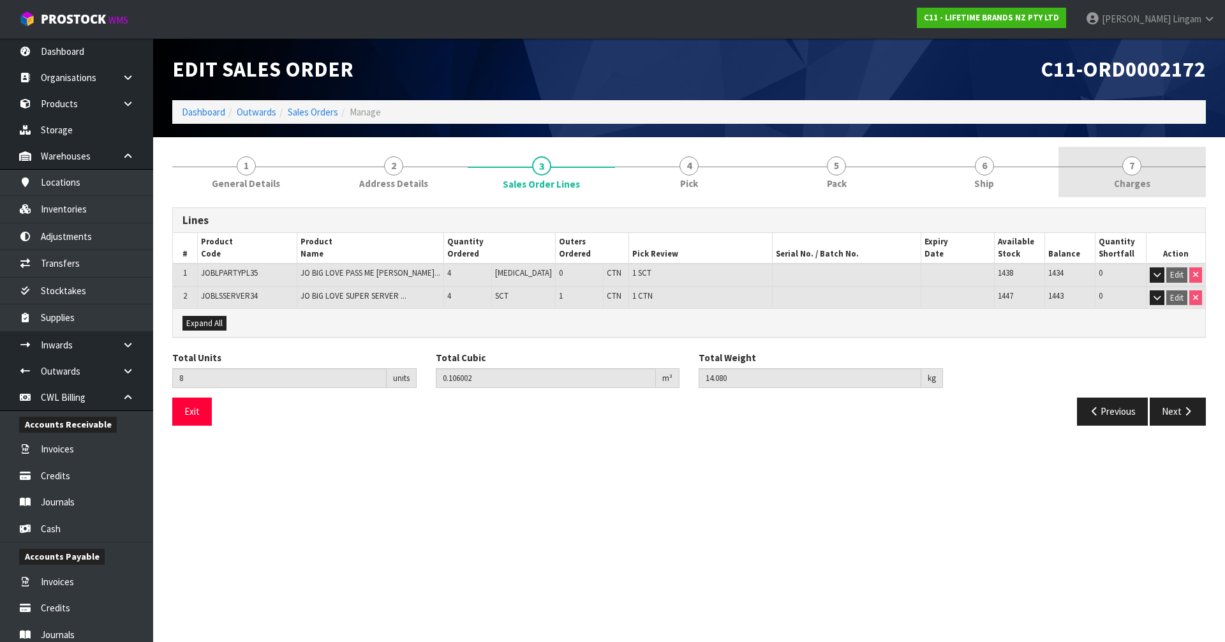
click at [1144, 173] on link "7 [GEOGRAPHIC_DATA]" at bounding box center [1131, 172] width 147 height 50
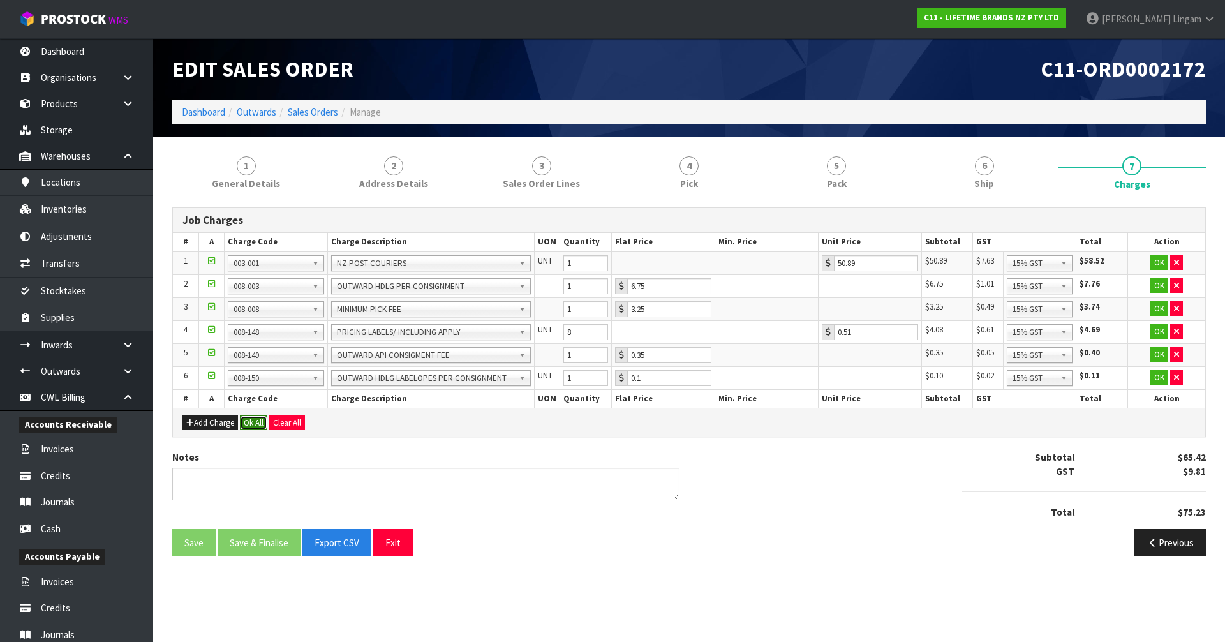
click at [251, 421] on button "Ok All" at bounding box center [253, 422] width 27 height 15
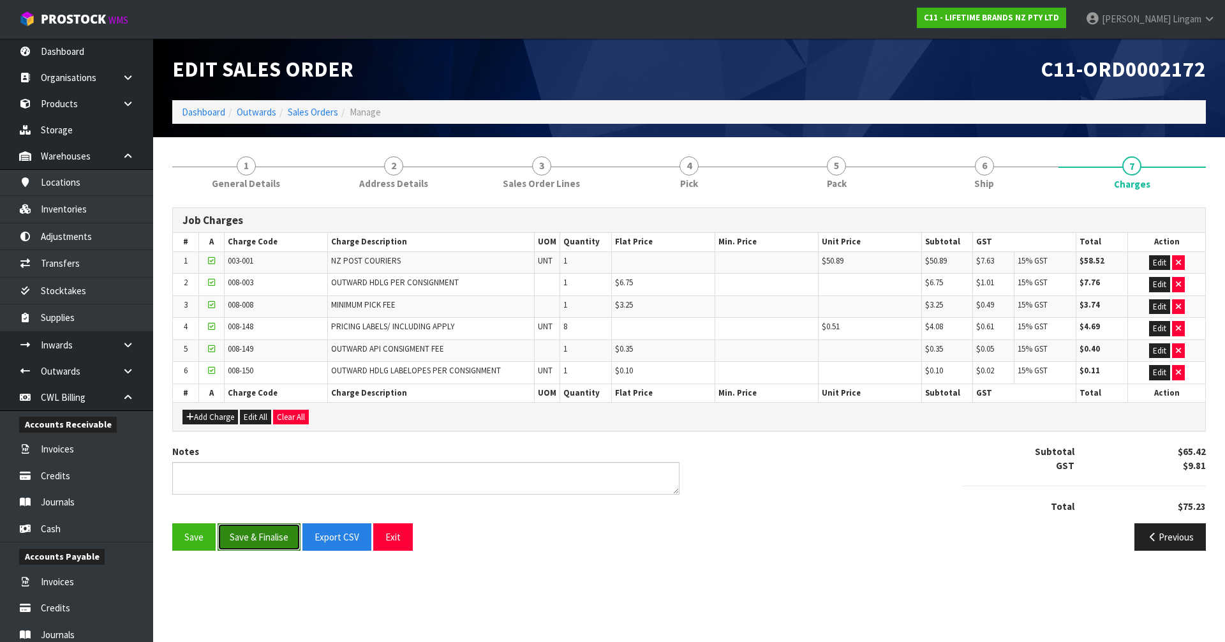
click at [267, 536] on button "Save & Finalise" at bounding box center [258, 536] width 83 height 27
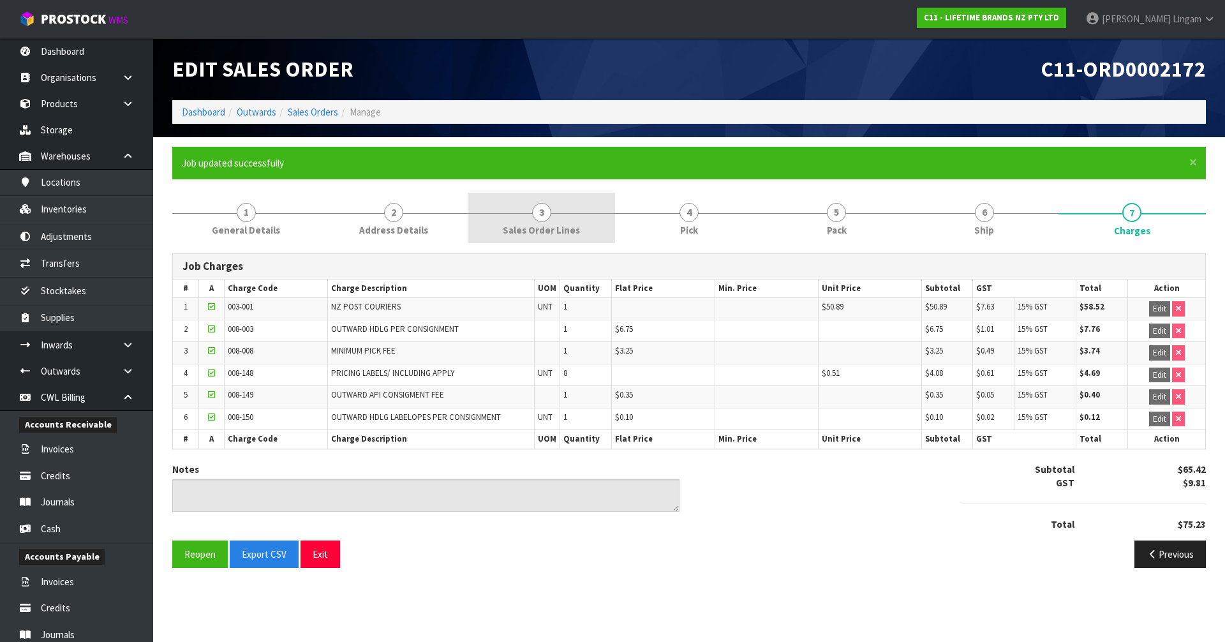
click at [559, 218] on link "3 Sales Order Lines" at bounding box center [540, 218] width 147 height 50
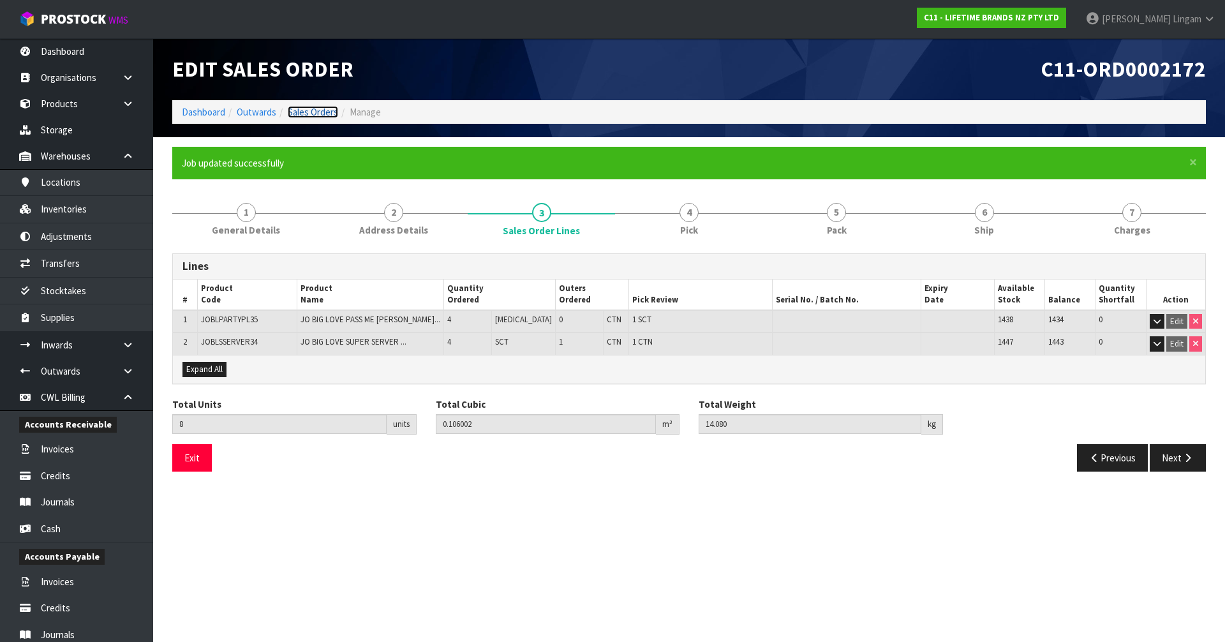
click at [319, 112] on link "Sales Orders" at bounding box center [313, 112] width 50 height 12
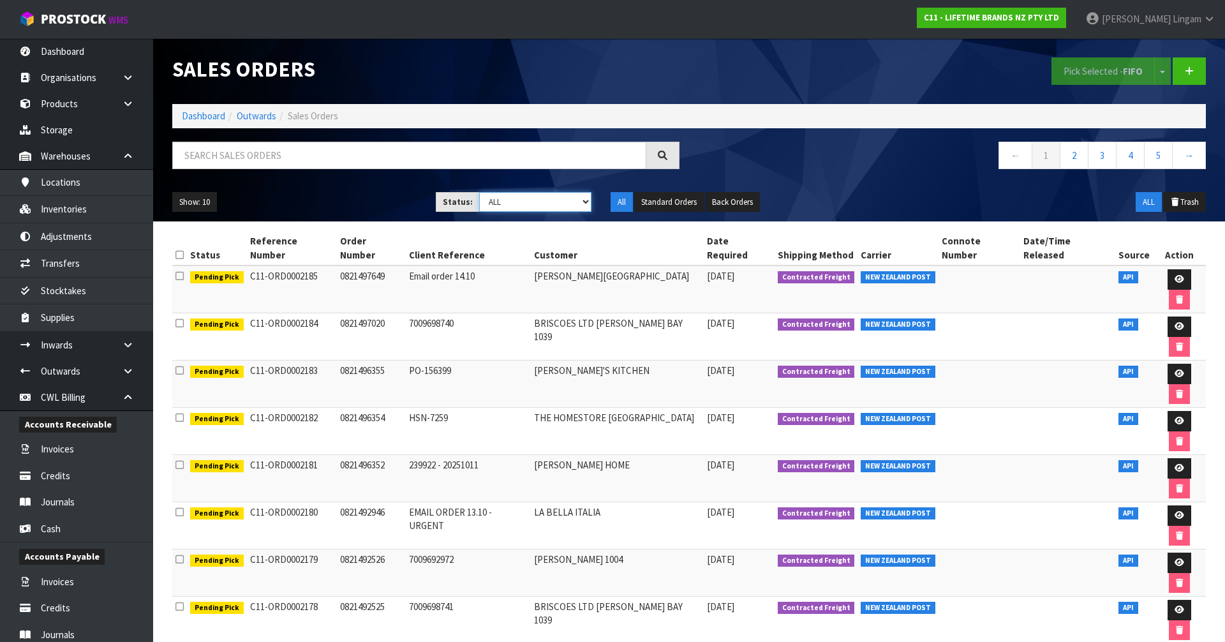
click at [576, 204] on select "Draft Pending Allocated Pending Pick Goods Picked Goods Packed Pending Charges …" at bounding box center [535, 202] width 113 height 20
select select "string:6"
click at [479, 192] on select "Draft Pending Allocated Pending Pick Goods Picked Goods Packed Pending Charges …" at bounding box center [535, 202] width 113 height 20
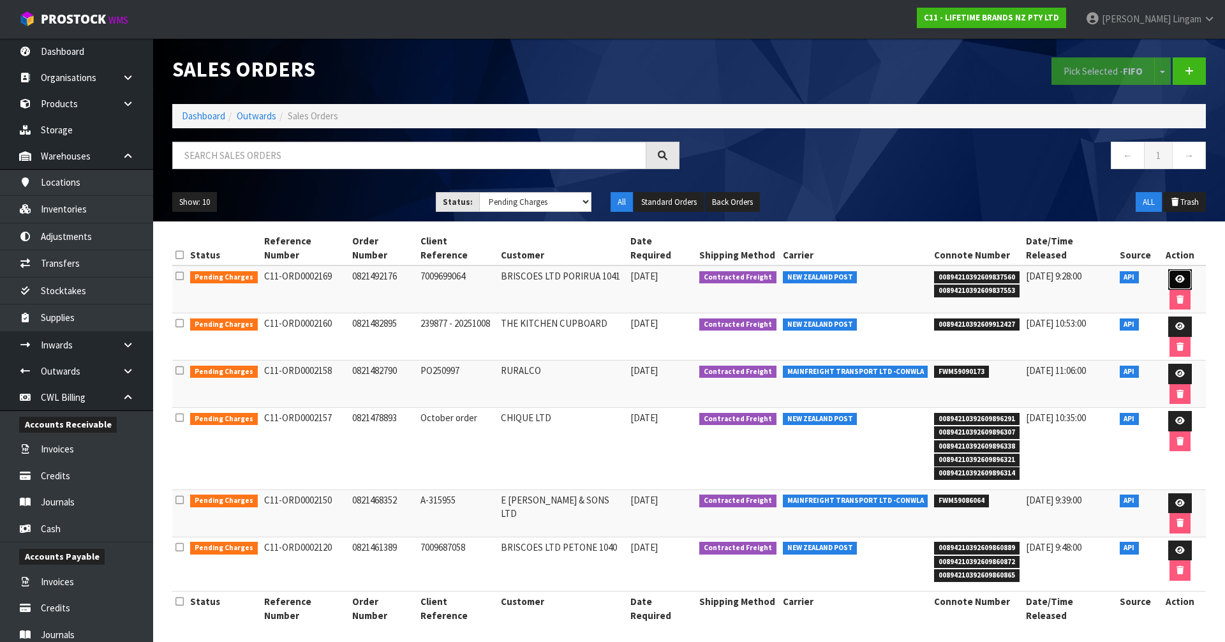
click at [1168, 269] on link at bounding box center [1180, 279] width 24 height 20
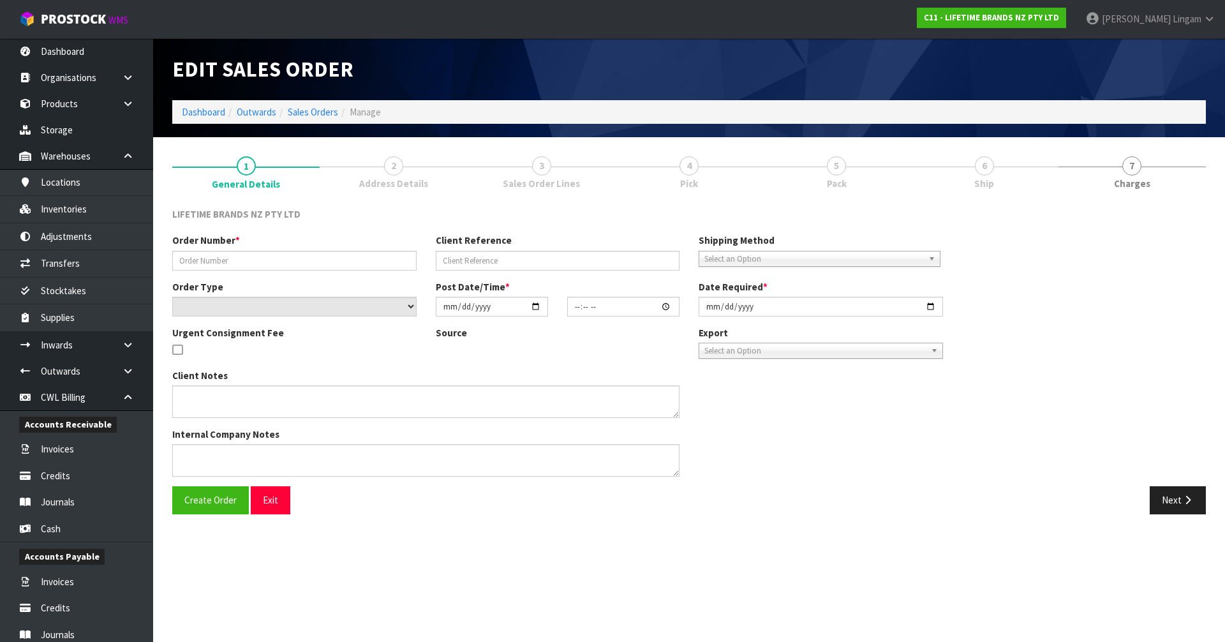
type input "0821492176"
type input "7009699064"
select select "number:0"
type input "[DATE]"
type input "10:44:47.000"
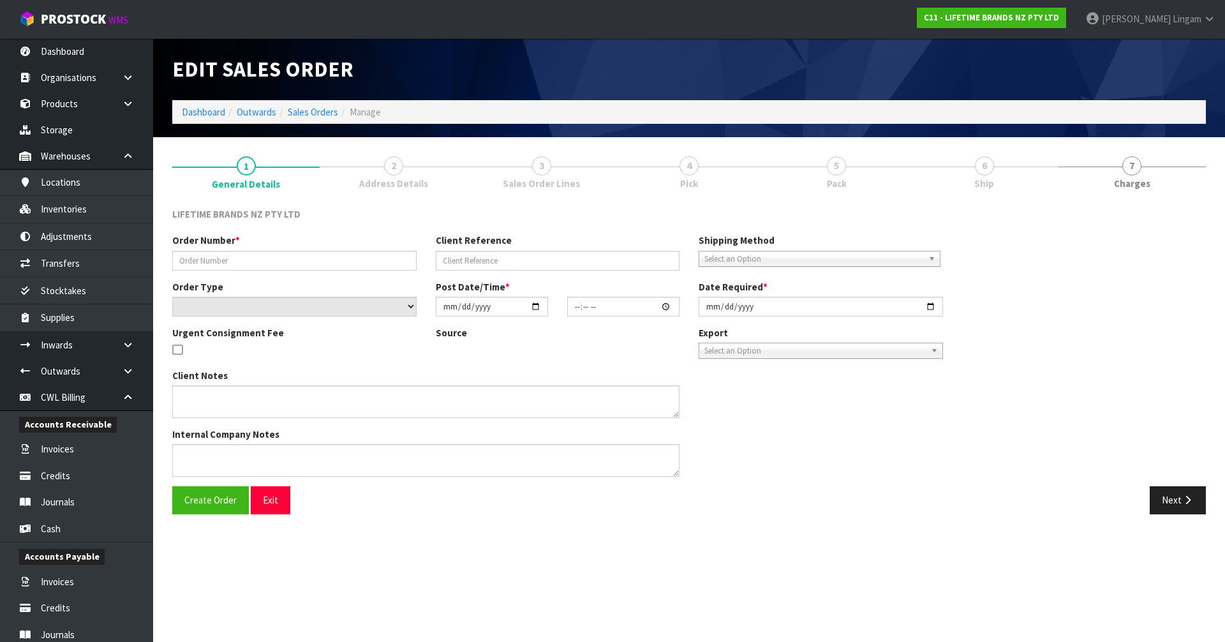
type input "[DATE]"
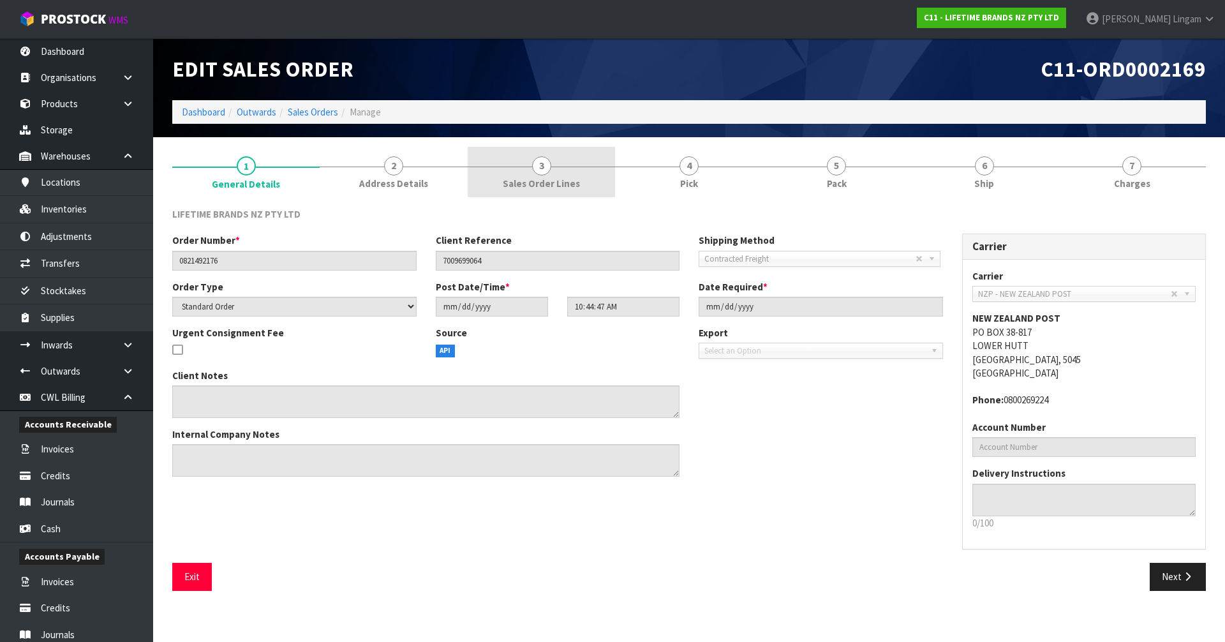
click at [564, 175] on link "3 Sales Order Lines" at bounding box center [540, 172] width 147 height 50
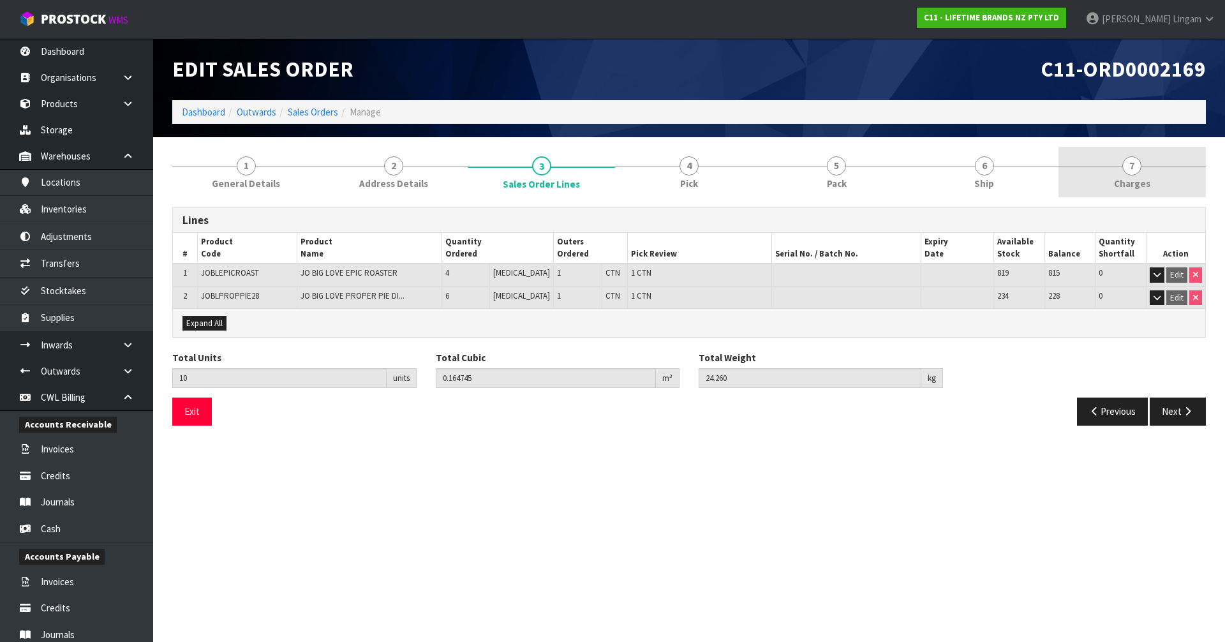
click at [1156, 179] on link "7 [GEOGRAPHIC_DATA]" at bounding box center [1131, 172] width 147 height 50
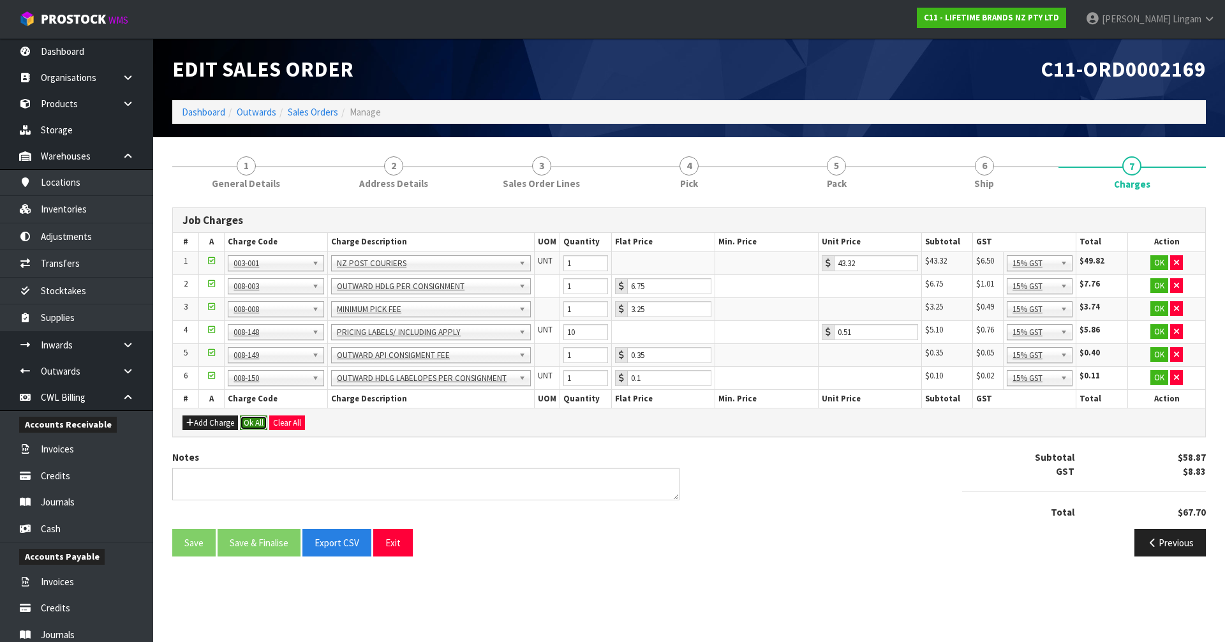
click at [257, 420] on button "Ok All" at bounding box center [253, 422] width 27 height 15
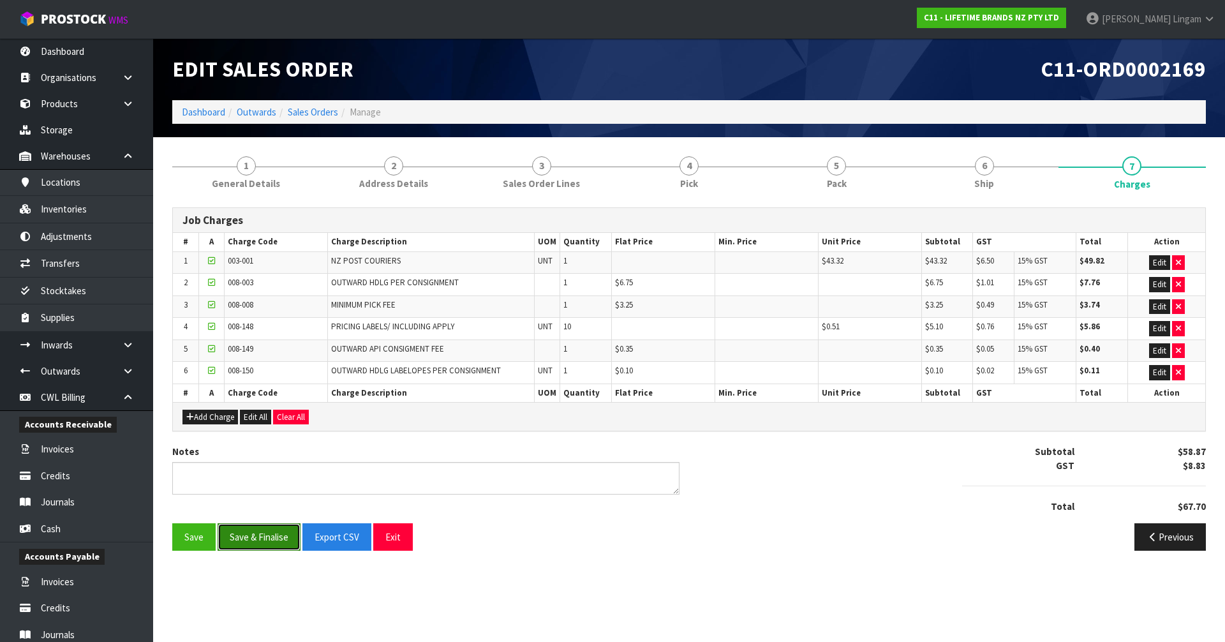
click at [271, 536] on button "Save & Finalise" at bounding box center [258, 536] width 83 height 27
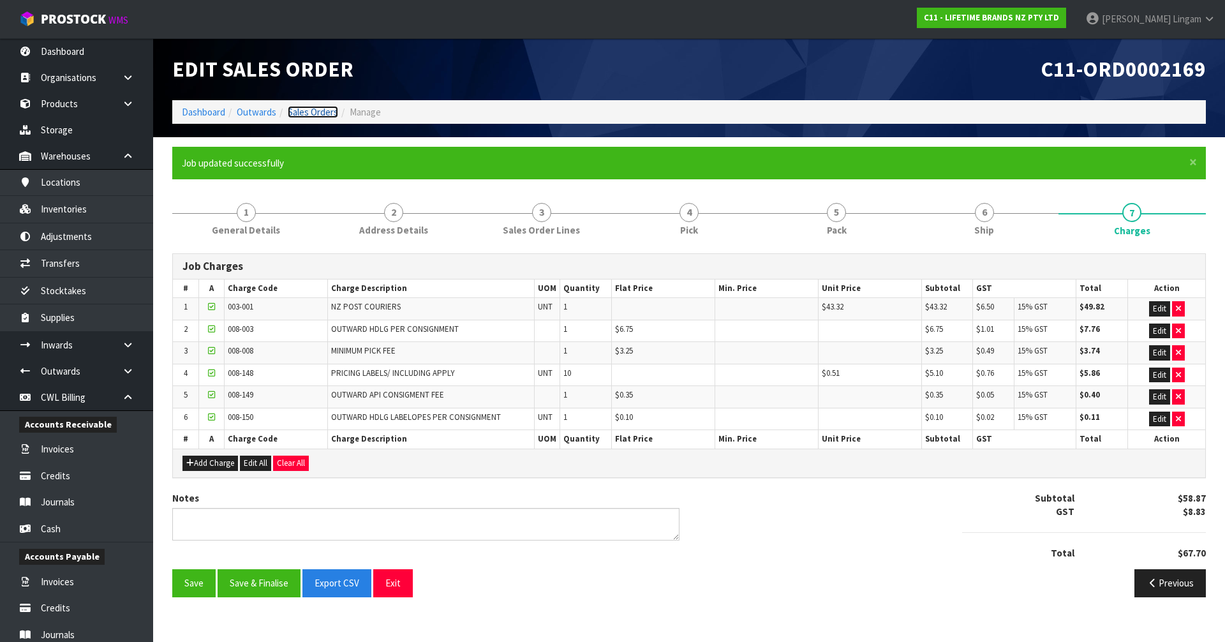
click at [317, 112] on link "Sales Orders" at bounding box center [313, 112] width 50 height 12
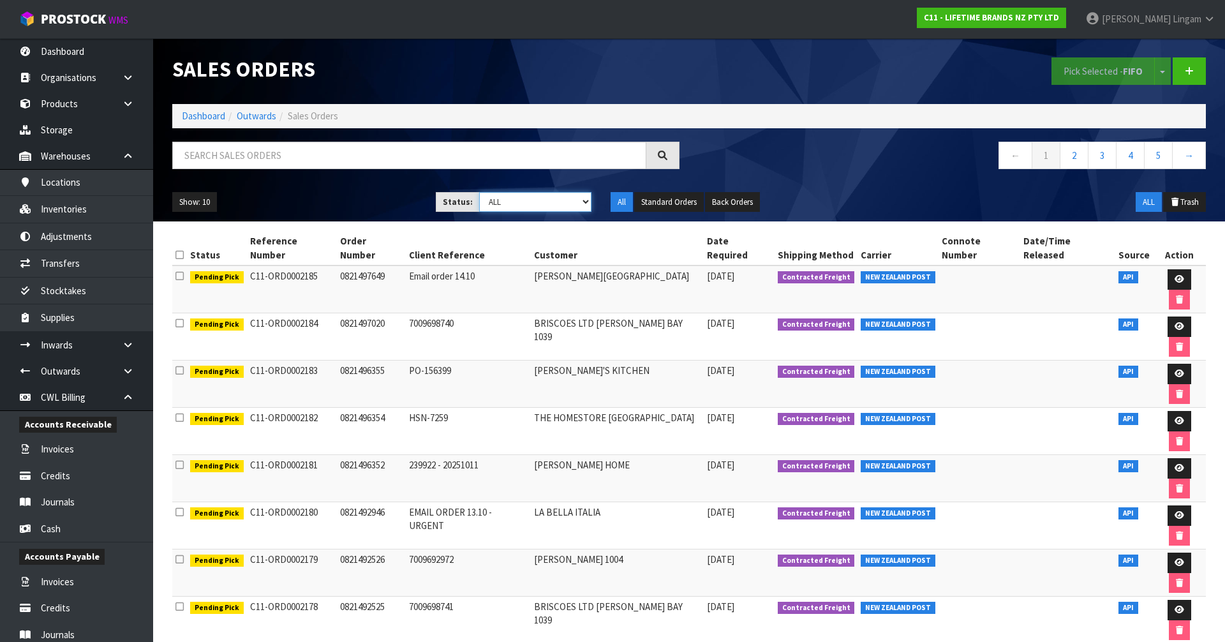
click at [569, 202] on select "Draft Pending Allocated Pending Pick Goods Picked Goods Packed Pending Charges …" at bounding box center [535, 202] width 113 height 20
select select "string:6"
click at [479, 192] on select "Draft Pending Allocated Pending Pick Goods Picked Goods Packed Pending Charges …" at bounding box center [535, 202] width 113 height 20
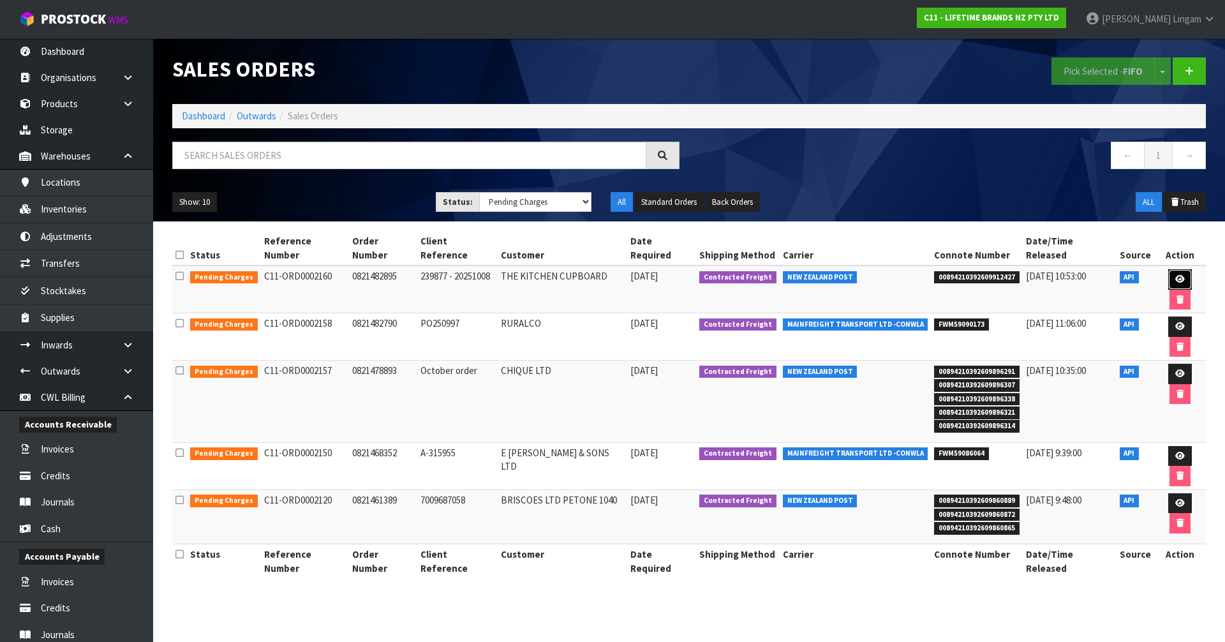
click at [1175, 275] on icon at bounding box center [1180, 279] width 10 height 8
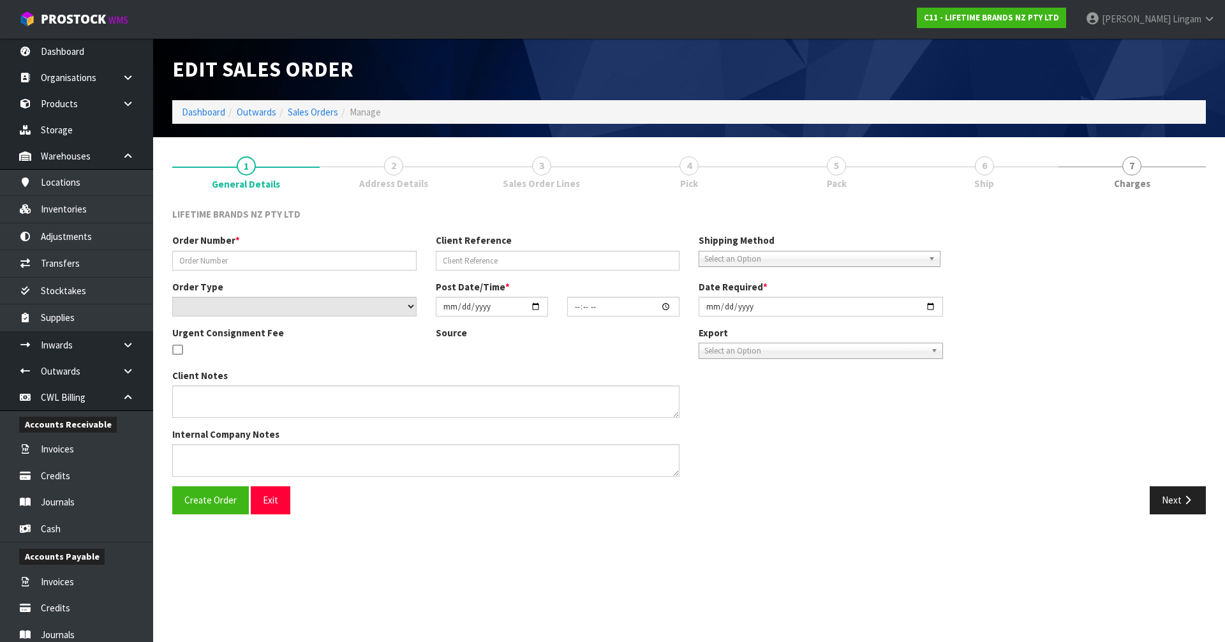
type input "0821482895"
type input "239877 - 20251008"
select select "number:0"
type input "[DATE]"
type input "09:14:40.000"
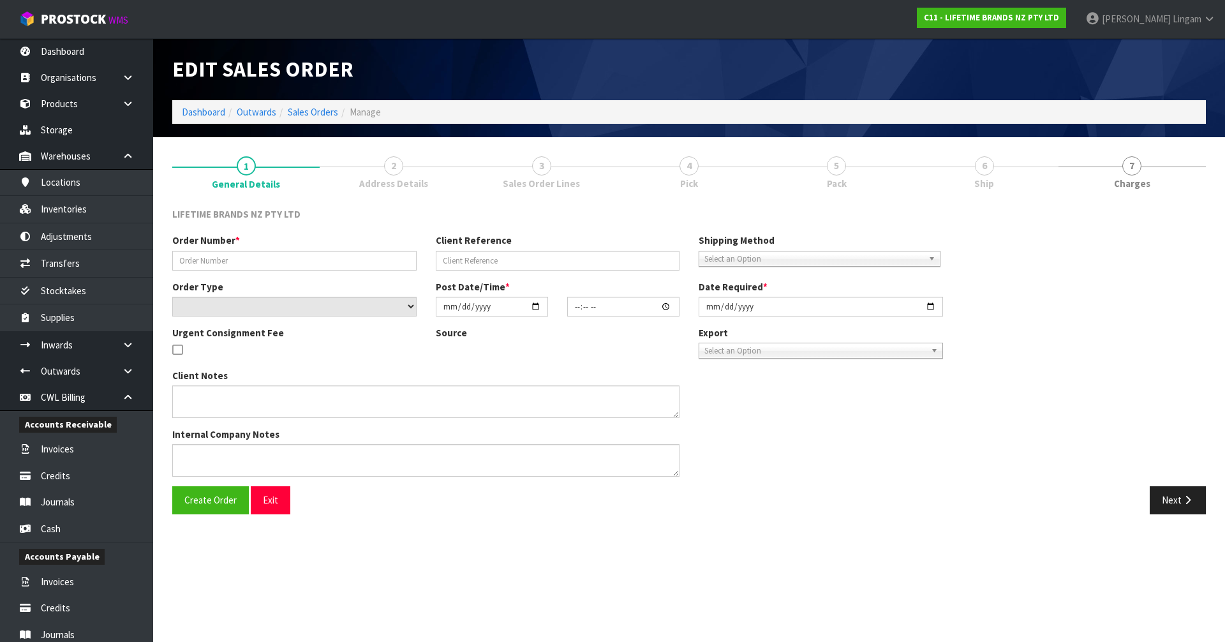
type input "[DATE]"
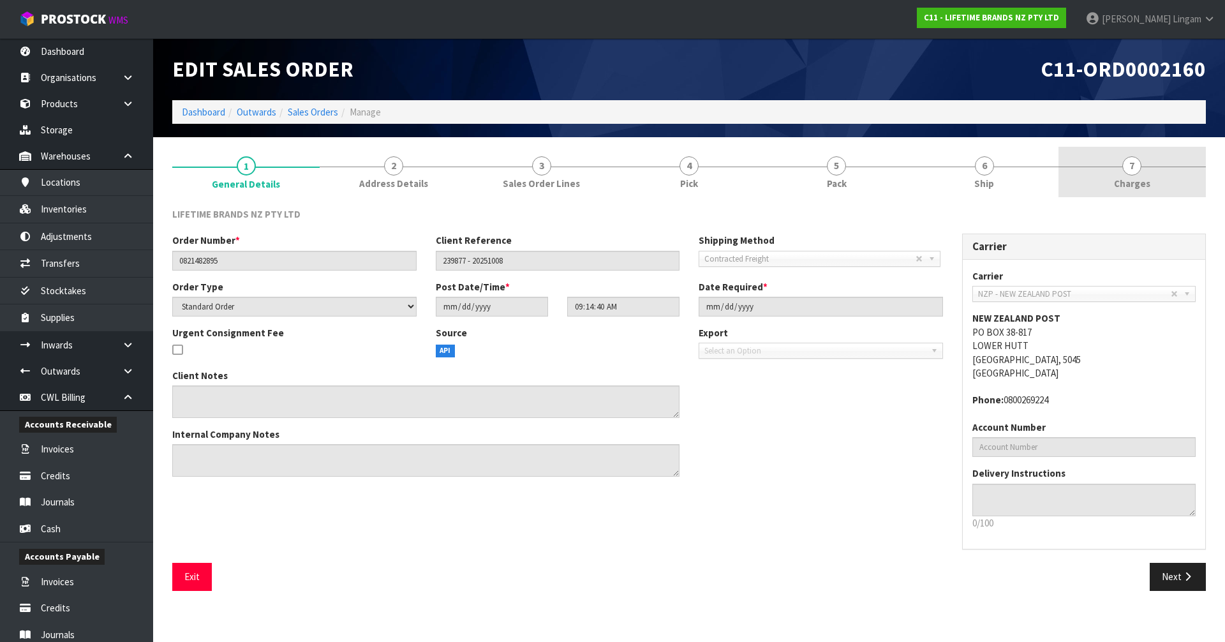
click at [1131, 183] on span "Charges" at bounding box center [1132, 183] width 36 height 13
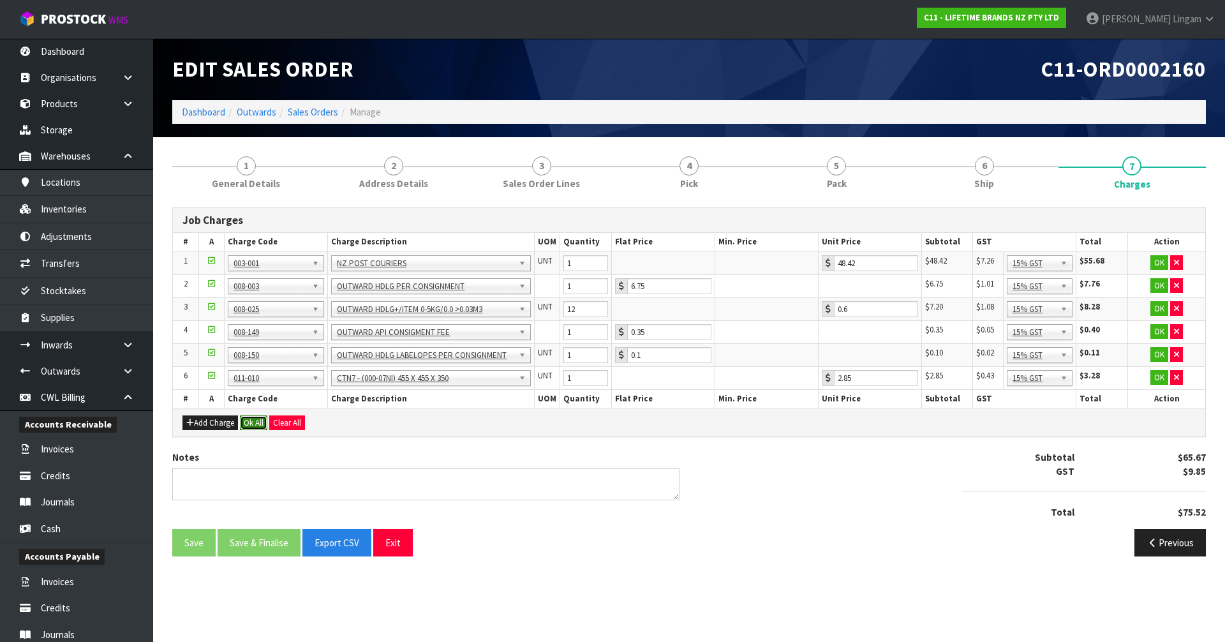
click at [254, 423] on button "Ok All" at bounding box center [253, 422] width 27 height 15
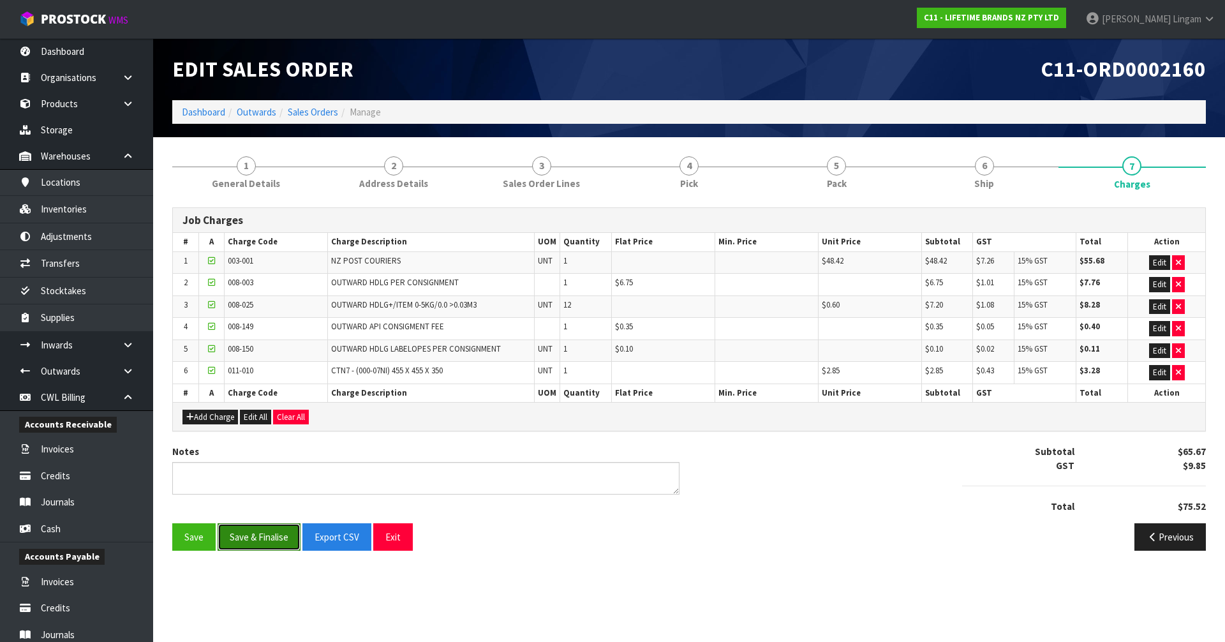
click at [257, 532] on button "Save & Finalise" at bounding box center [258, 536] width 83 height 27
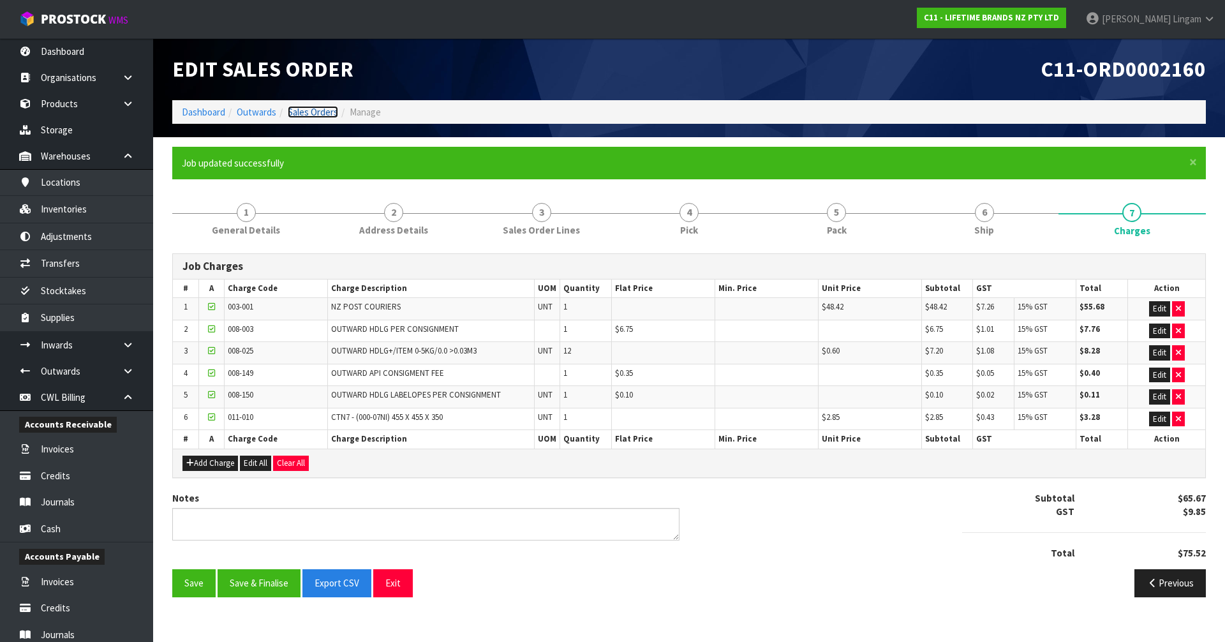
click at [327, 115] on link "Sales Orders" at bounding box center [313, 112] width 50 height 12
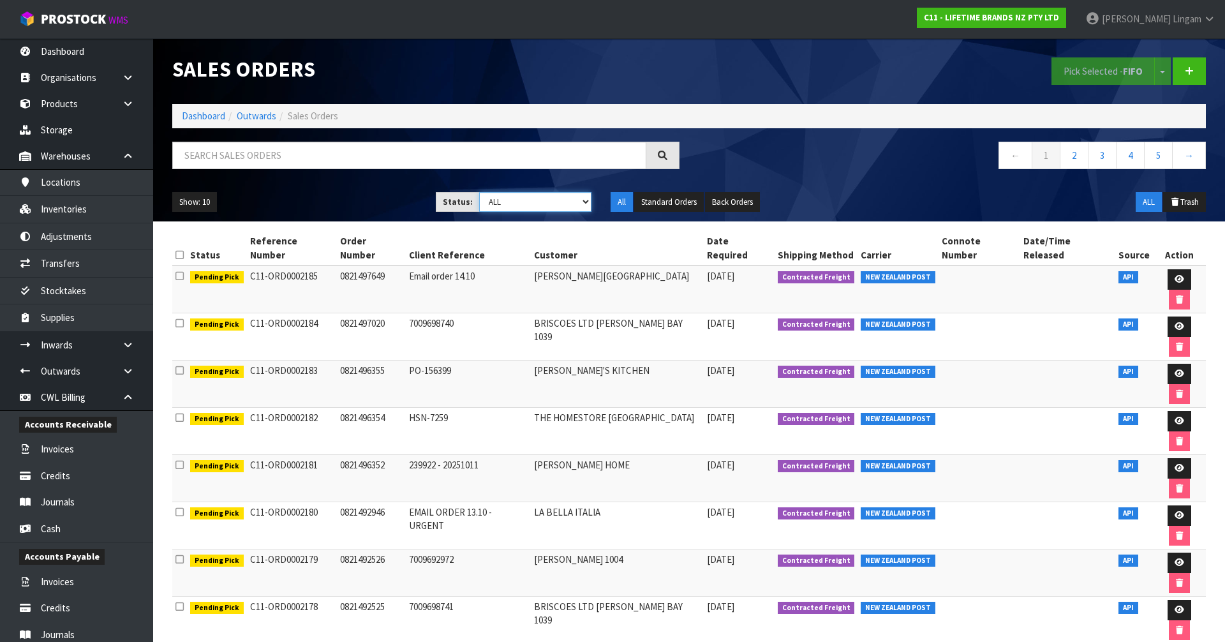
click at [547, 200] on select "Draft Pending Allocated Pending Pick Goods Picked Goods Packed Pending Charges …" at bounding box center [535, 202] width 113 height 20
select select "string:6"
click at [479, 192] on select "Draft Pending Allocated Pending Pick Goods Picked Goods Packed Pending Charges …" at bounding box center [535, 202] width 113 height 20
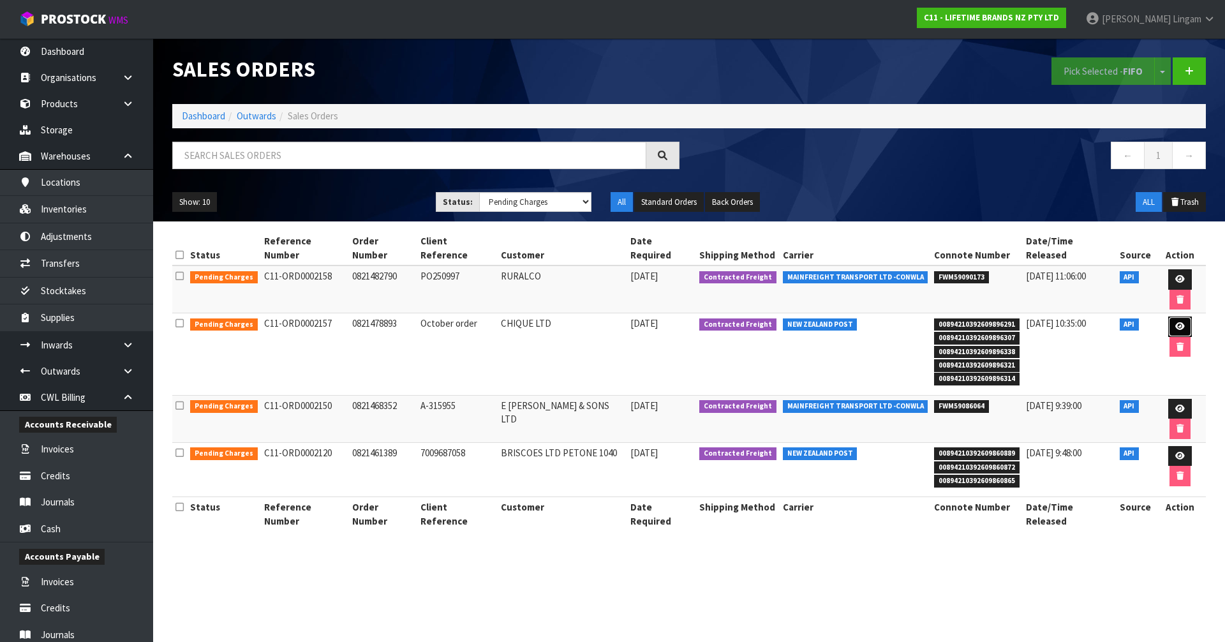
click at [1175, 322] on icon at bounding box center [1180, 326] width 10 height 8
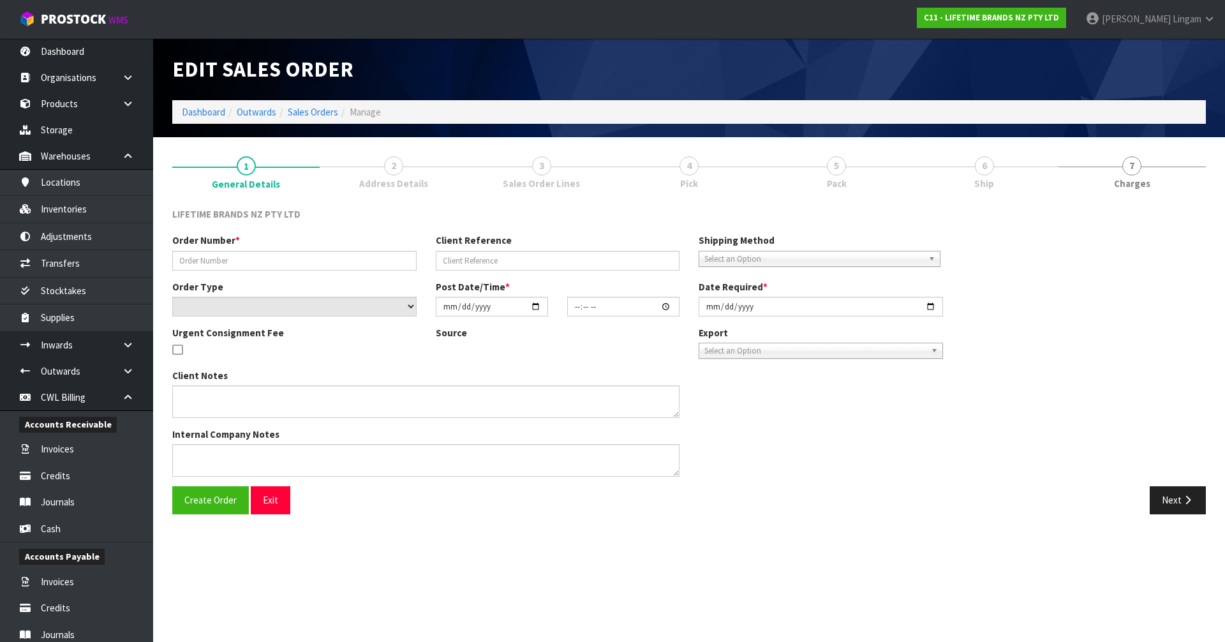
type input "0821478893"
type input "October order"
select select "number:0"
type input "[DATE]"
type input "14:59:37.000"
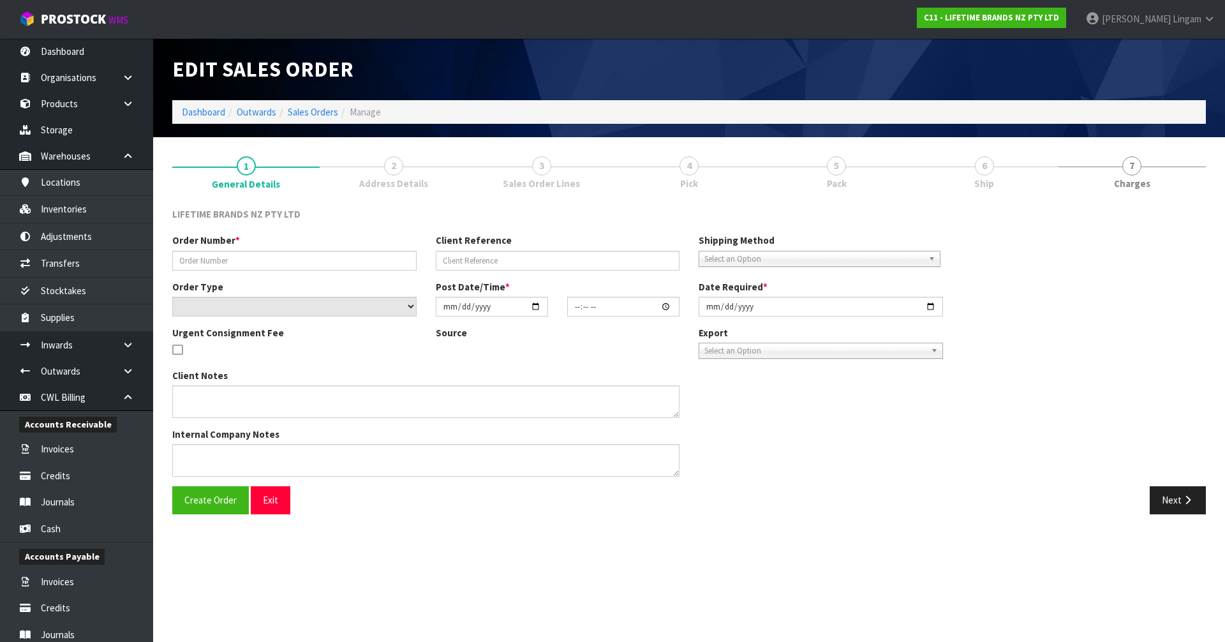
type input "[DATE]"
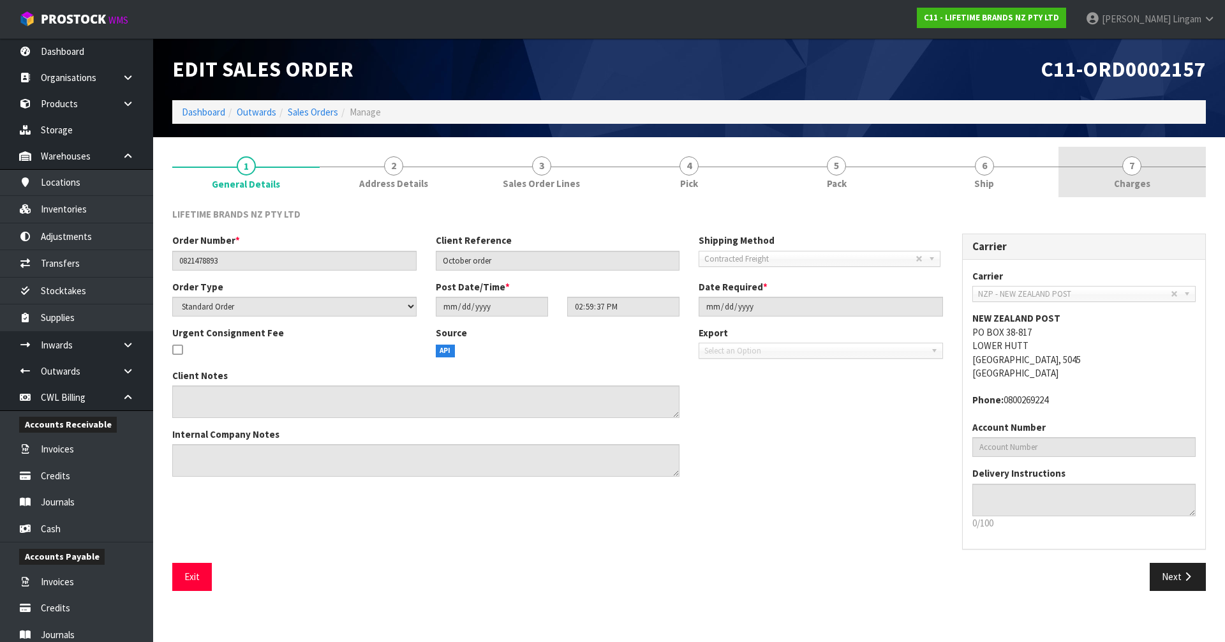
click at [1158, 188] on link "7 [GEOGRAPHIC_DATA]" at bounding box center [1131, 172] width 147 height 50
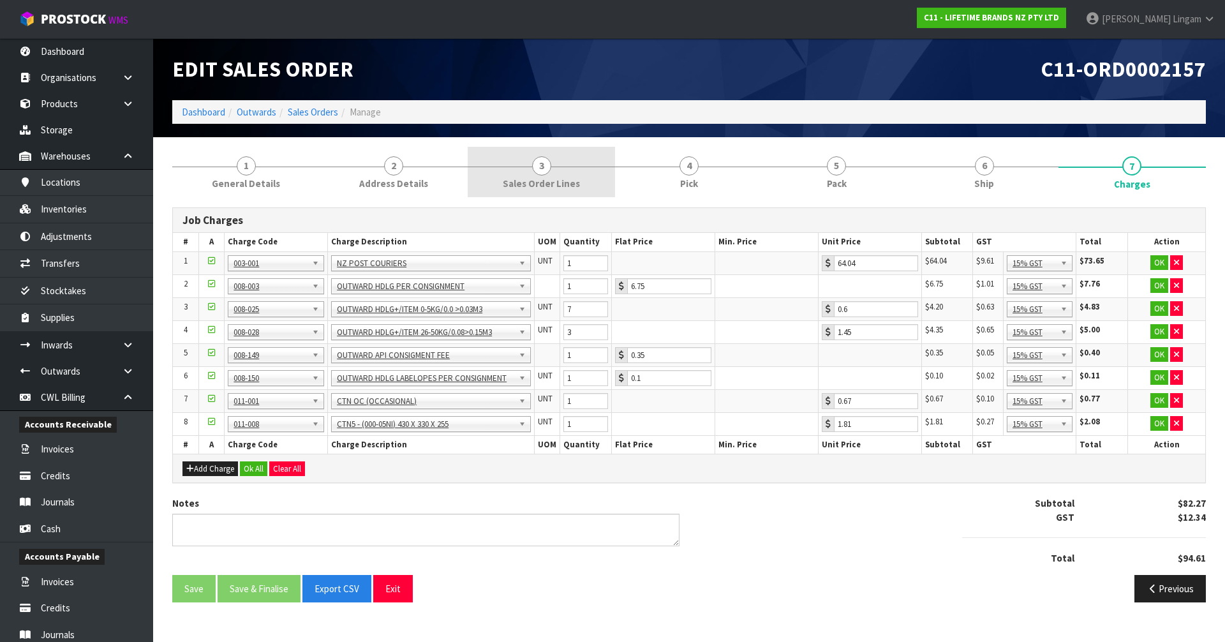
click at [573, 182] on span "Sales Order Lines" at bounding box center [541, 183] width 77 height 13
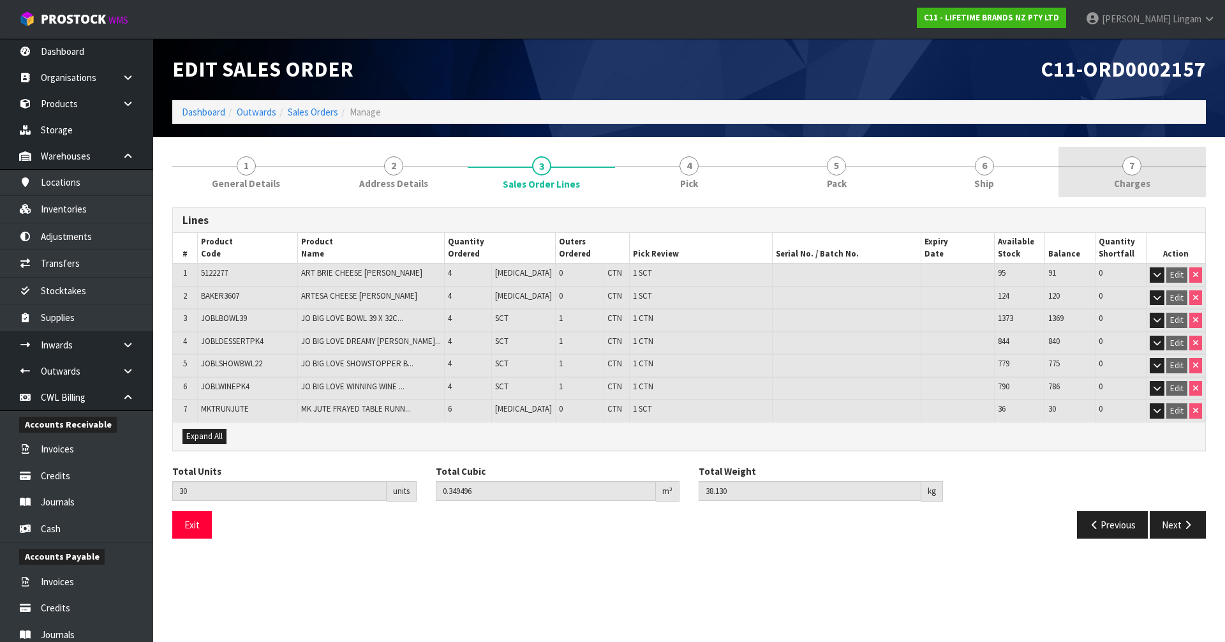
click at [1147, 173] on link "7 [GEOGRAPHIC_DATA]" at bounding box center [1131, 172] width 147 height 50
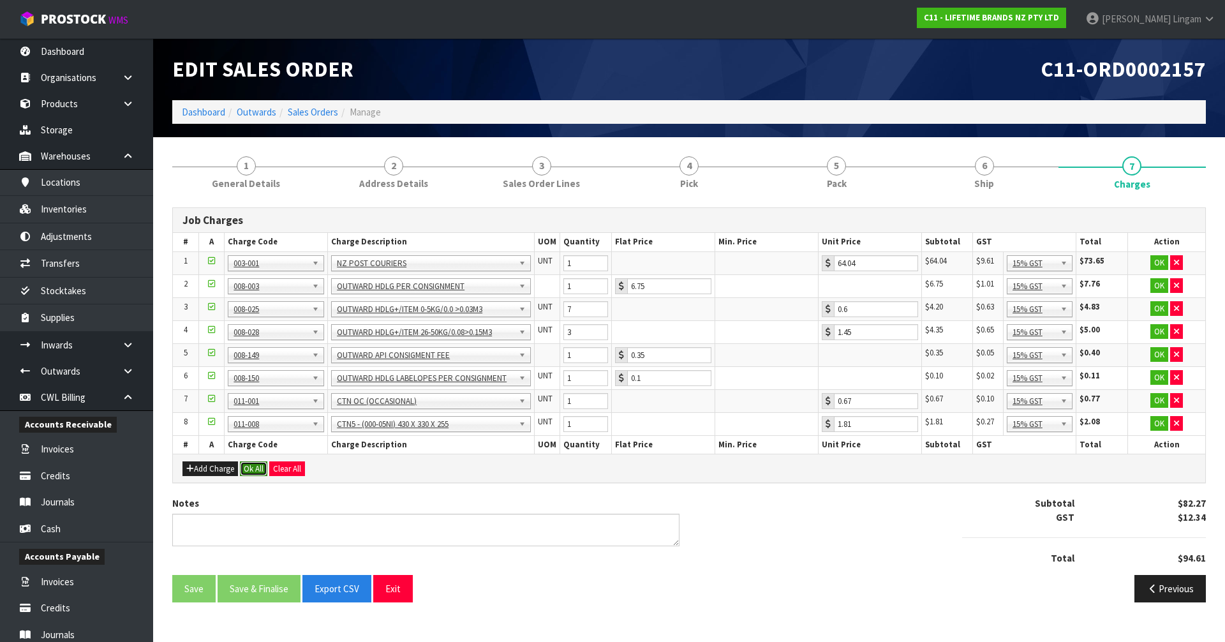
click at [251, 466] on button "Ok All" at bounding box center [253, 468] width 27 height 15
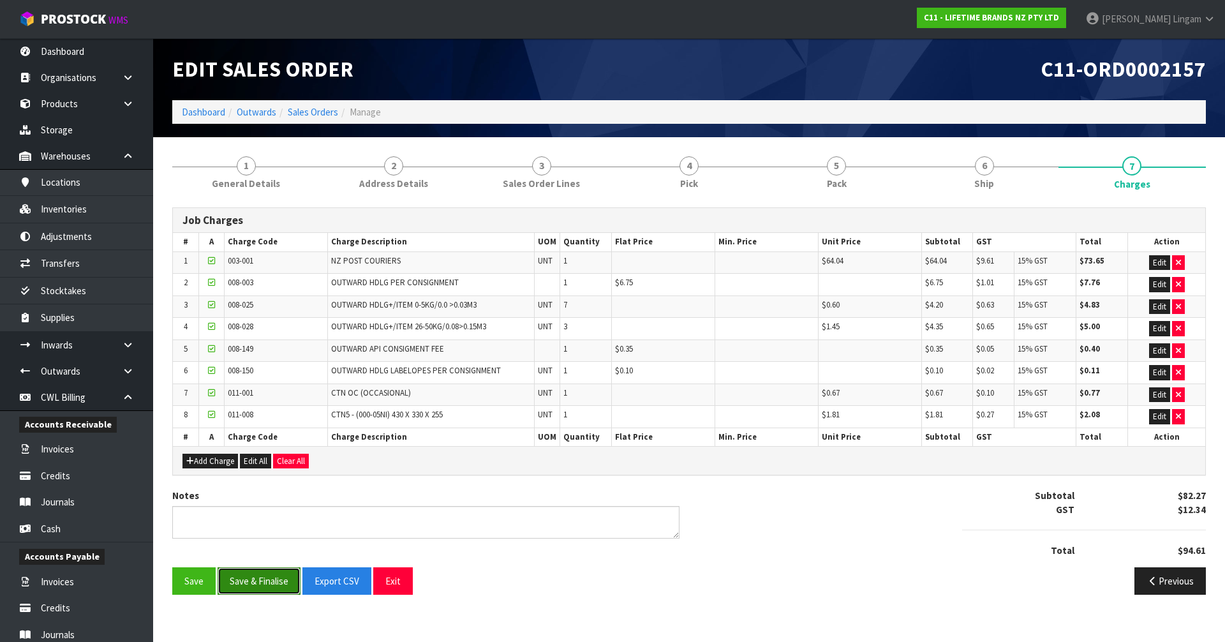
click at [251, 580] on button "Save & Finalise" at bounding box center [258, 580] width 83 height 27
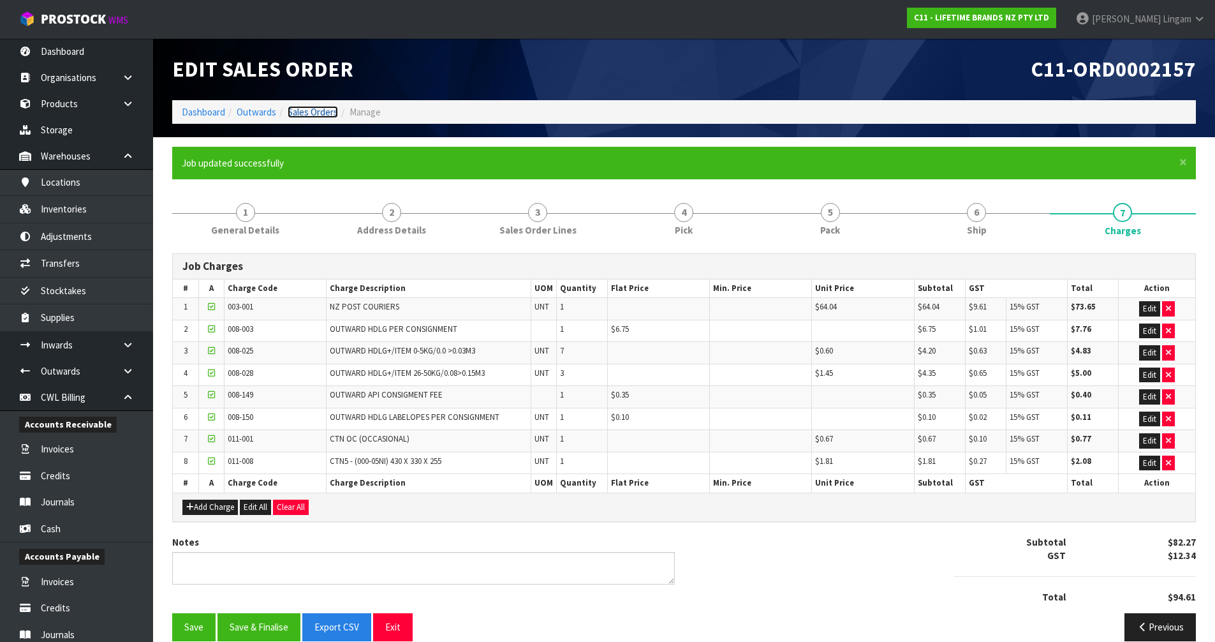
click at [330, 115] on link "Sales Orders" at bounding box center [313, 112] width 50 height 12
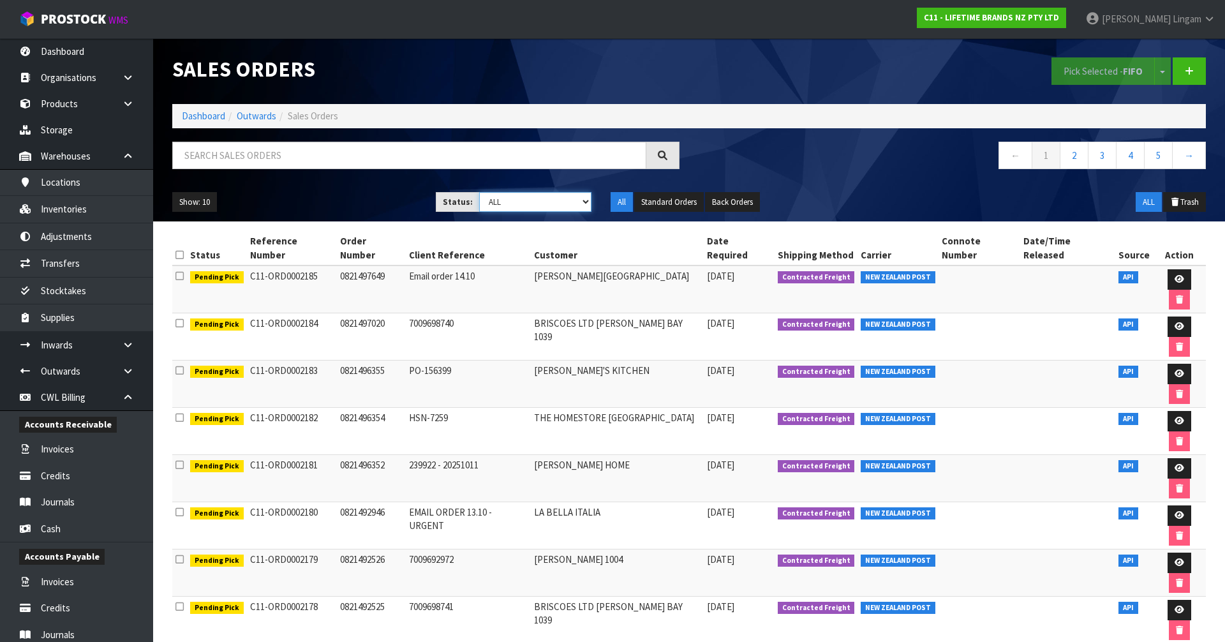
click at [544, 200] on select "Draft Pending Allocated Pending Pick Goods Picked Goods Packed Pending Charges …" at bounding box center [535, 202] width 113 height 20
select select "string:6"
click at [479, 192] on select "Draft Pending Allocated Pending Pick Goods Picked Goods Packed Pending Charges …" at bounding box center [535, 202] width 113 height 20
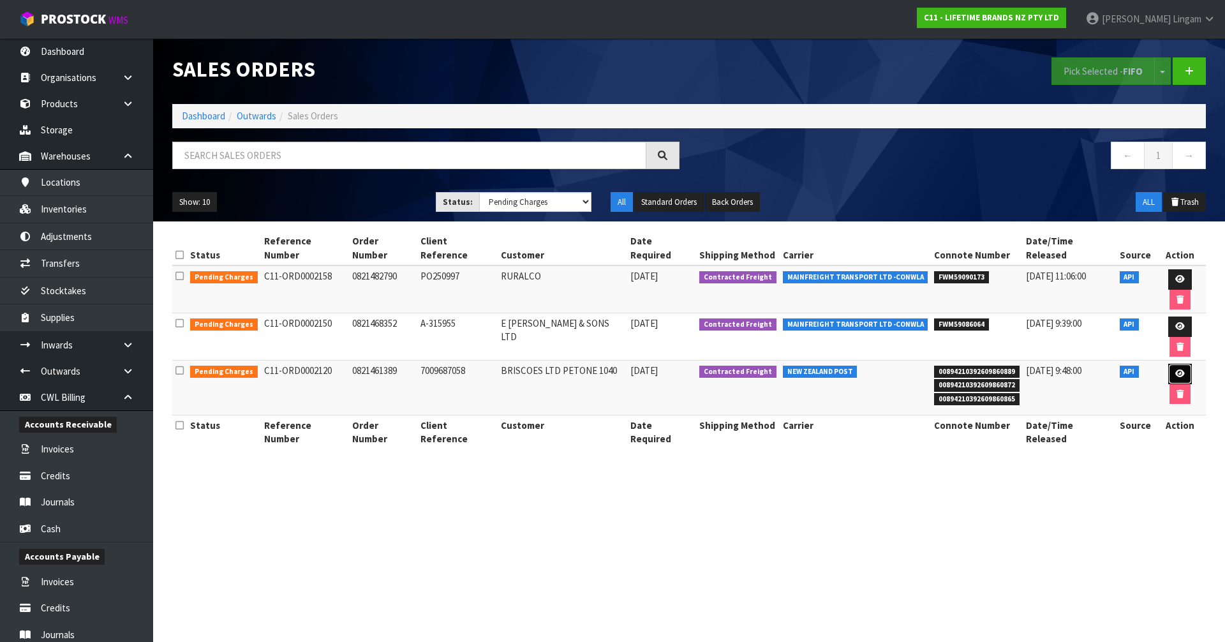
click at [1175, 369] on icon at bounding box center [1180, 373] width 10 height 8
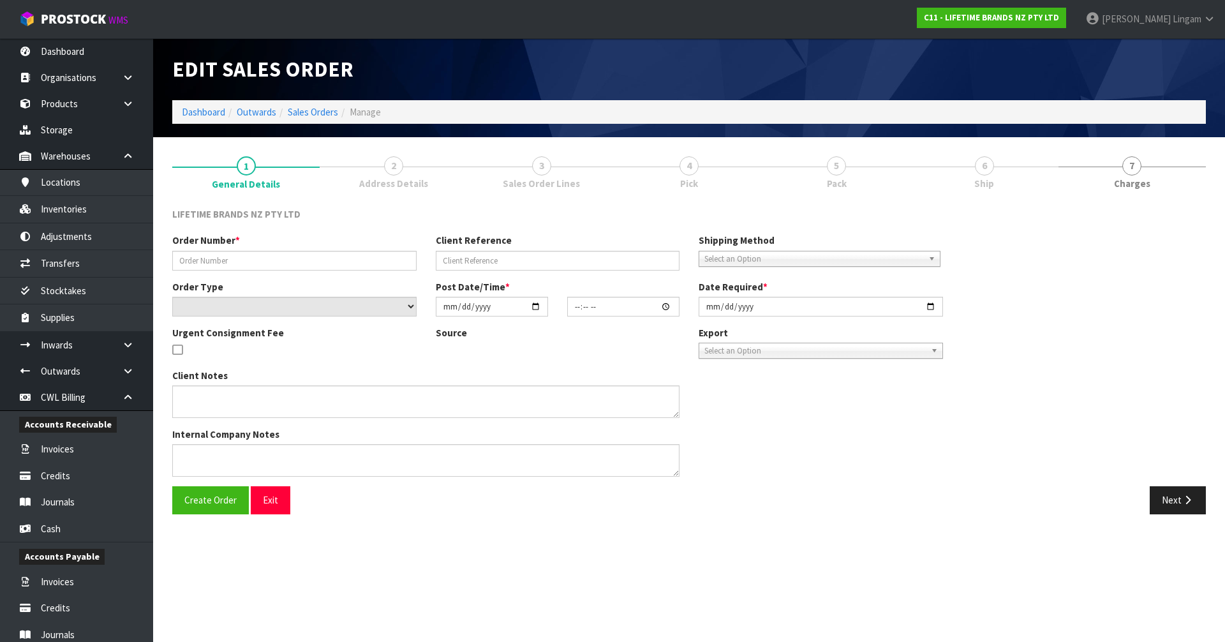
type input "0821461389"
type input "7009687058"
select select "number:0"
type input "[DATE]"
type input "10:59:41.000"
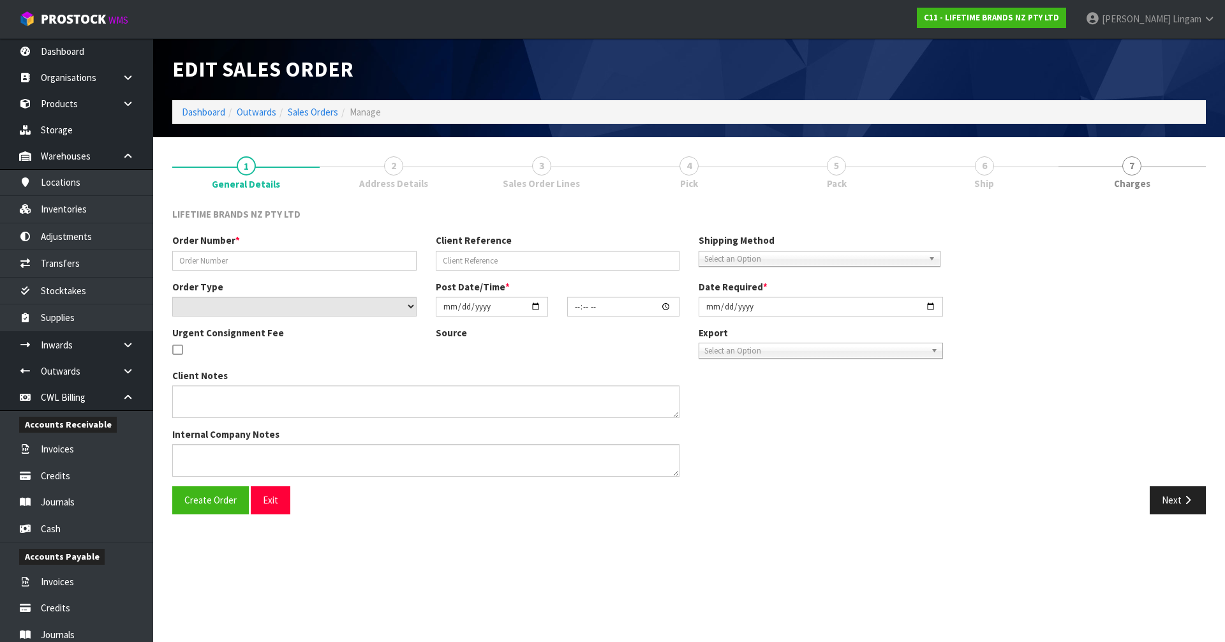
type input "[DATE]"
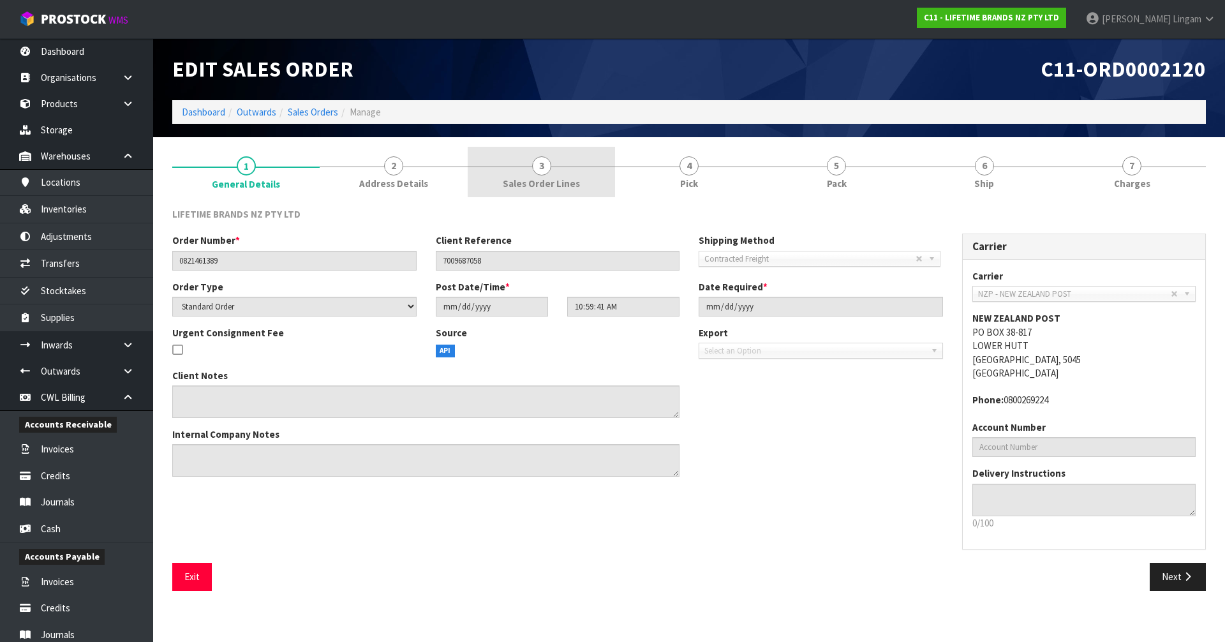
click at [568, 192] on link "3 Sales Order Lines" at bounding box center [540, 172] width 147 height 50
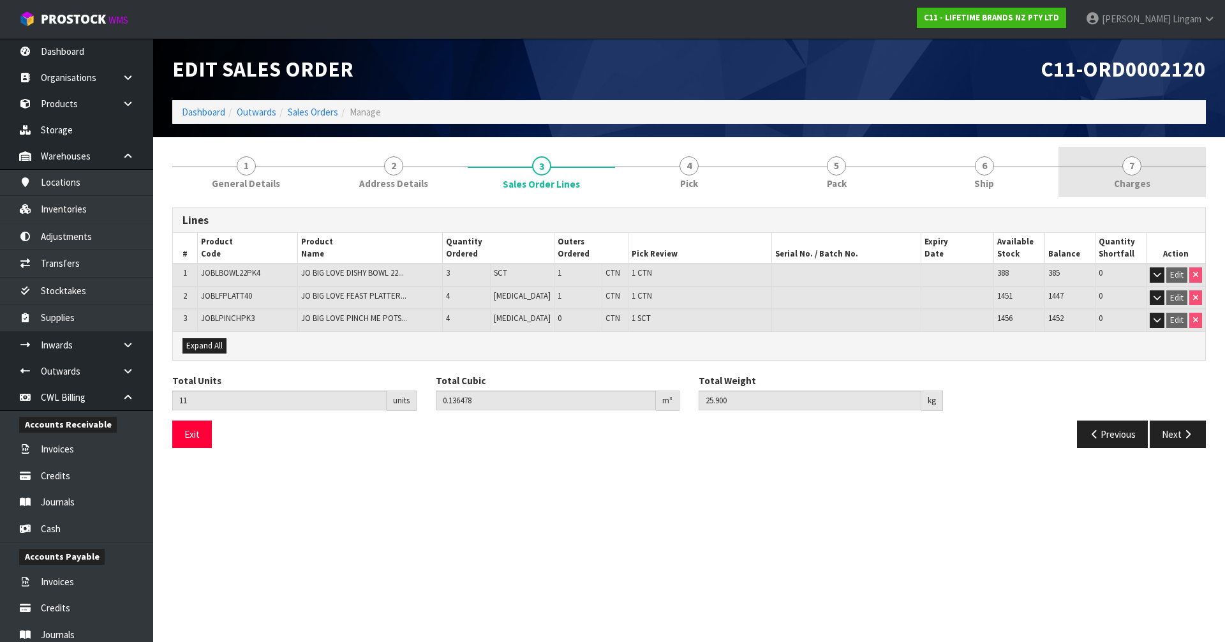
click at [1153, 168] on link "7 [GEOGRAPHIC_DATA]" at bounding box center [1131, 172] width 147 height 50
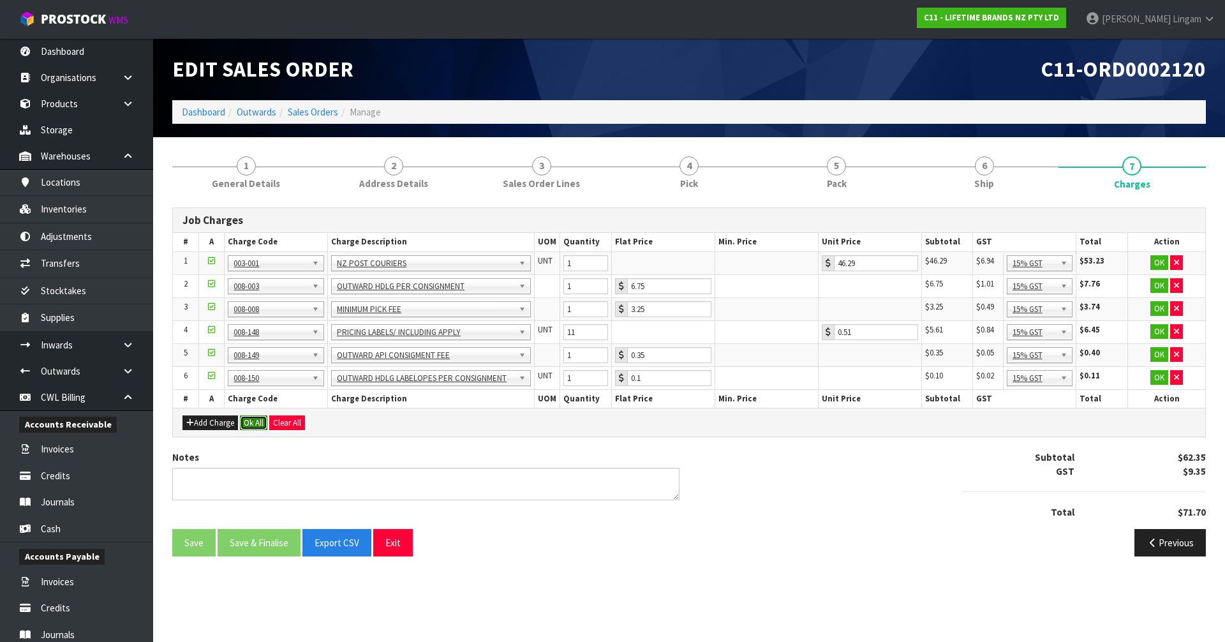
click at [258, 423] on button "Ok All" at bounding box center [253, 422] width 27 height 15
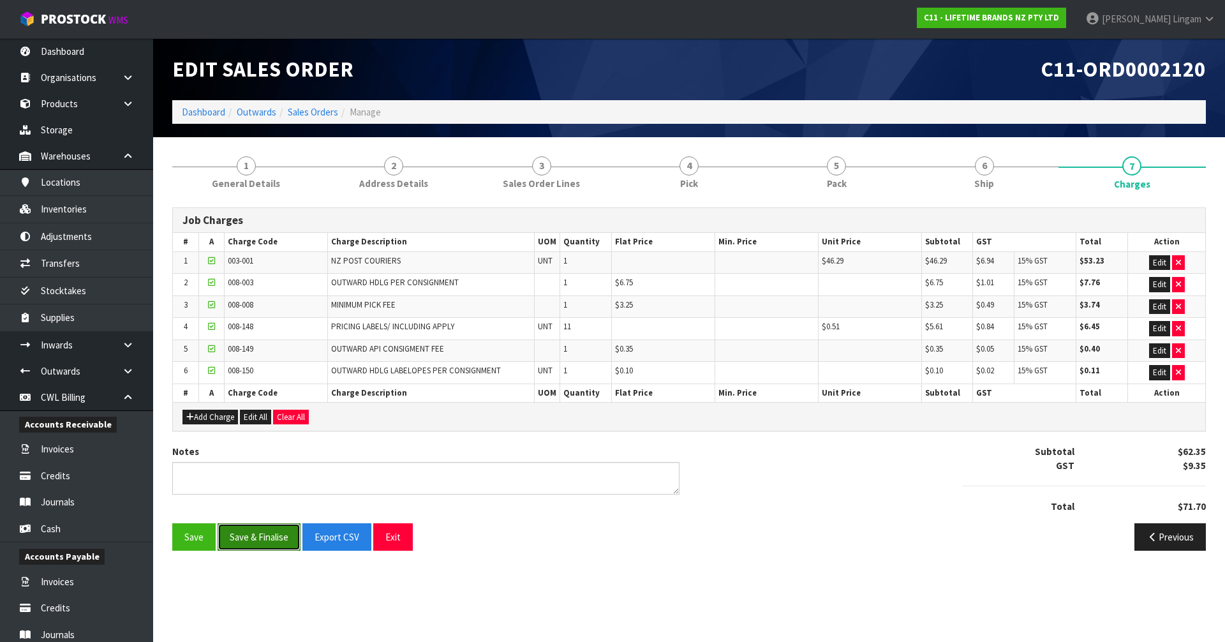
click at [280, 537] on button "Save & Finalise" at bounding box center [258, 536] width 83 height 27
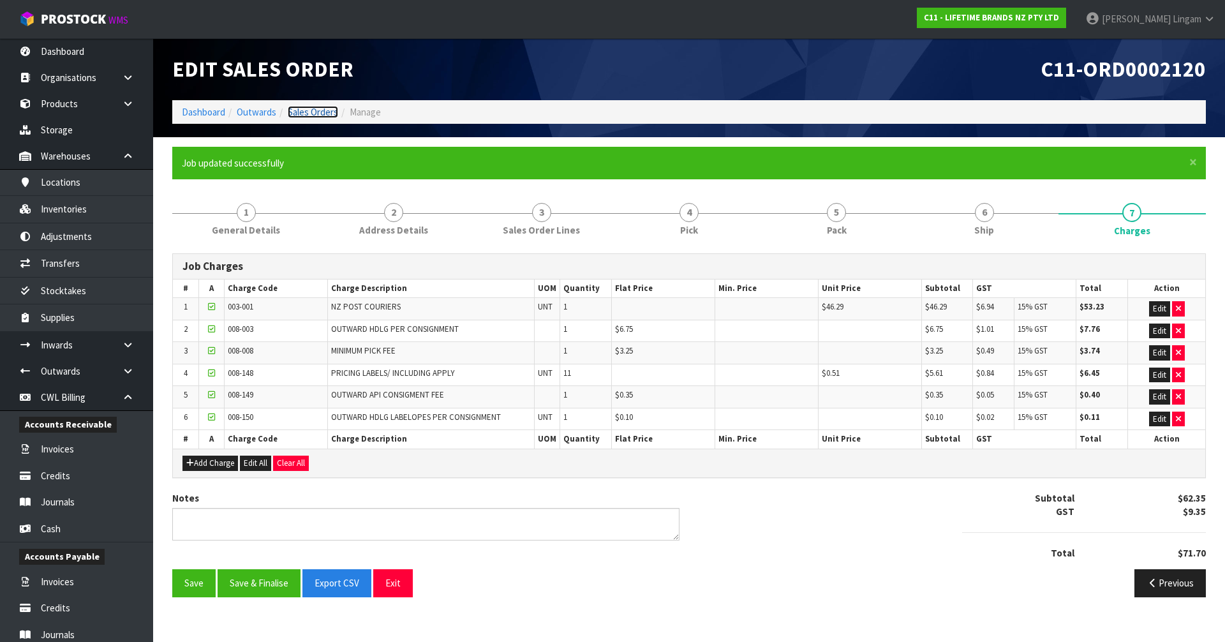
click at [325, 114] on link "Sales Orders" at bounding box center [313, 112] width 50 height 12
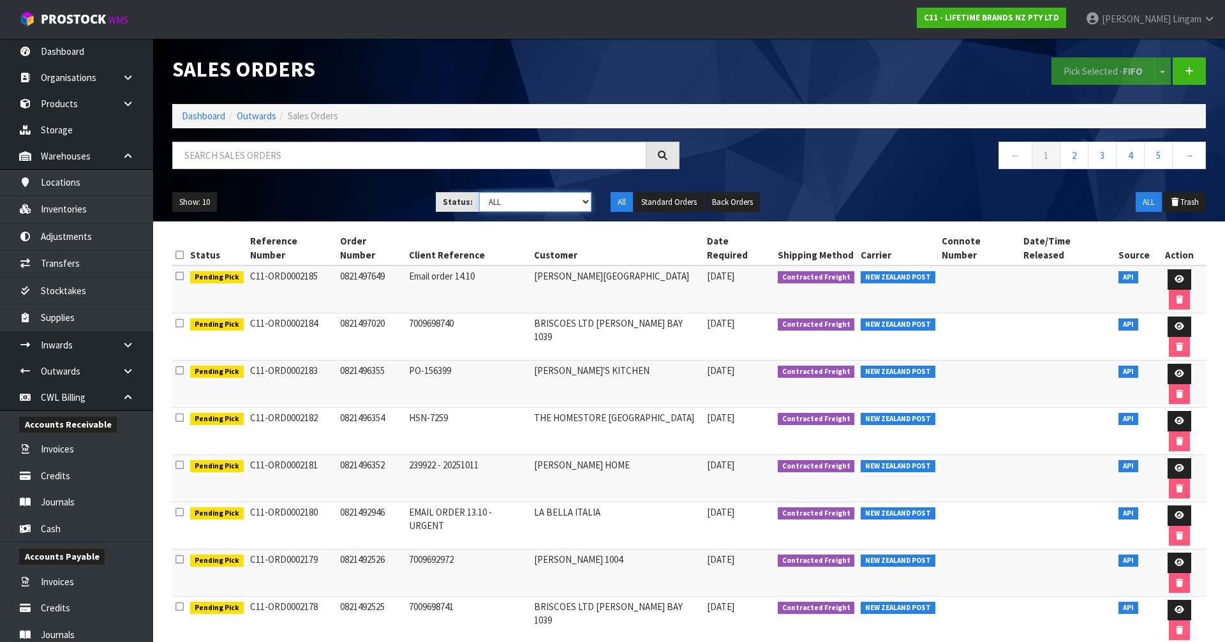
click at [552, 202] on select "Draft Pending Allocated Pending Pick Goods Picked Goods Packed Pending Charges …" at bounding box center [535, 202] width 113 height 20
select select "string:6"
click at [479, 192] on select "Draft Pending Allocated Pending Pick Goods Picked Goods Packed Pending Charges …" at bounding box center [535, 202] width 113 height 20
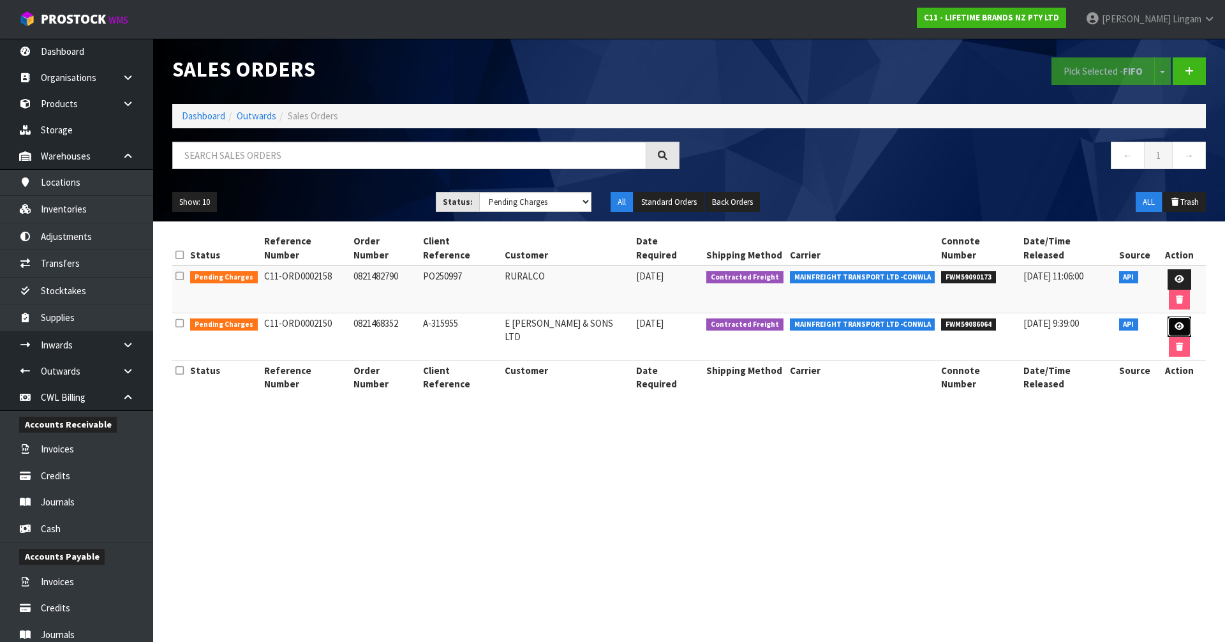
click at [1174, 322] on icon at bounding box center [1179, 326] width 10 height 8
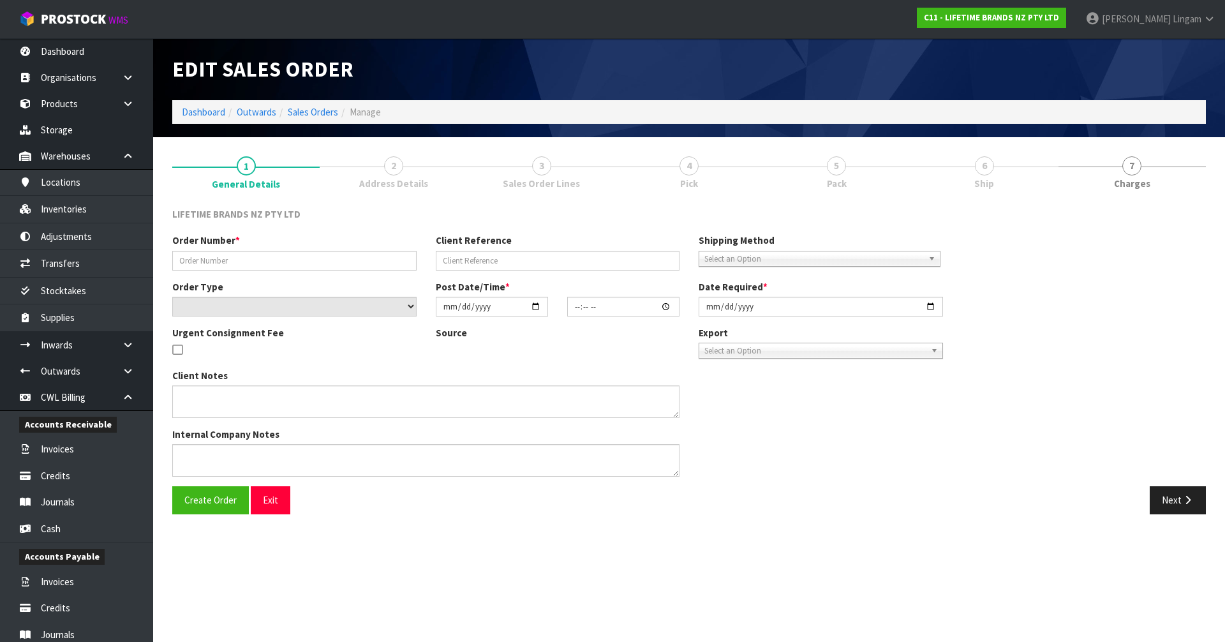
type input "0821468352"
type input "A-315955"
select select "number:0"
type input "[DATE]"
type input "16:24:40.000"
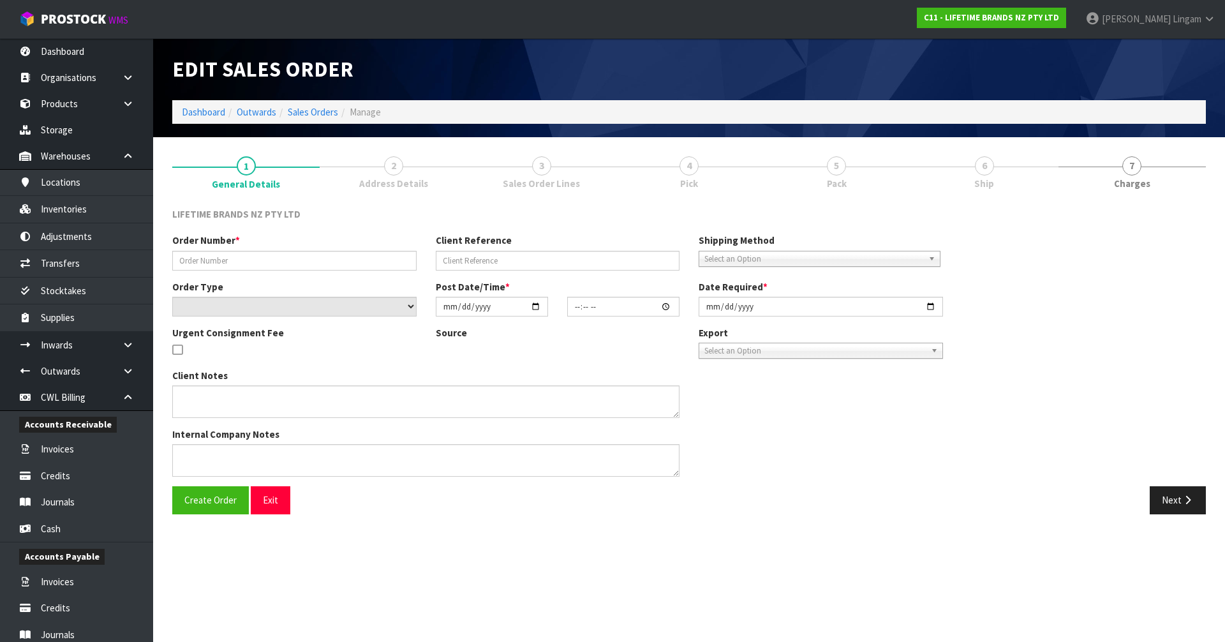
type input "[DATE]"
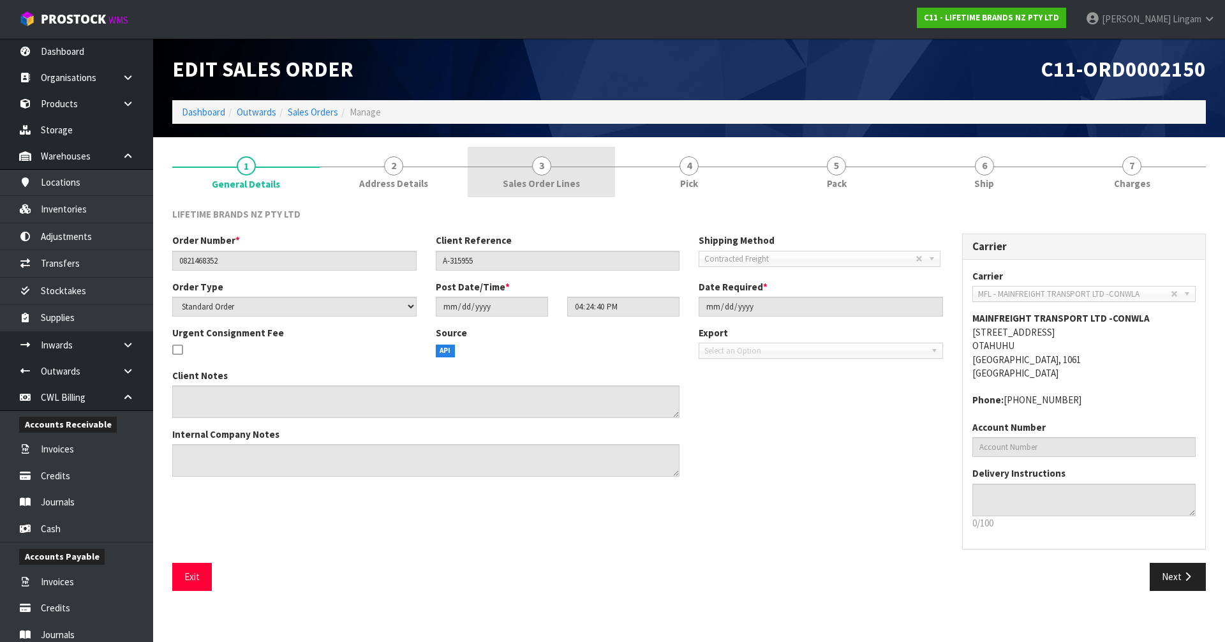
click at [532, 181] on span "Sales Order Lines" at bounding box center [541, 183] width 77 height 13
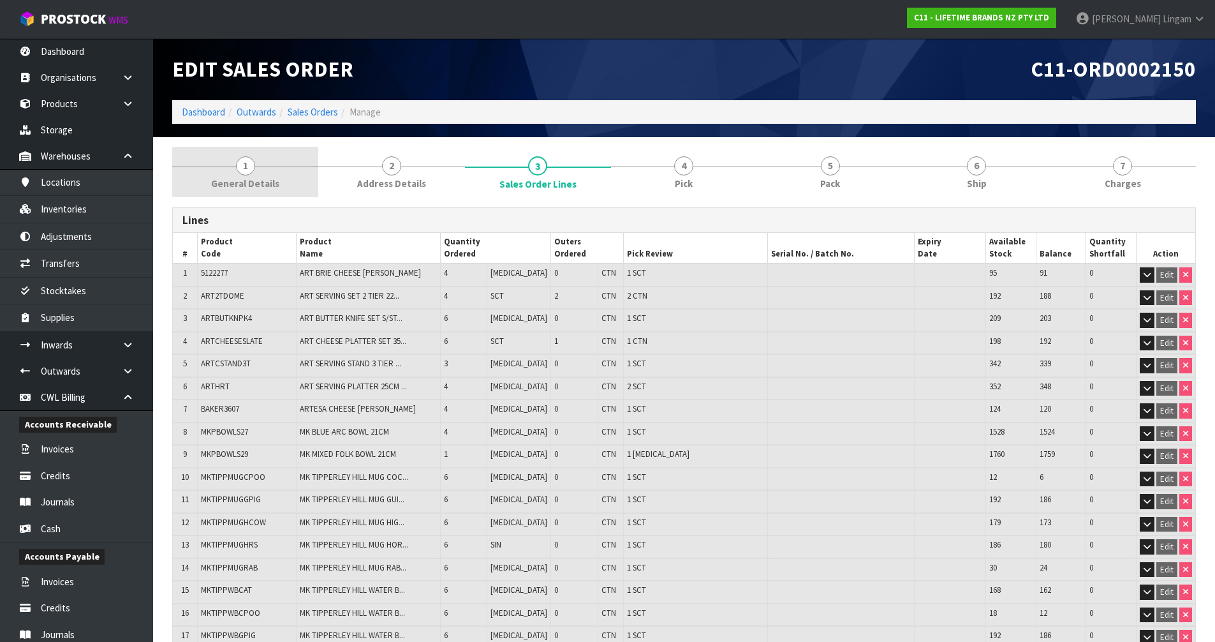
click at [267, 177] on span "General Details" at bounding box center [245, 183] width 68 height 13
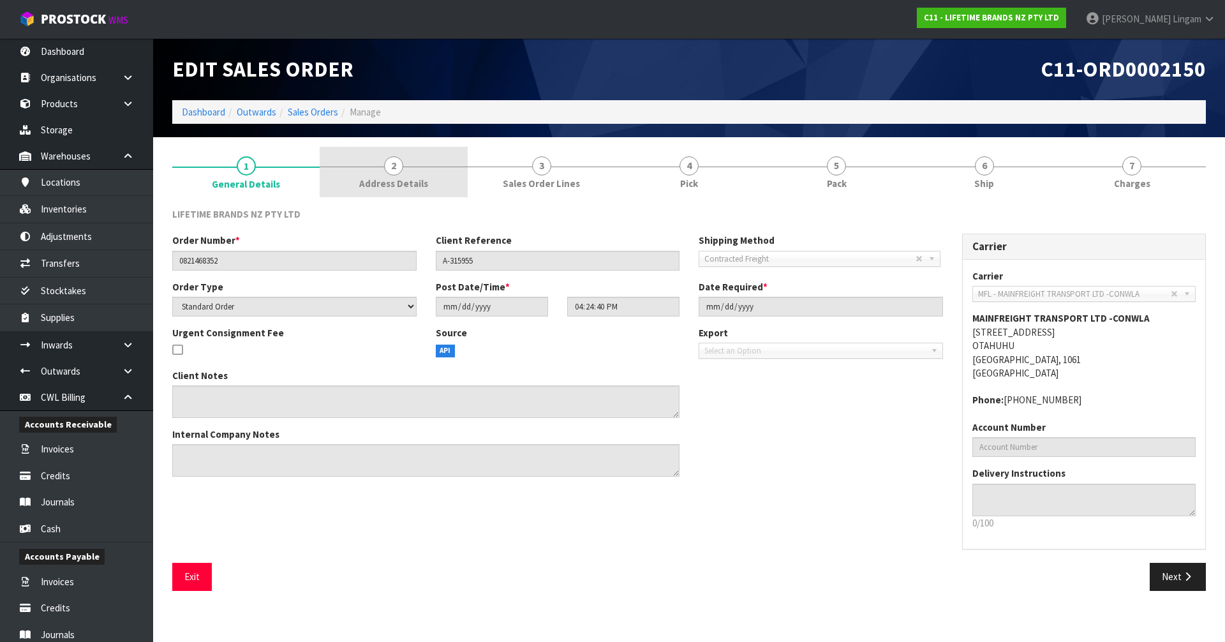
click at [402, 179] on span "Address Details" at bounding box center [393, 183] width 69 height 13
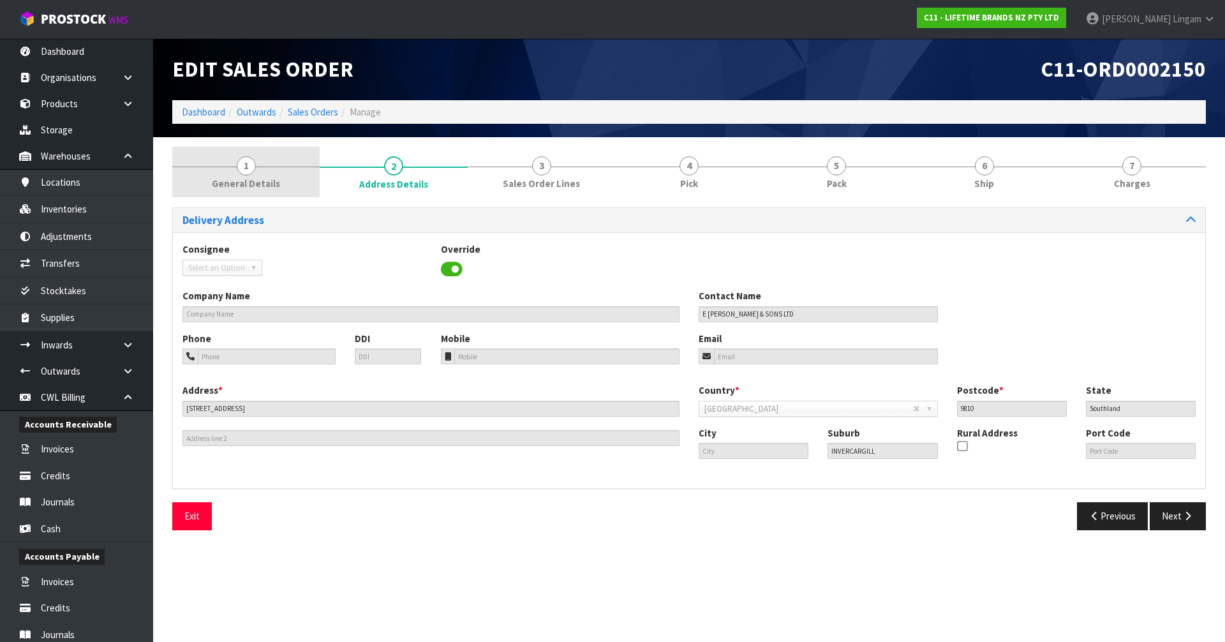
click at [261, 170] on link "1 General Details" at bounding box center [245, 172] width 147 height 50
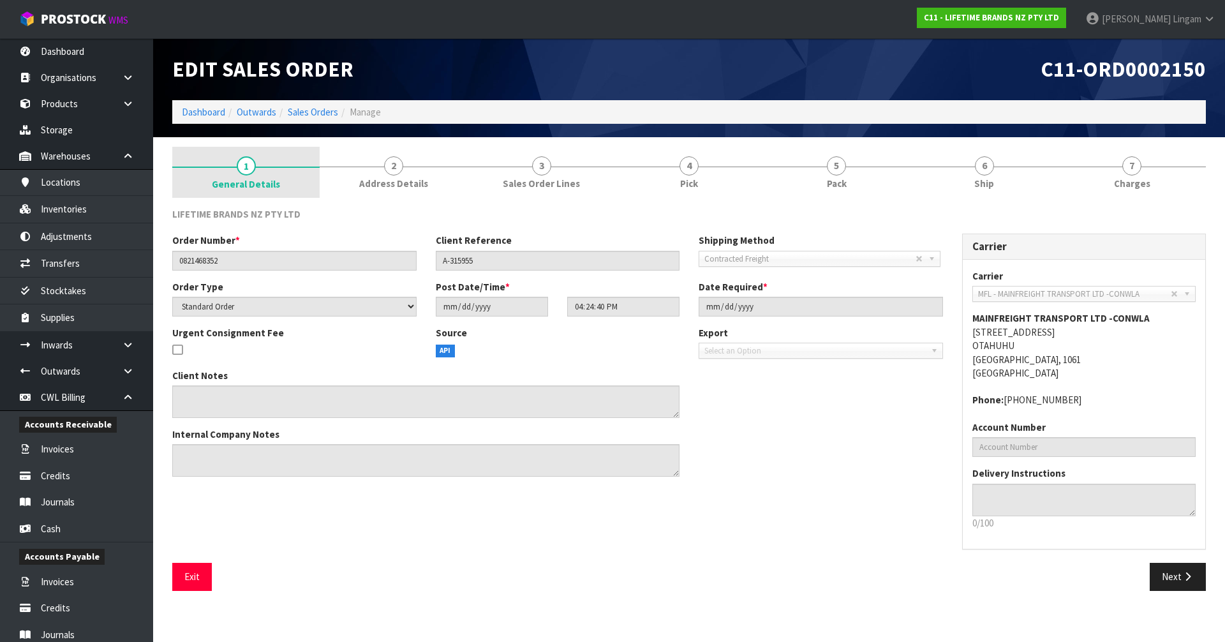
click at [263, 172] on link "1 General Details" at bounding box center [245, 172] width 147 height 51
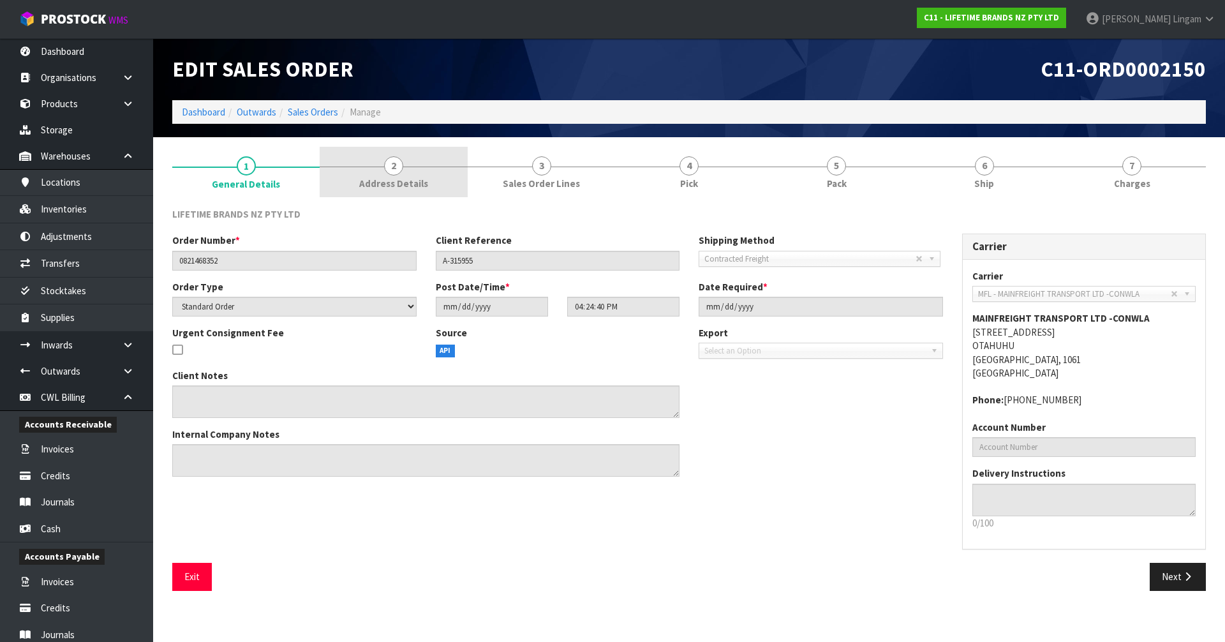
click at [400, 180] on span "Address Details" at bounding box center [393, 183] width 69 height 13
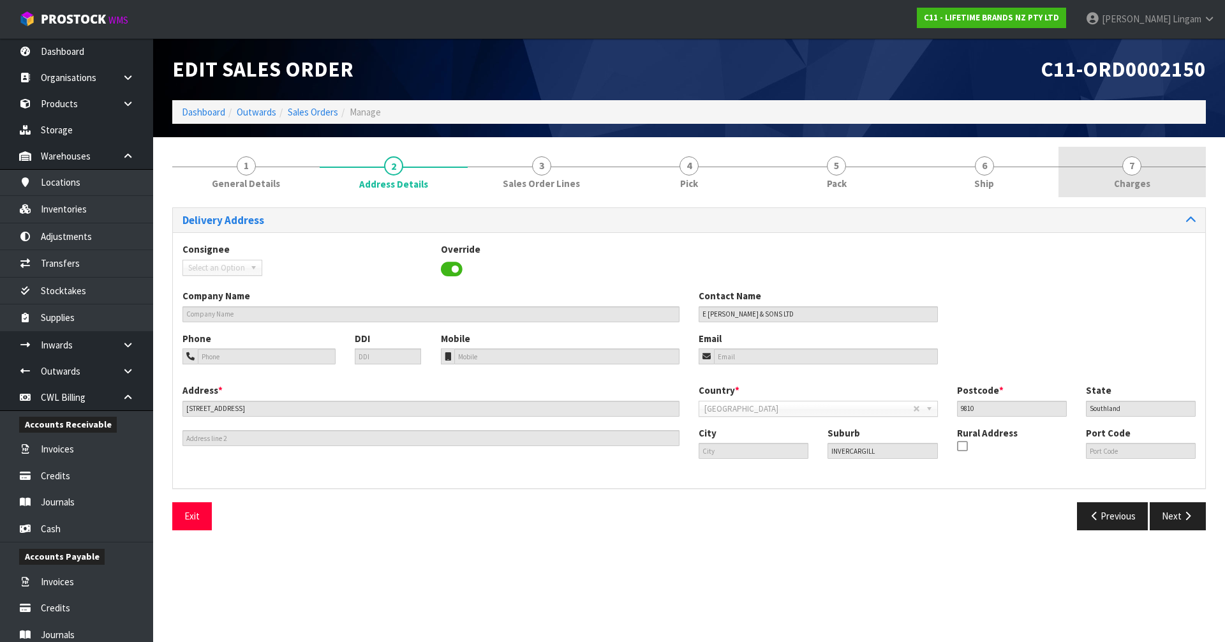
click at [1142, 182] on span "Charges" at bounding box center [1132, 183] width 36 height 13
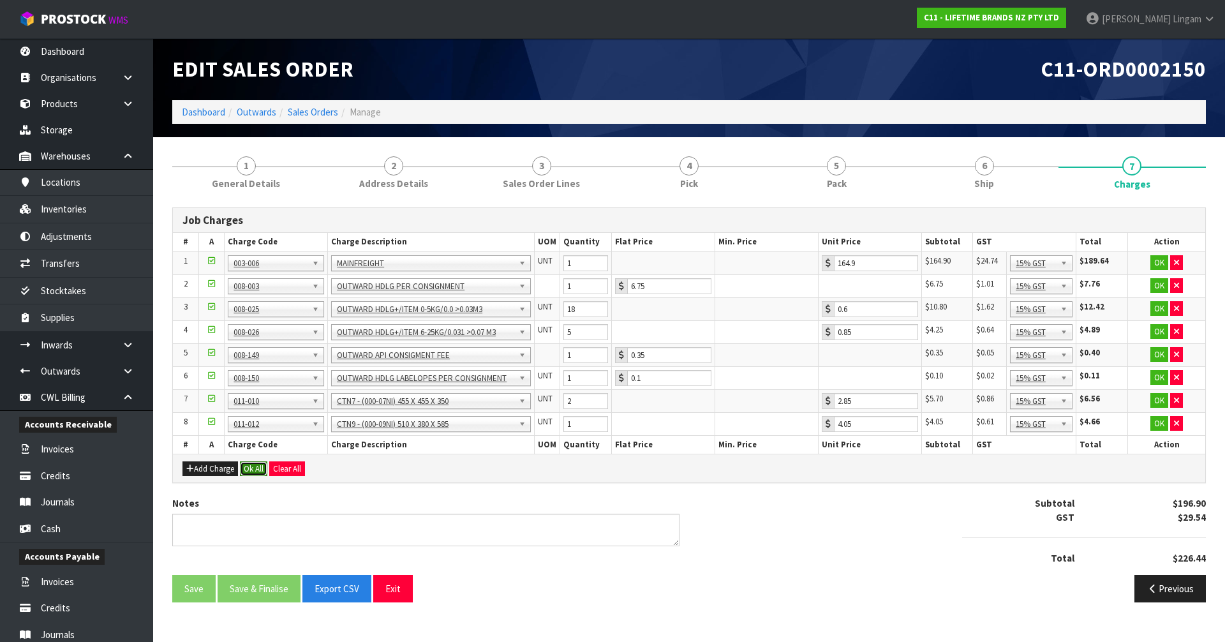
click at [251, 468] on button "Ok All" at bounding box center [253, 468] width 27 height 15
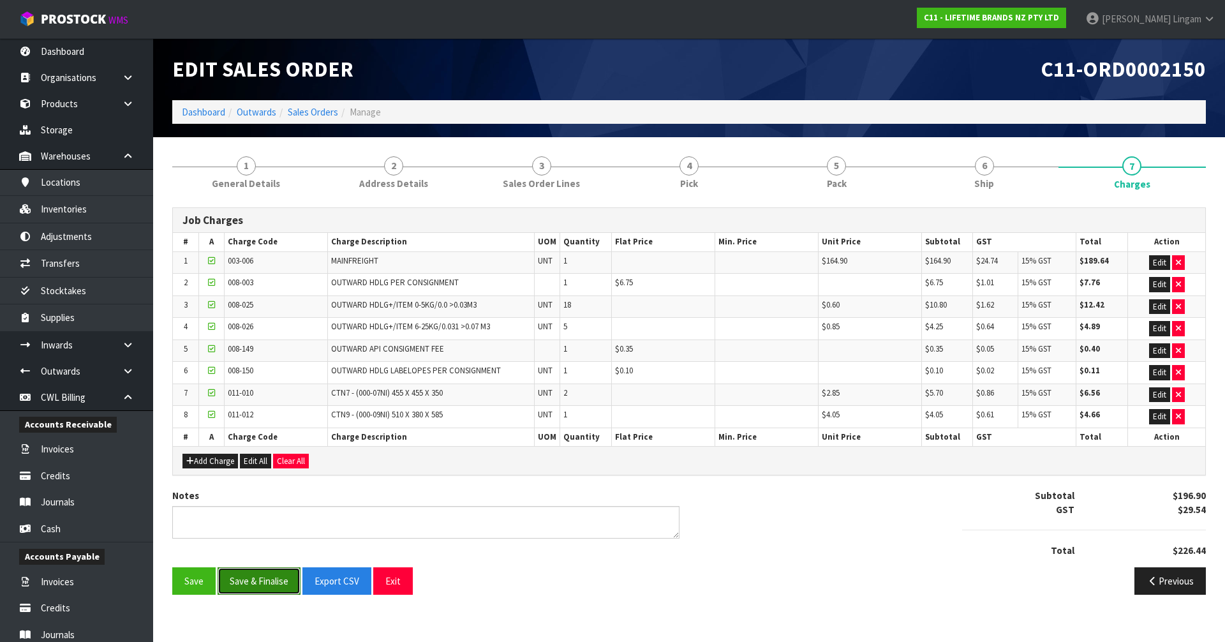
click at [267, 586] on button "Save & Finalise" at bounding box center [258, 580] width 83 height 27
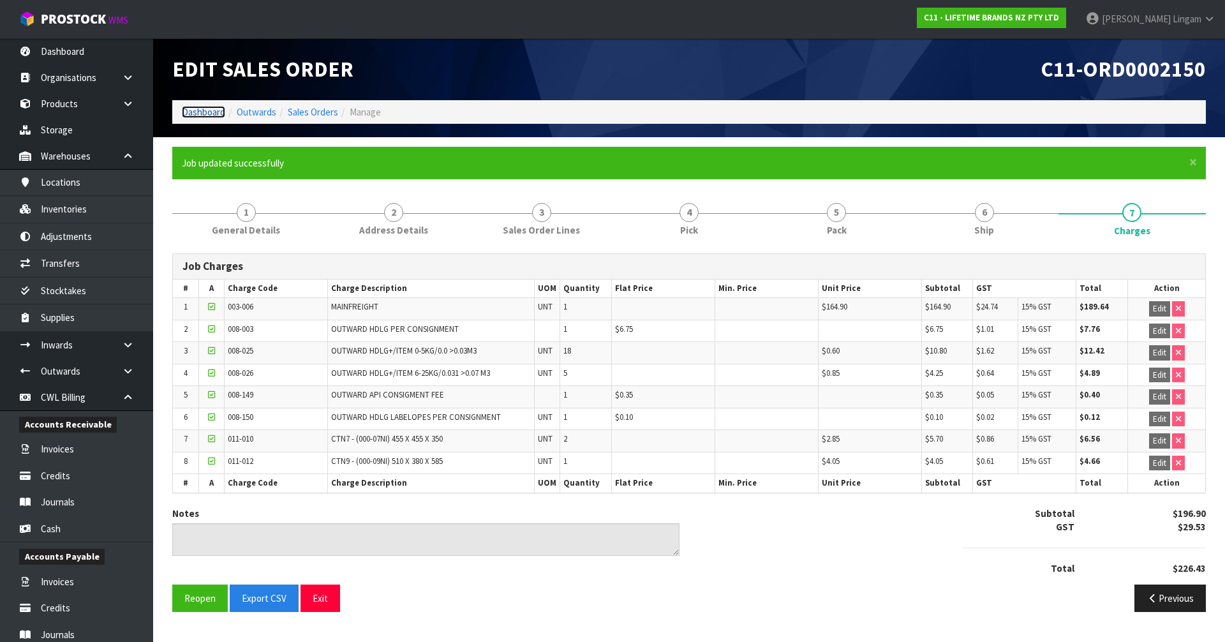
click at [205, 114] on link "Dashboard" at bounding box center [203, 112] width 43 height 12
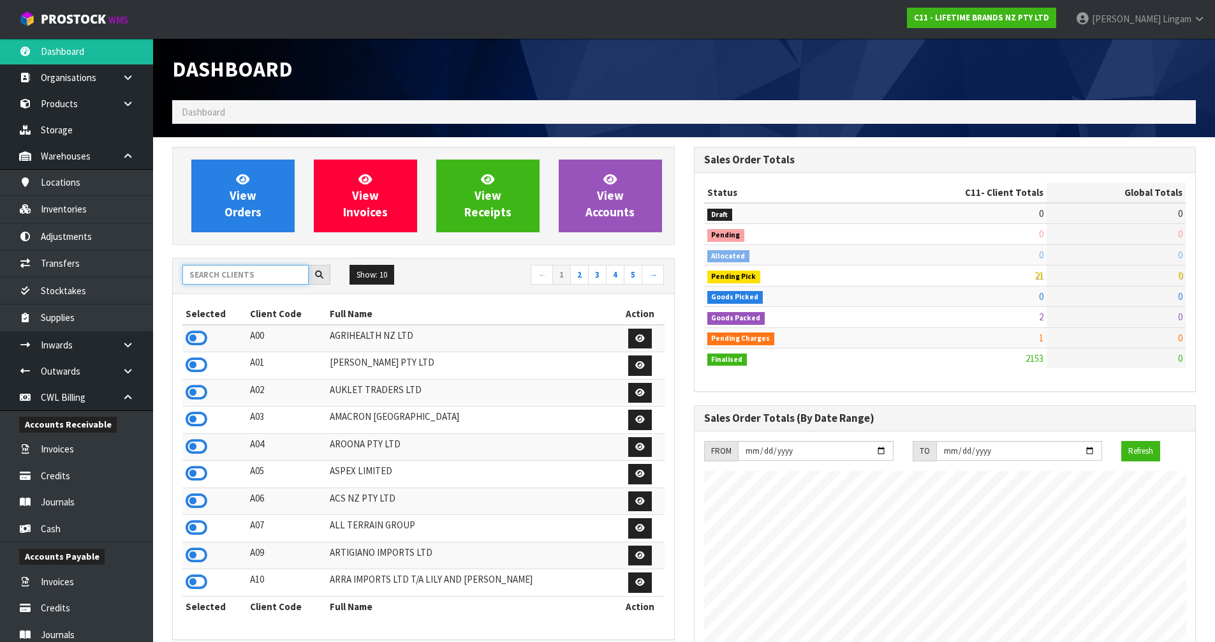
click at [245, 279] on input "text" at bounding box center [245, 275] width 126 height 20
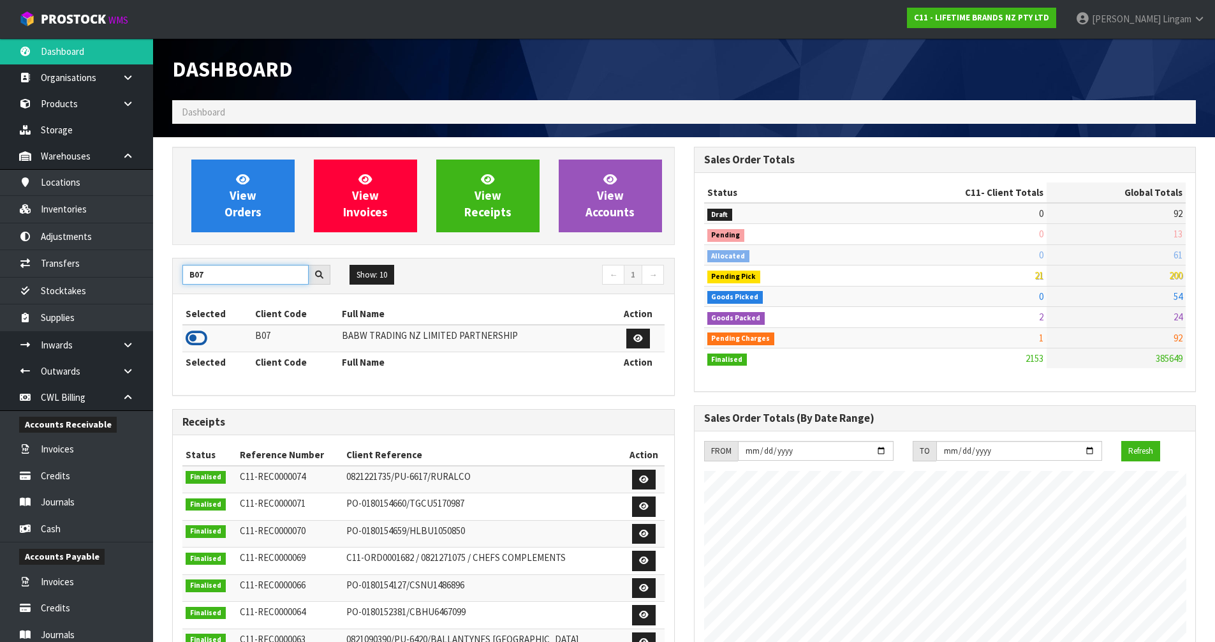
type input "B07"
click at [194, 341] on icon at bounding box center [197, 337] width 22 height 19
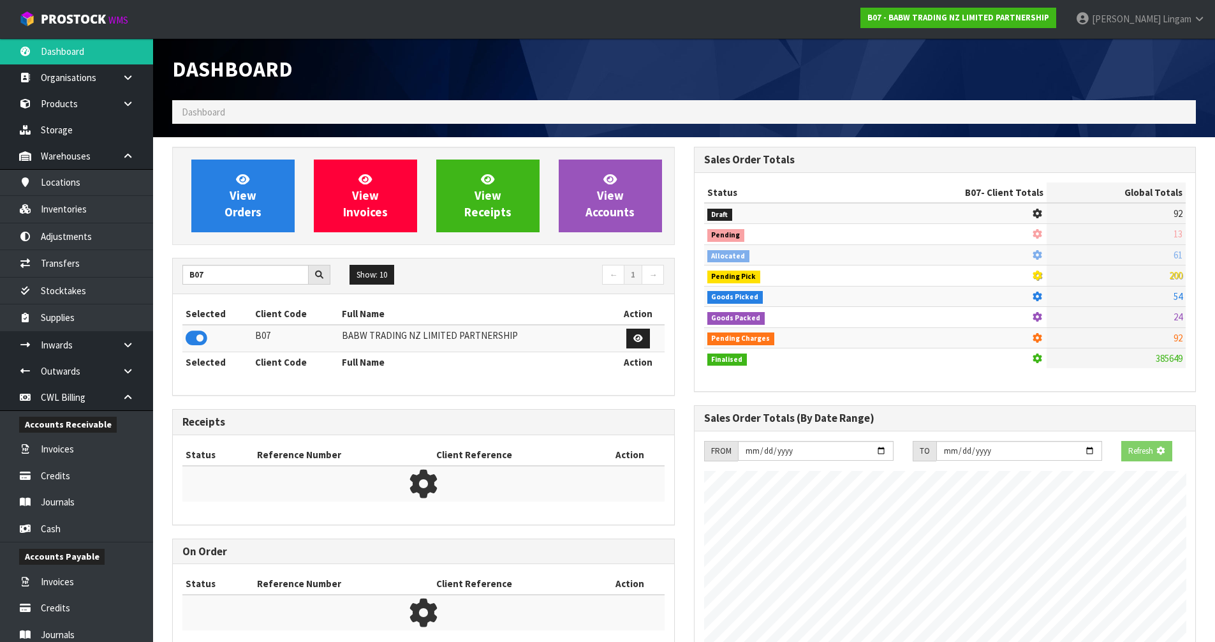
scroll to position [795, 521]
click at [261, 202] on link "View Orders" at bounding box center [242, 195] width 103 height 73
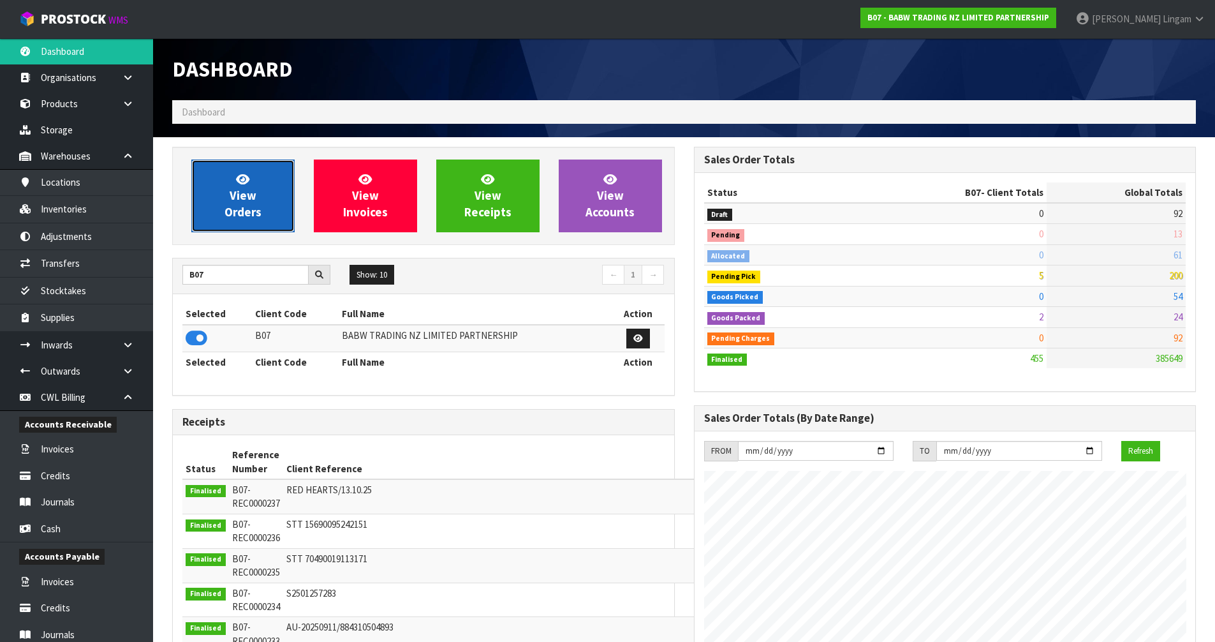
scroll to position [966, 521]
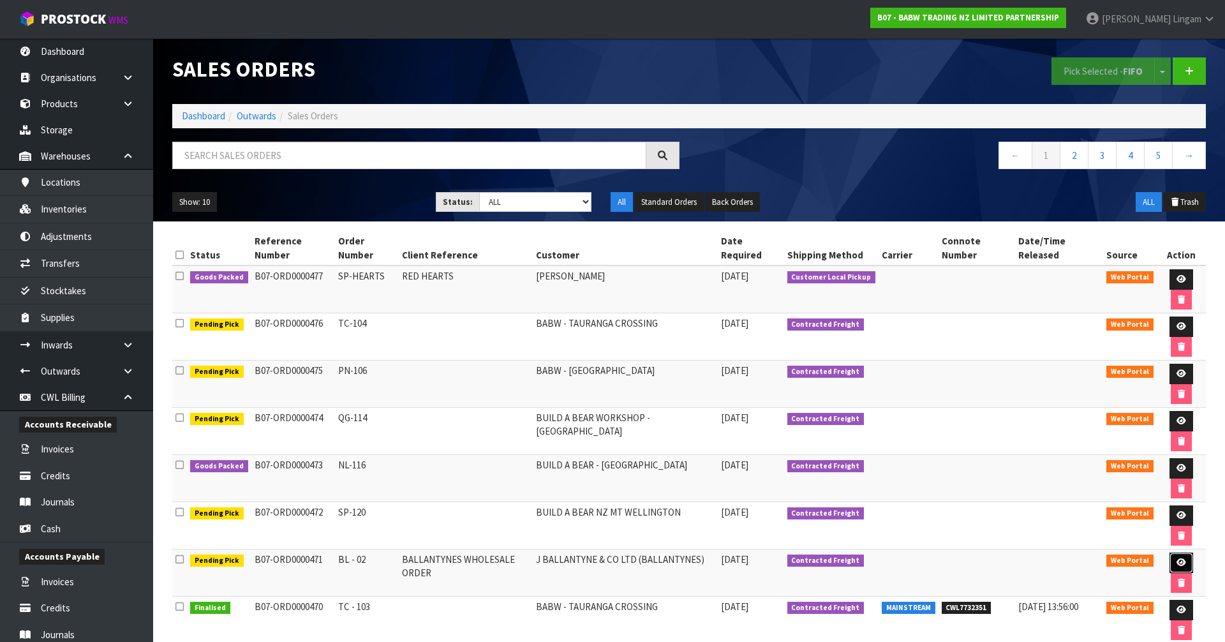
click at [1176, 558] on icon at bounding box center [1181, 562] width 10 height 8
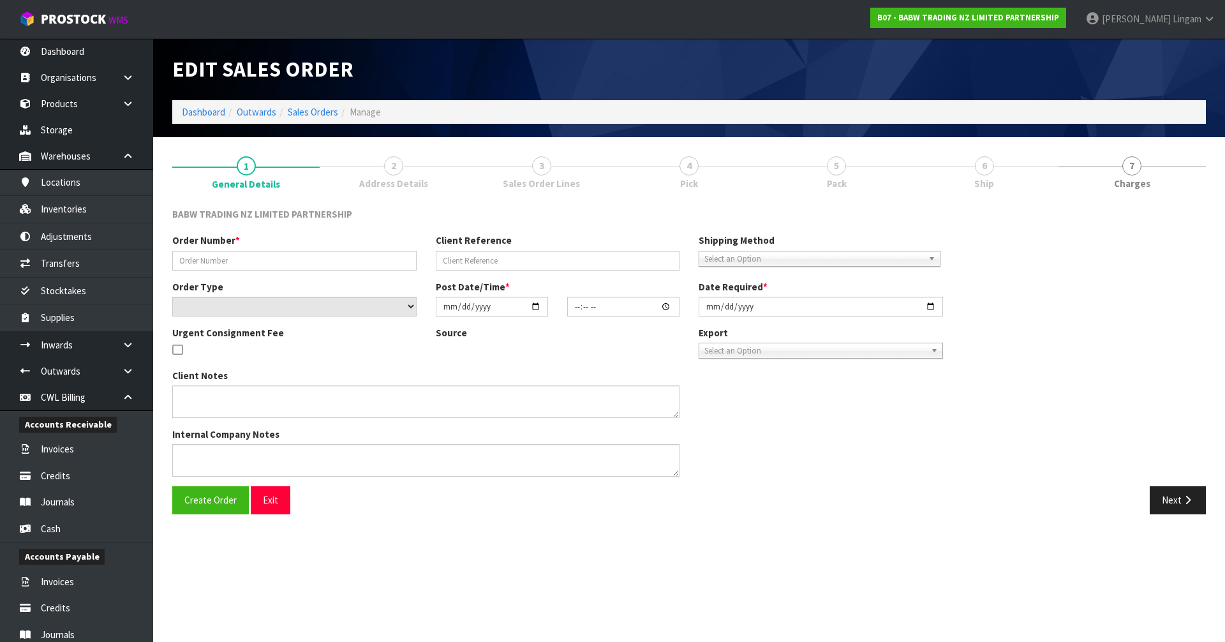
type input "BL - 02"
type input "BALLANTYNES WHOLESALE ORDER"
select select "number:0"
type input "[DATE]"
type input "15:55:00.000"
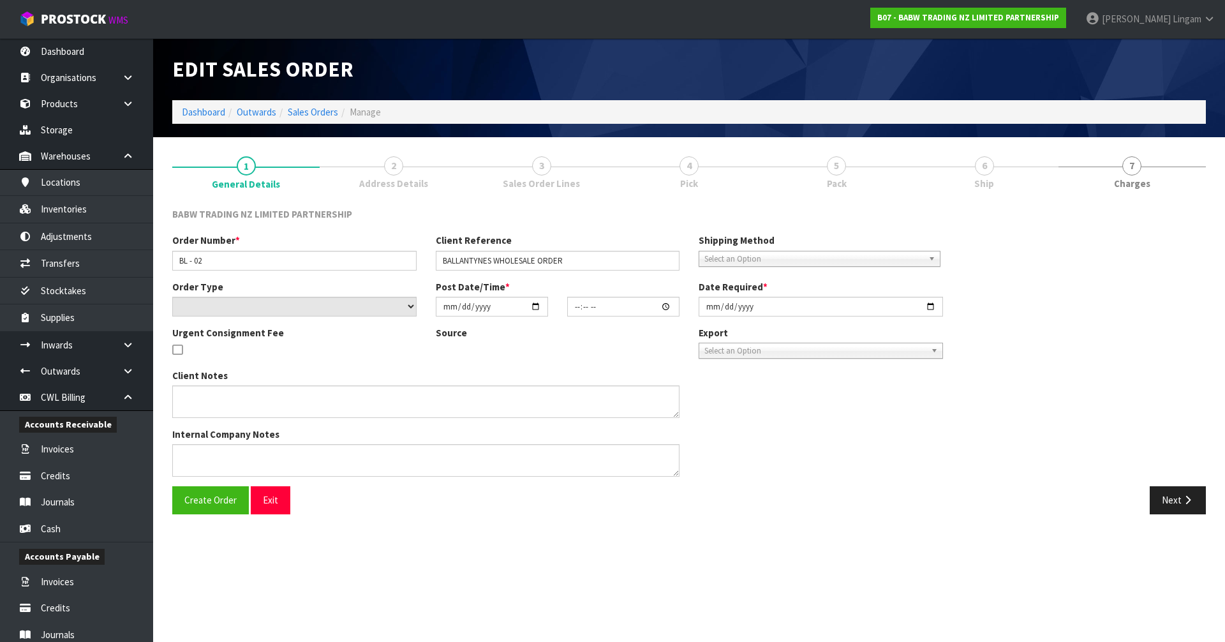
type input "[DATE]"
type textarea "DISTRIBUTION CENTRE DELIVERIES MUST BE MADE BETWEEN 7.30AM AND 2PM [DATE] TO [D…"
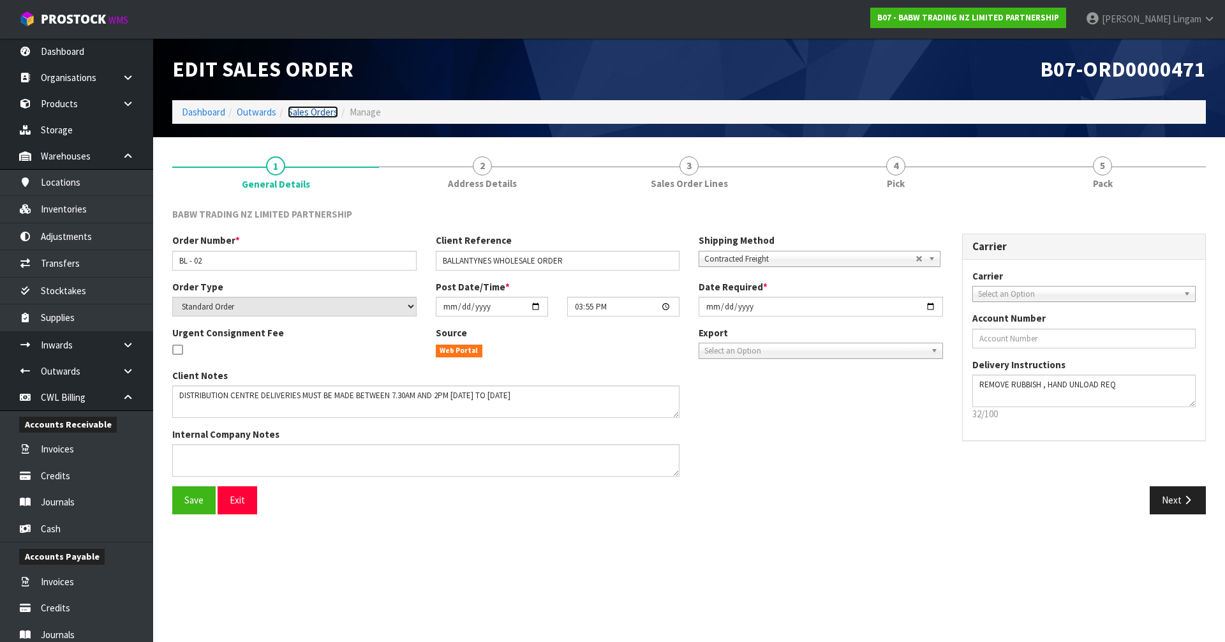
click at [322, 113] on link "Sales Orders" at bounding box center [313, 112] width 50 height 12
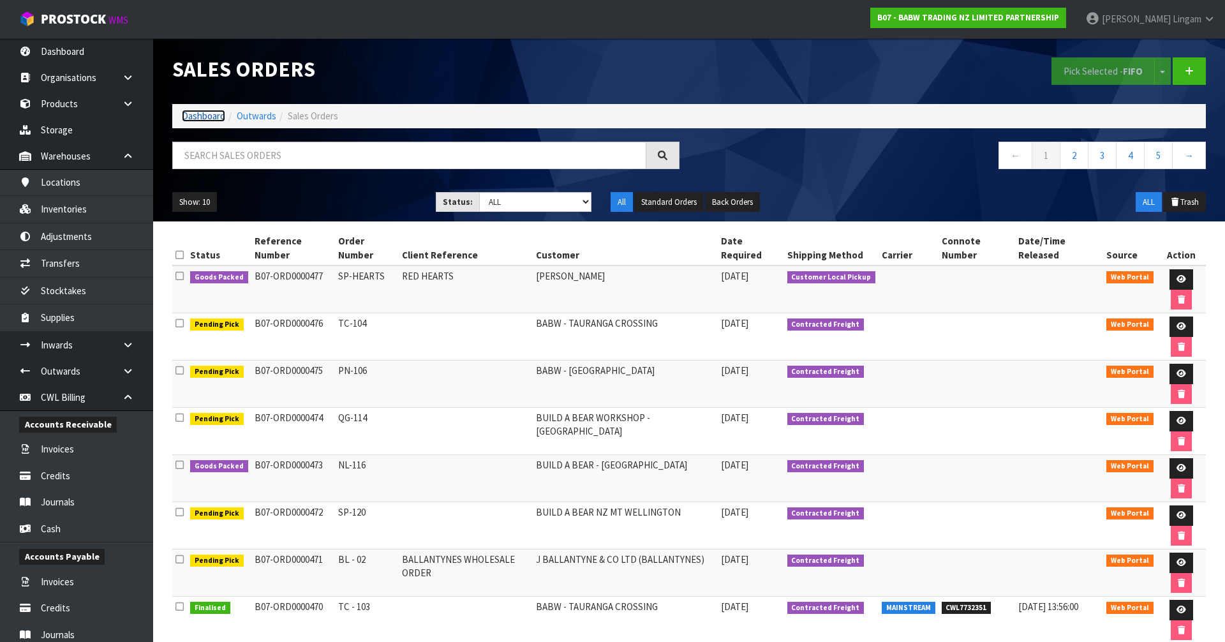
click at [196, 115] on link "Dashboard" at bounding box center [203, 116] width 43 height 12
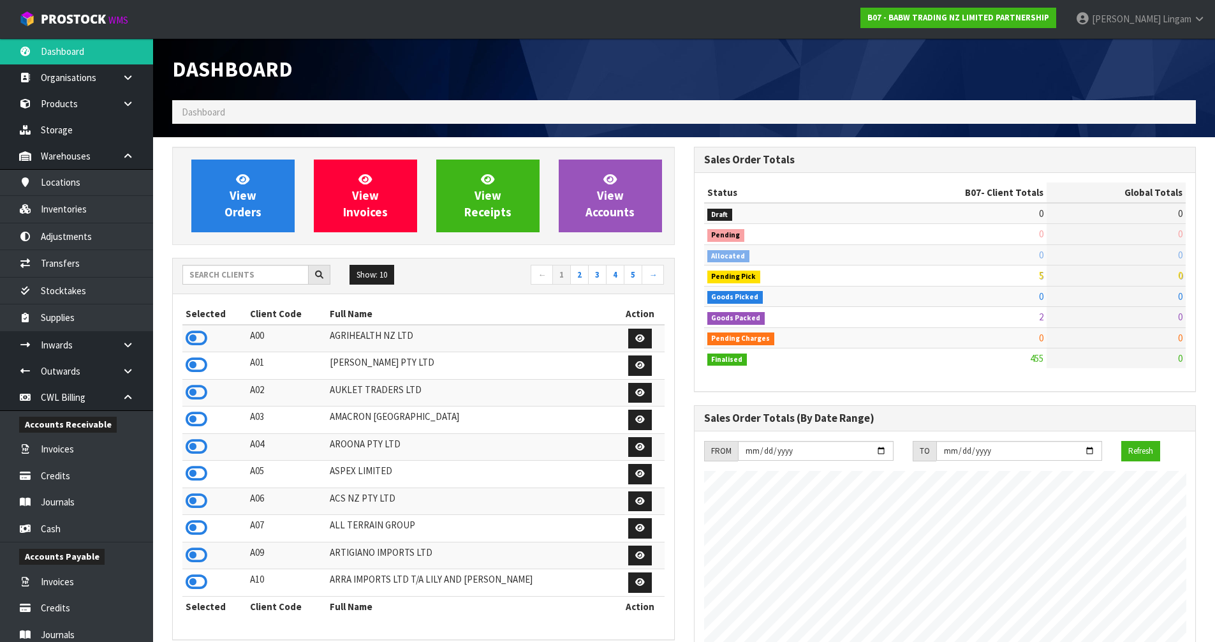
scroll to position [966, 521]
click at [275, 278] on input "text" at bounding box center [245, 275] width 126 height 20
click at [271, 270] on input "text" at bounding box center [245, 275] width 126 height 20
click at [227, 276] on input "text" at bounding box center [245, 275] width 126 height 20
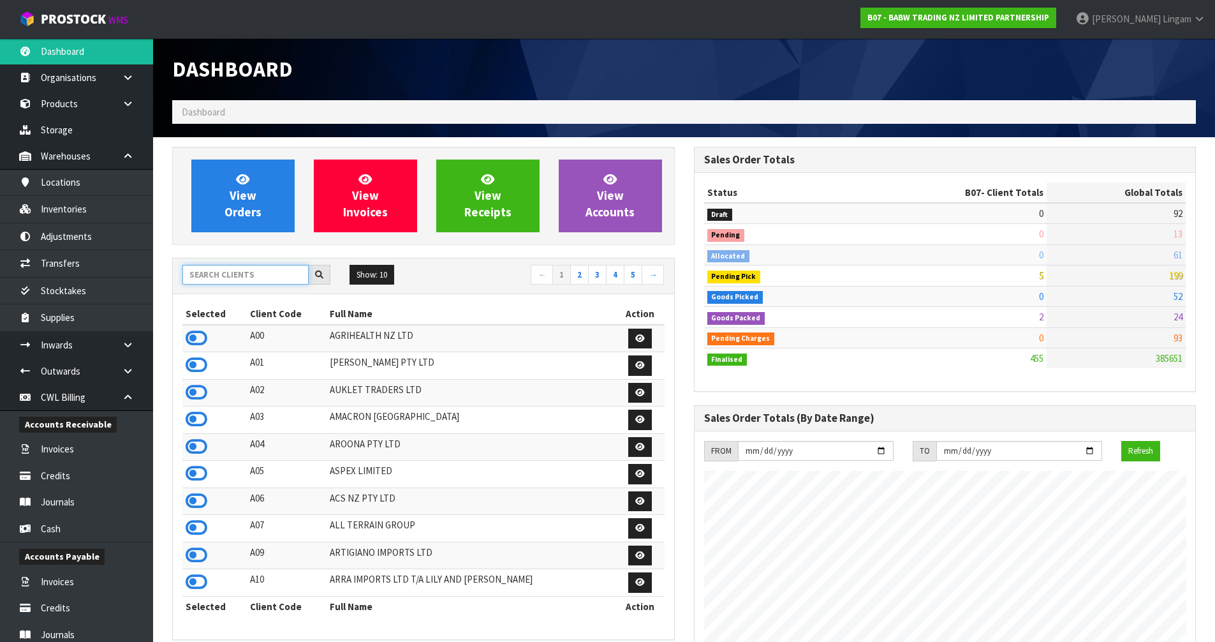
click at [232, 276] on input "text" at bounding box center [245, 275] width 126 height 20
click at [1087, 73] on div "Dashboard" at bounding box center [684, 69] width 1043 height 62
